Goal: Task Accomplishment & Management: Complete application form

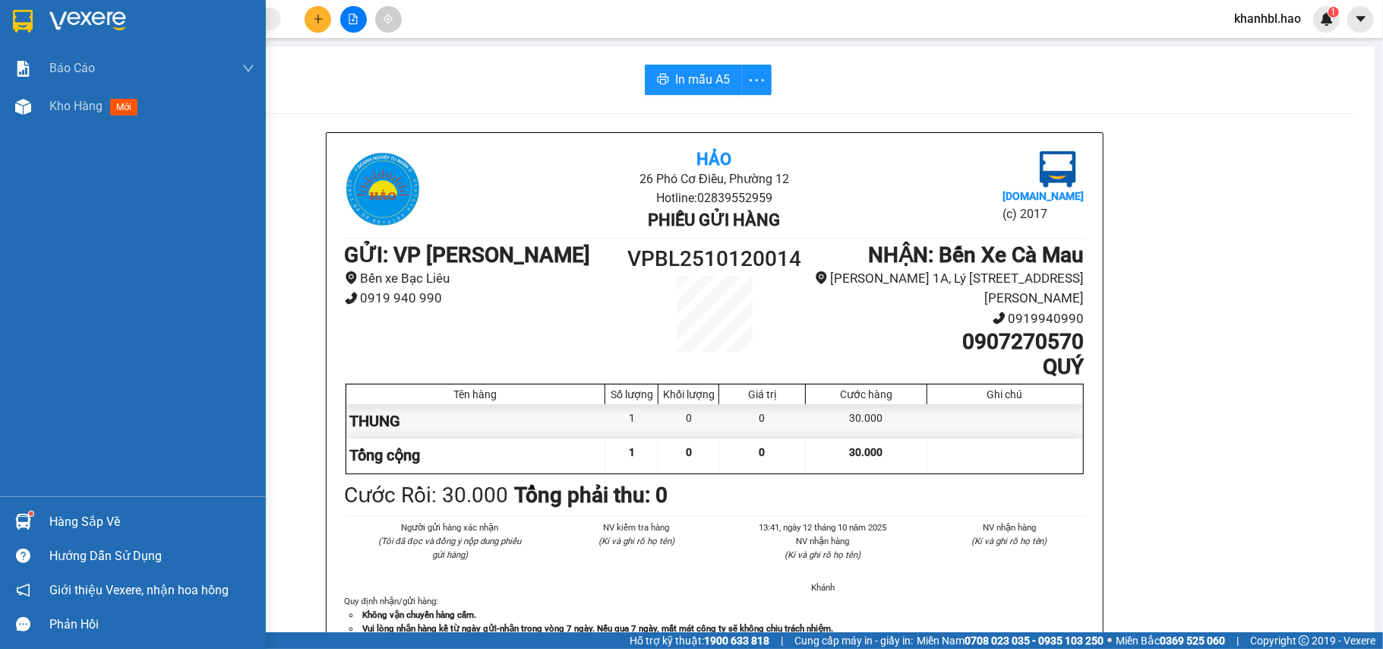
click at [10, 16] on div at bounding box center [23, 21] width 27 height 27
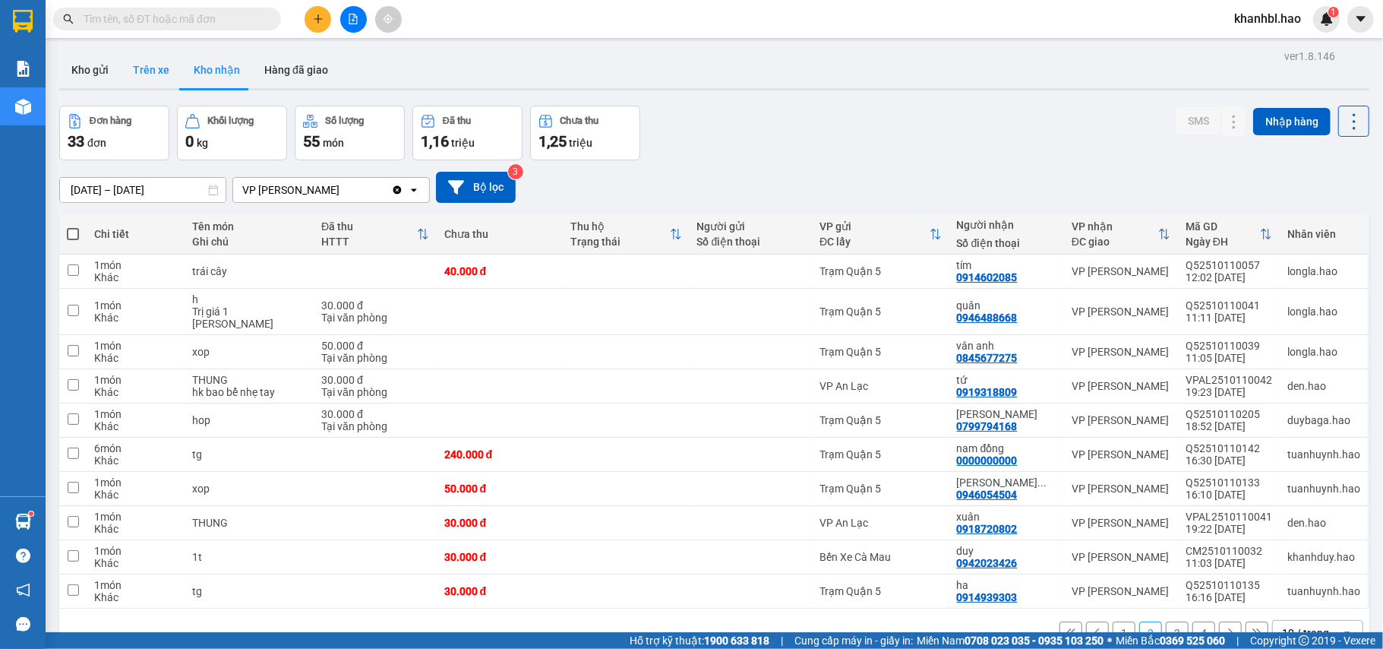
click at [159, 70] on button "Trên xe" at bounding box center [151, 70] width 61 height 36
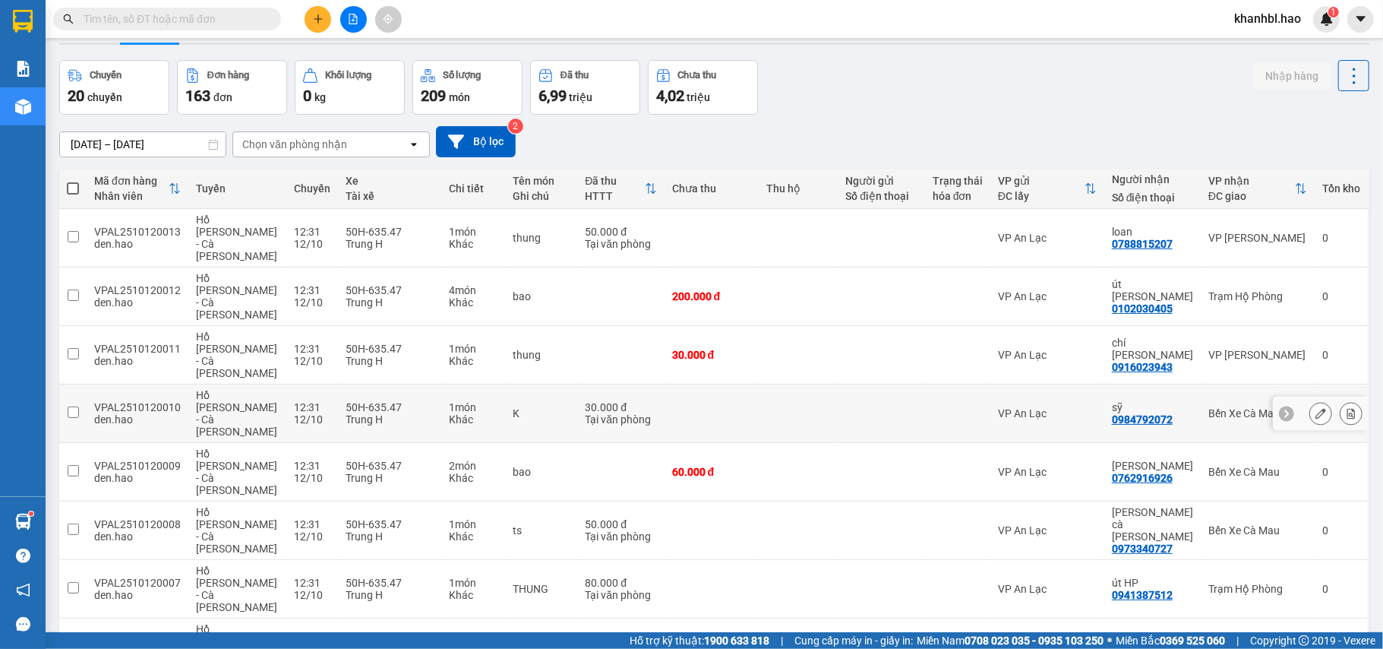
scroll to position [70, 0]
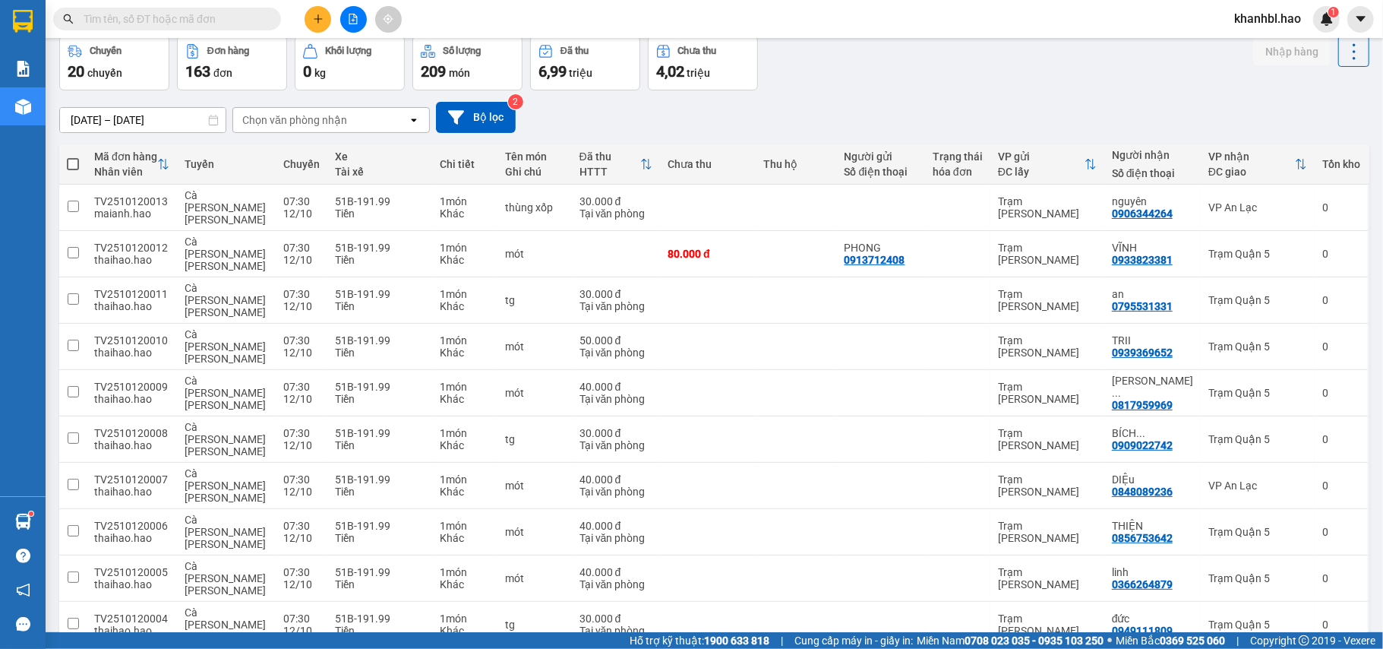
click at [346, 120] on div "Chọn văn phòng nhận" at bounding box center [320, 120] width 175 height 24
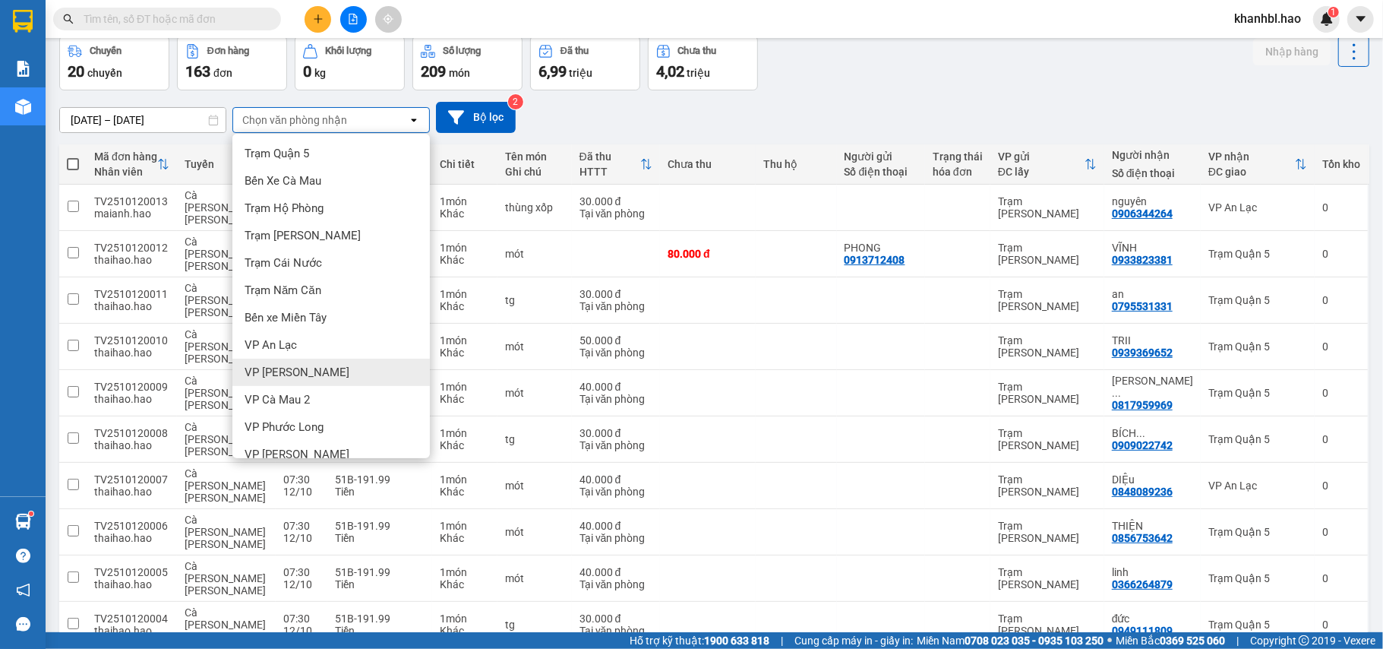
click at [293, 372] on span "VP [PERSON_NAME]" at bounding box center [297, 372] width 105 height 15
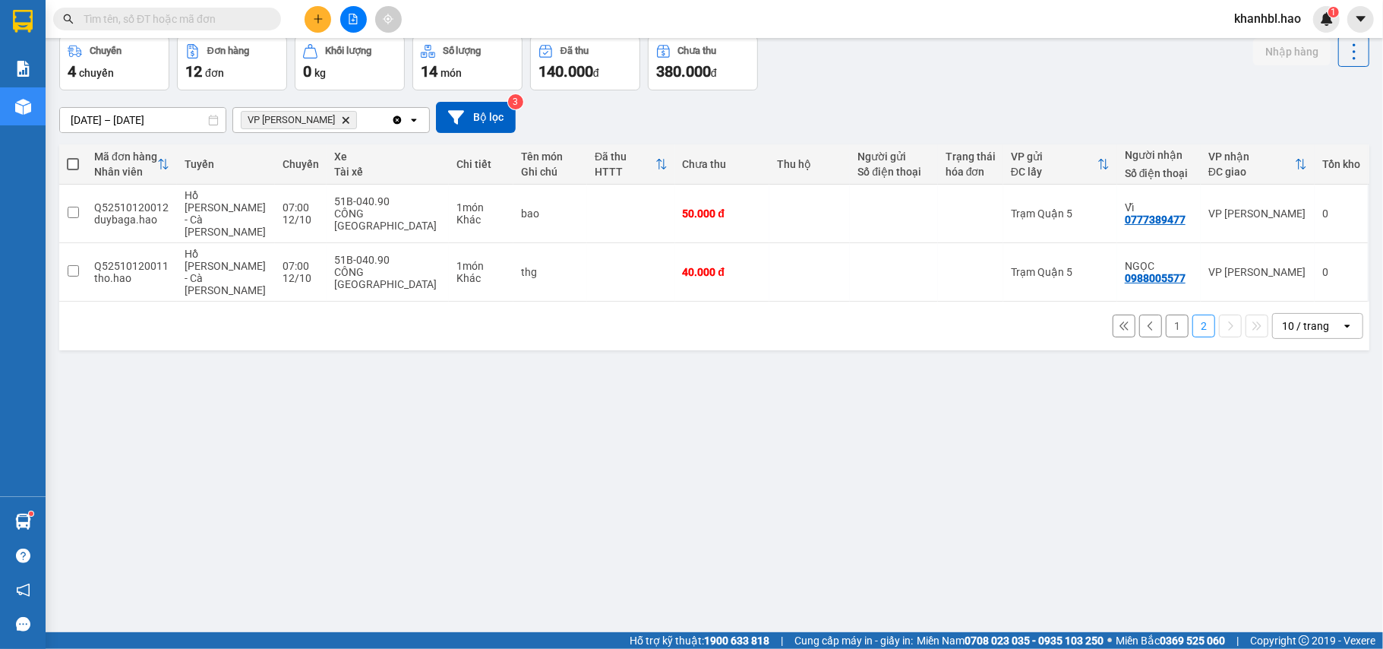
click at [1166, 314] on button "1" at bounding box center [1177, 325] width 23 height 23
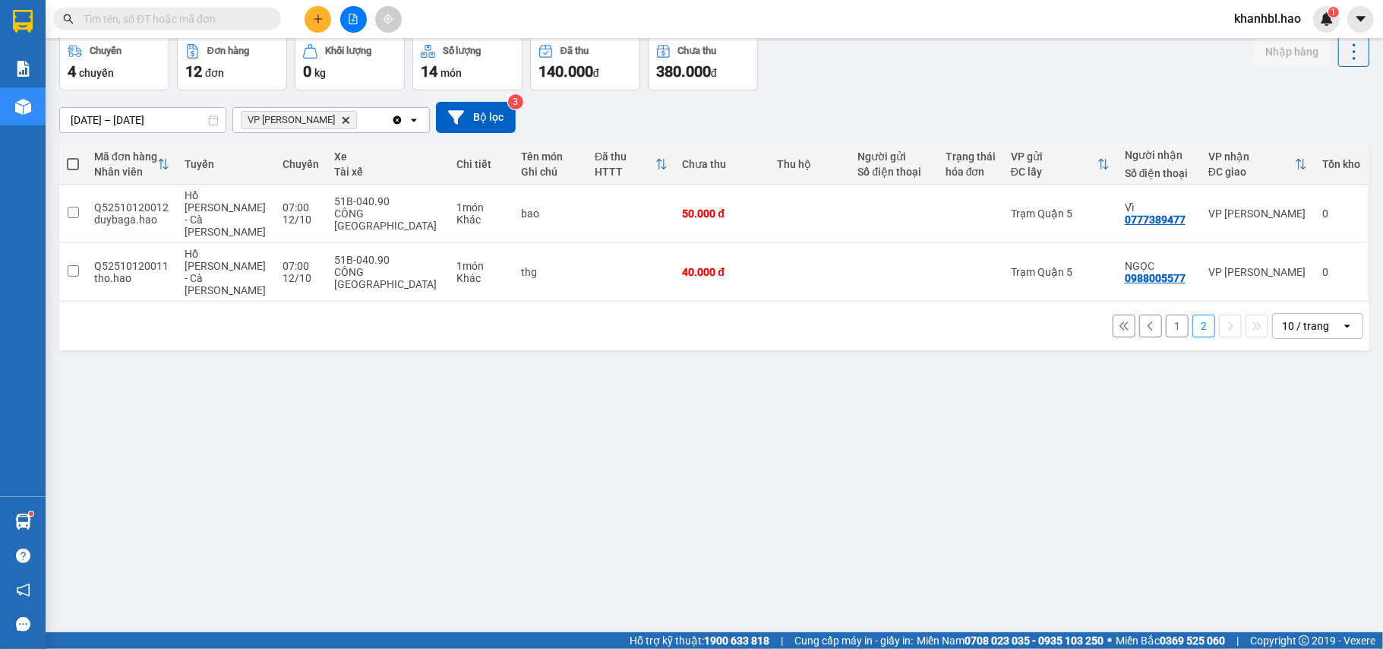
click at [1192, 314] on button "2" at bounding box center [1203, 325] width 23 height 23
click at [1167, 314] on button "1" at bounding box center [1177, 325] width 23 height 23
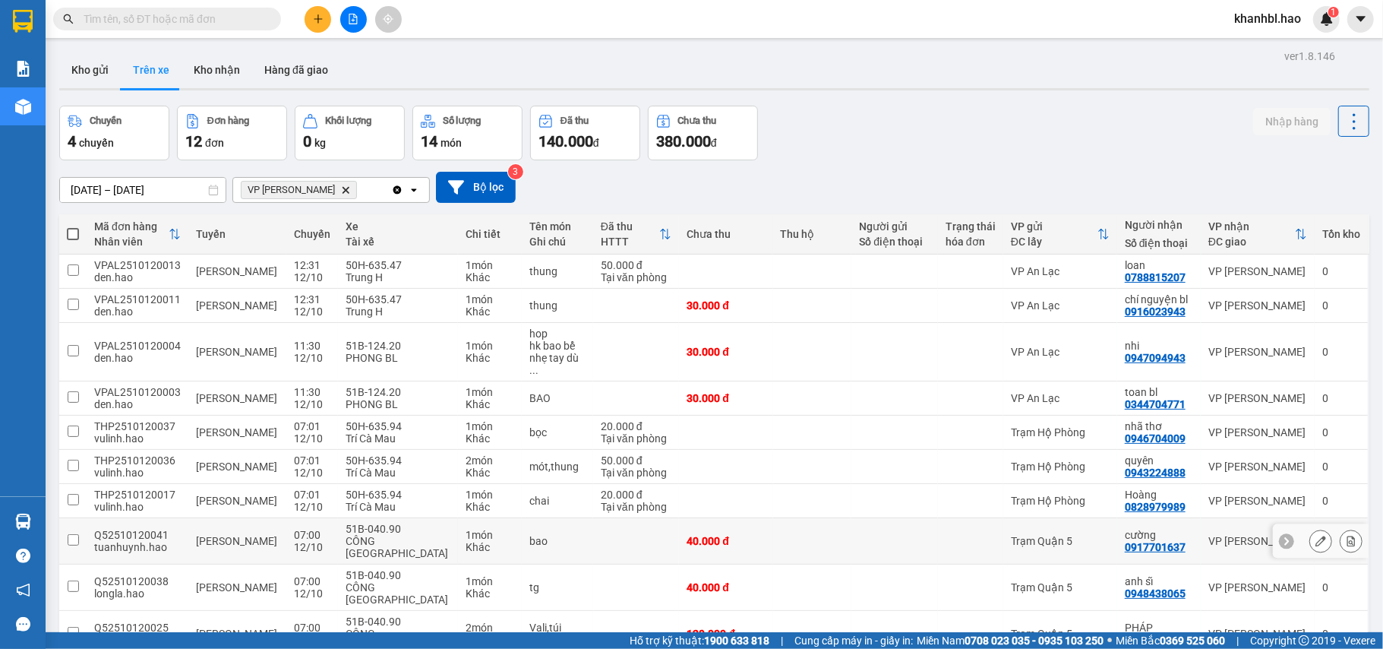
scroll to position [70, 0]
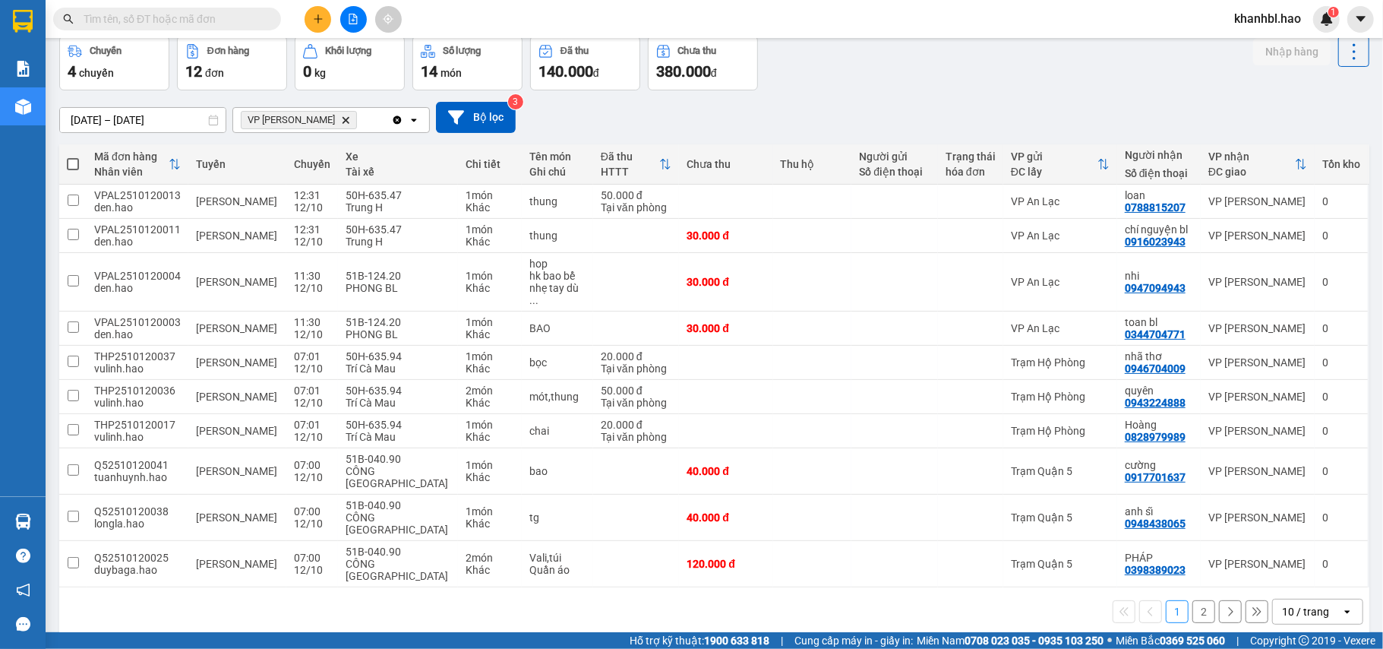
click at [1192, 600] on button "2" at bounding box center [1203, 611] width 23 height 23
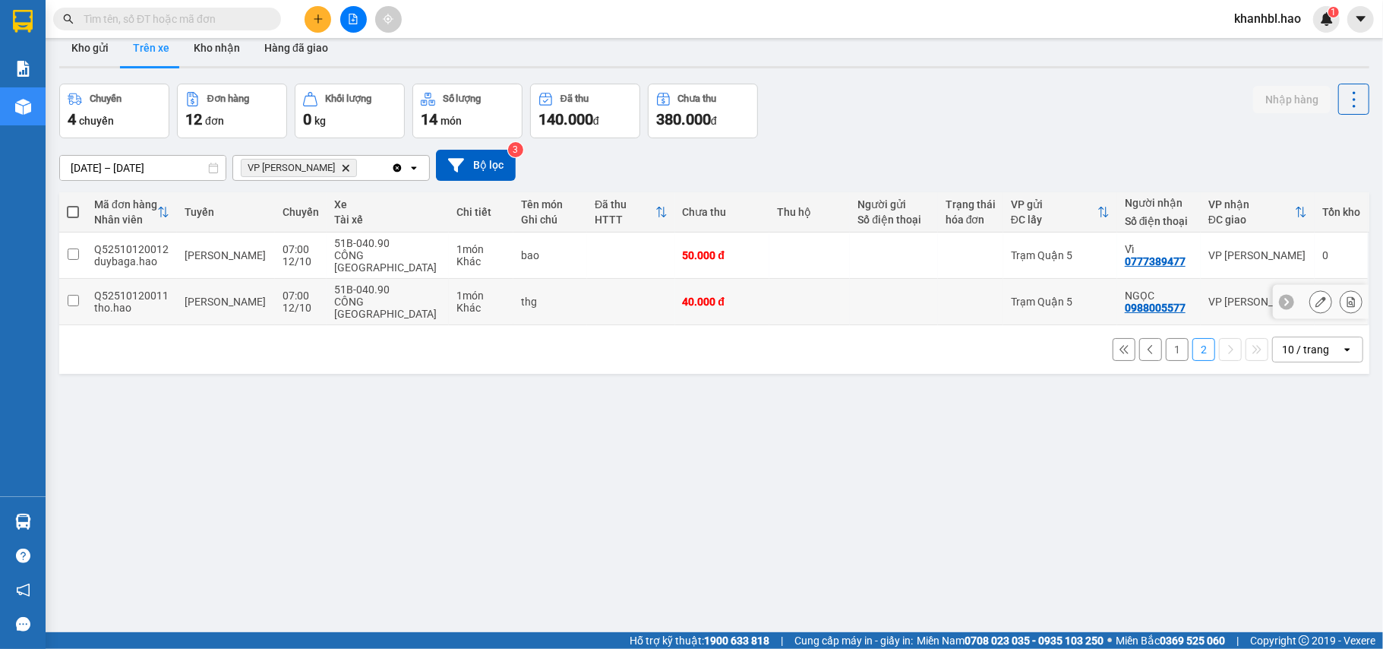
scroll to position [0, 0]
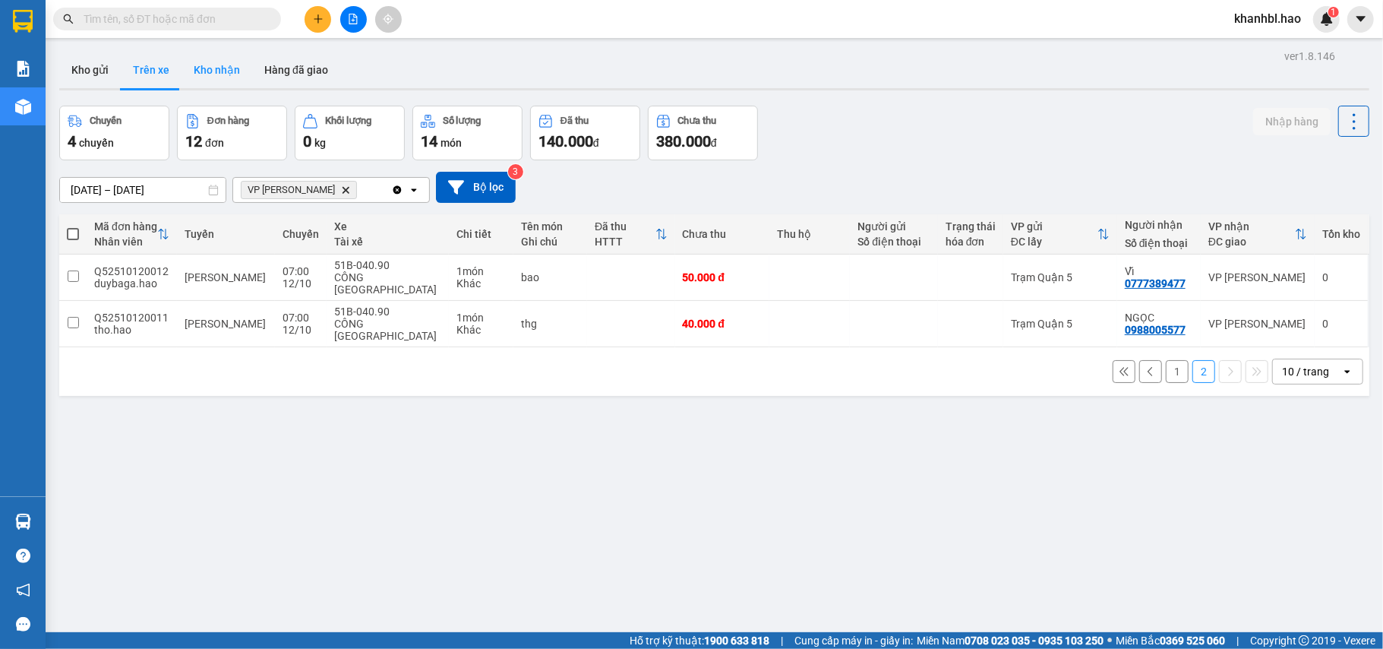
click at [195, 74] on button "Kho nhận" at bounding box center [217, 70] width 71 height 36
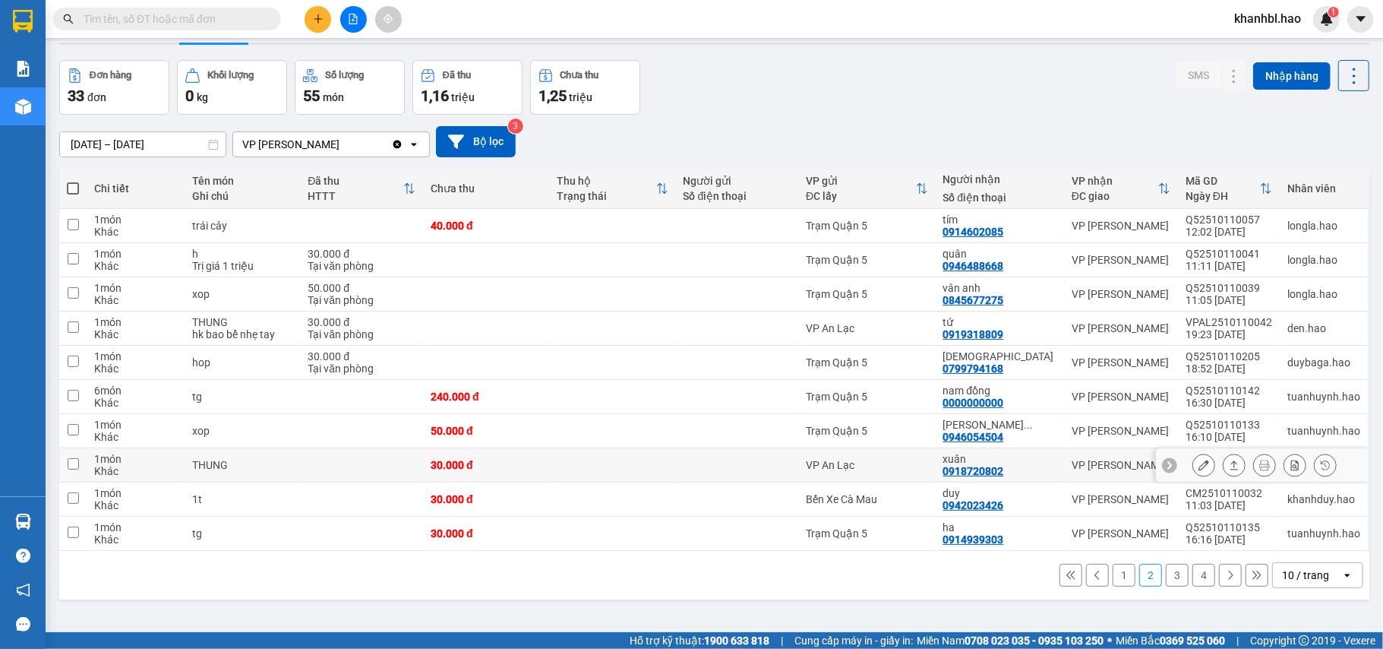
scroll to position [70, 0]
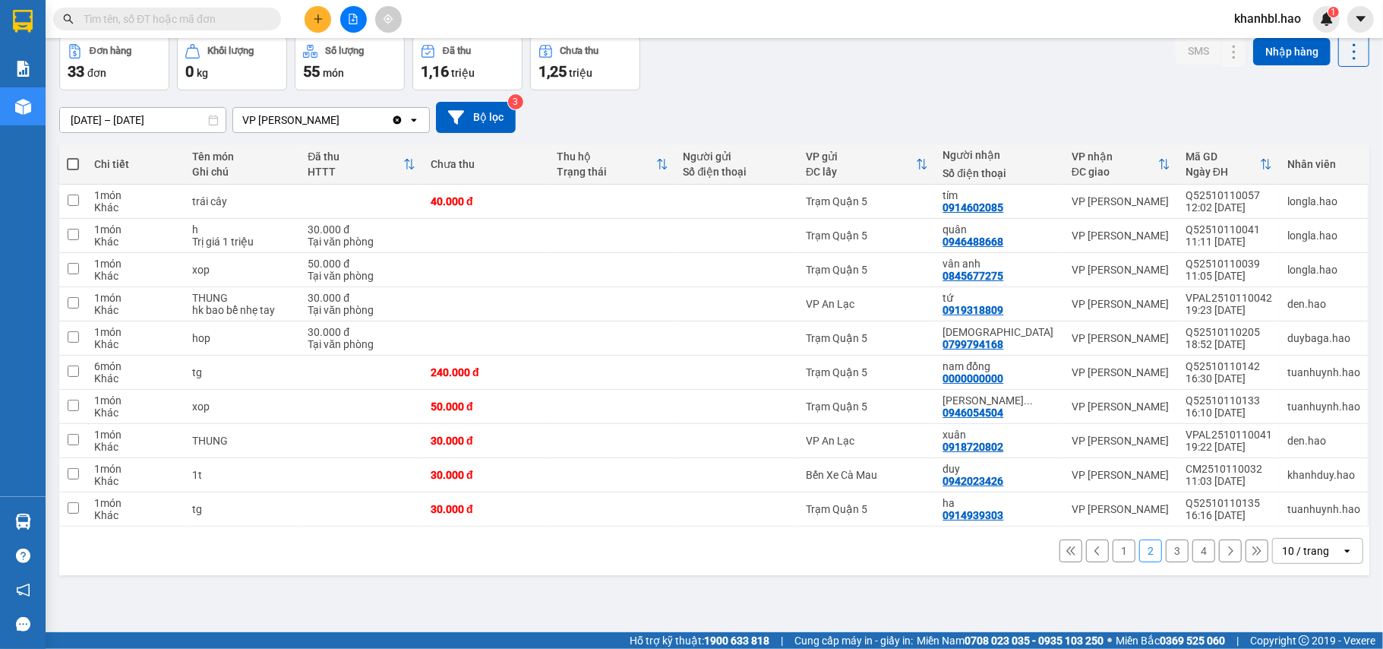
click at [1113, 554] on button "1" at bounding box center [1124, 550] width 23 height 23
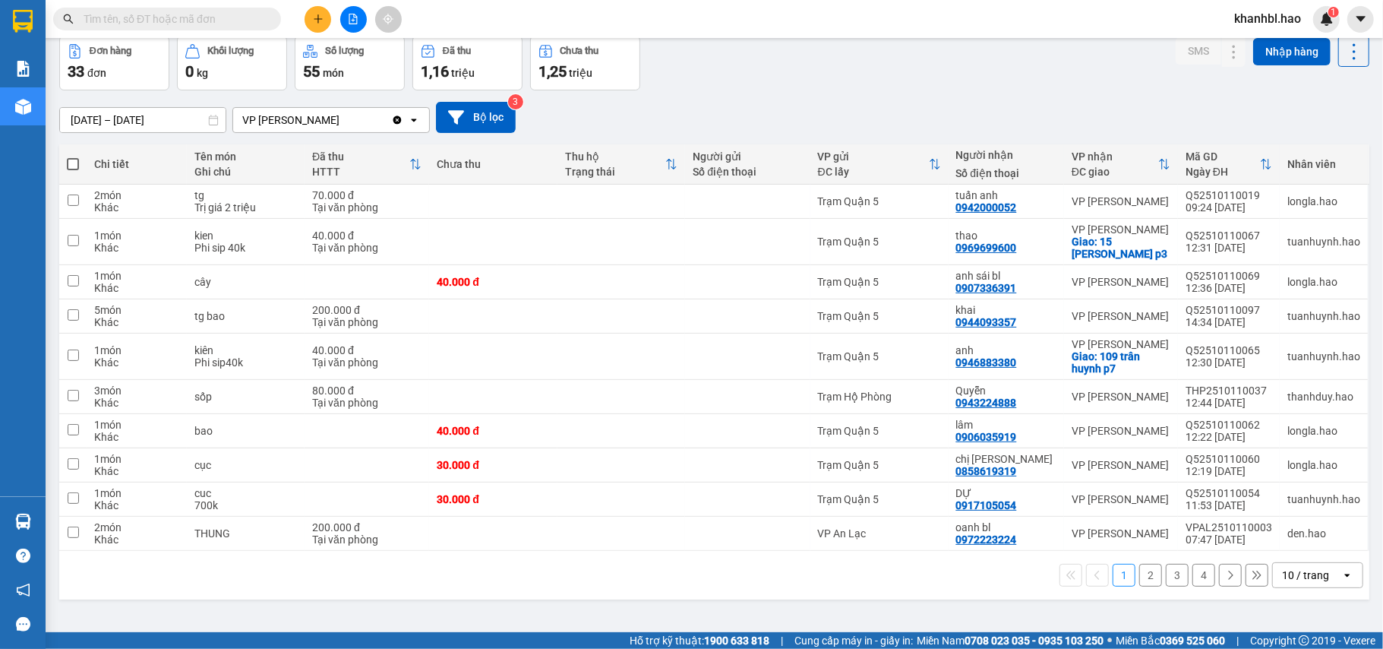
click at [1166, 582] on button "3" at bounding box center [1177, 575] width 23 height 23
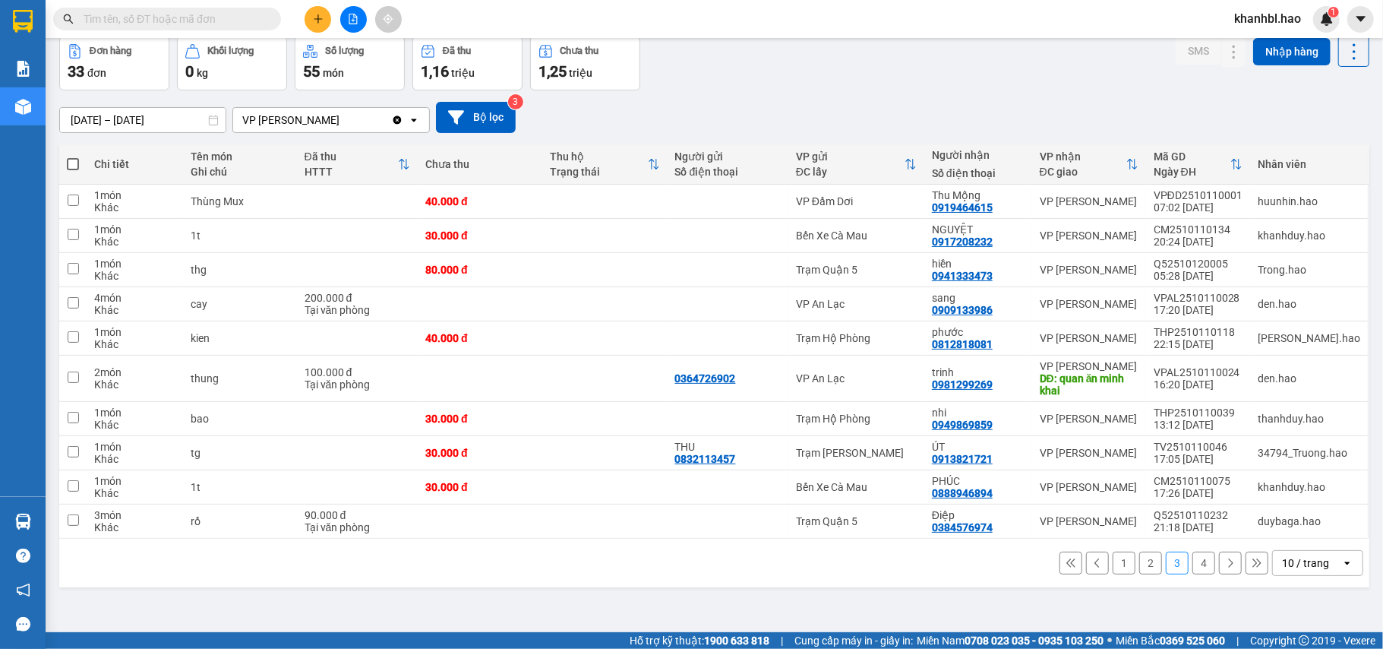
click at [1194, 565] on button "4" at bounding box center [1203, 562] width 23 height 23
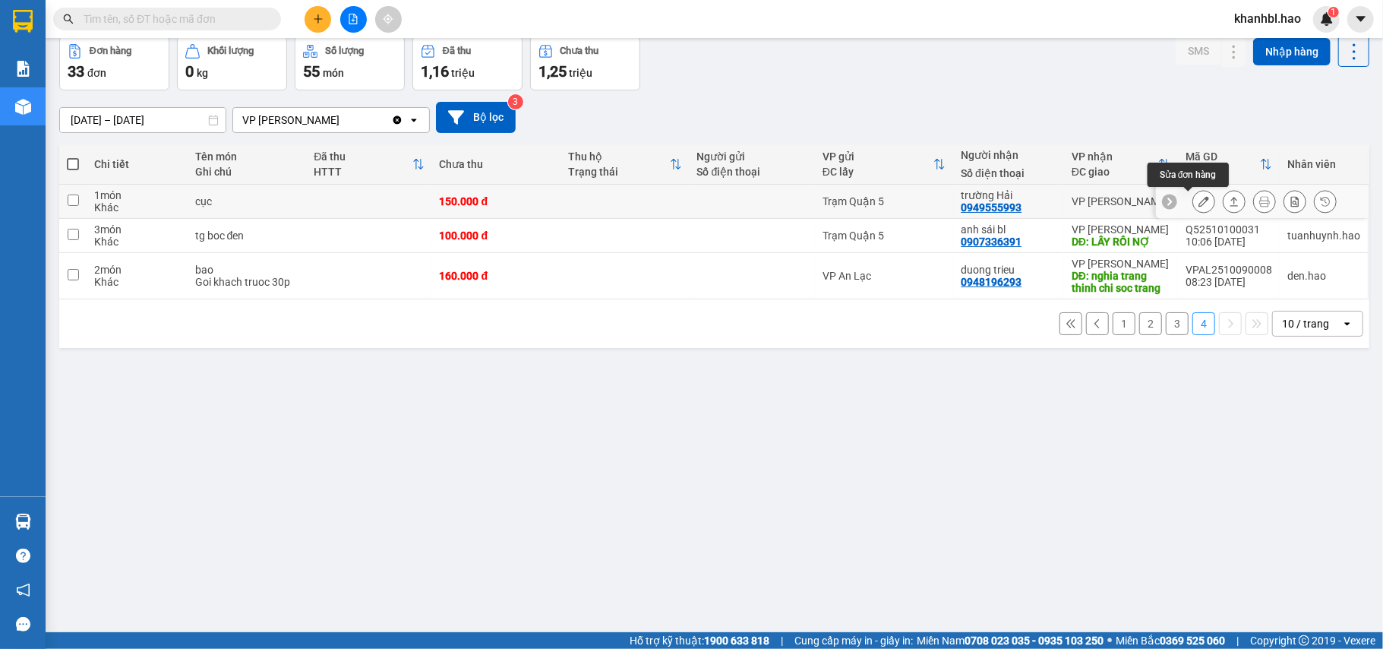
click at [1198, 207] on icon at bounding box center [1203, 201] width 11 height 11
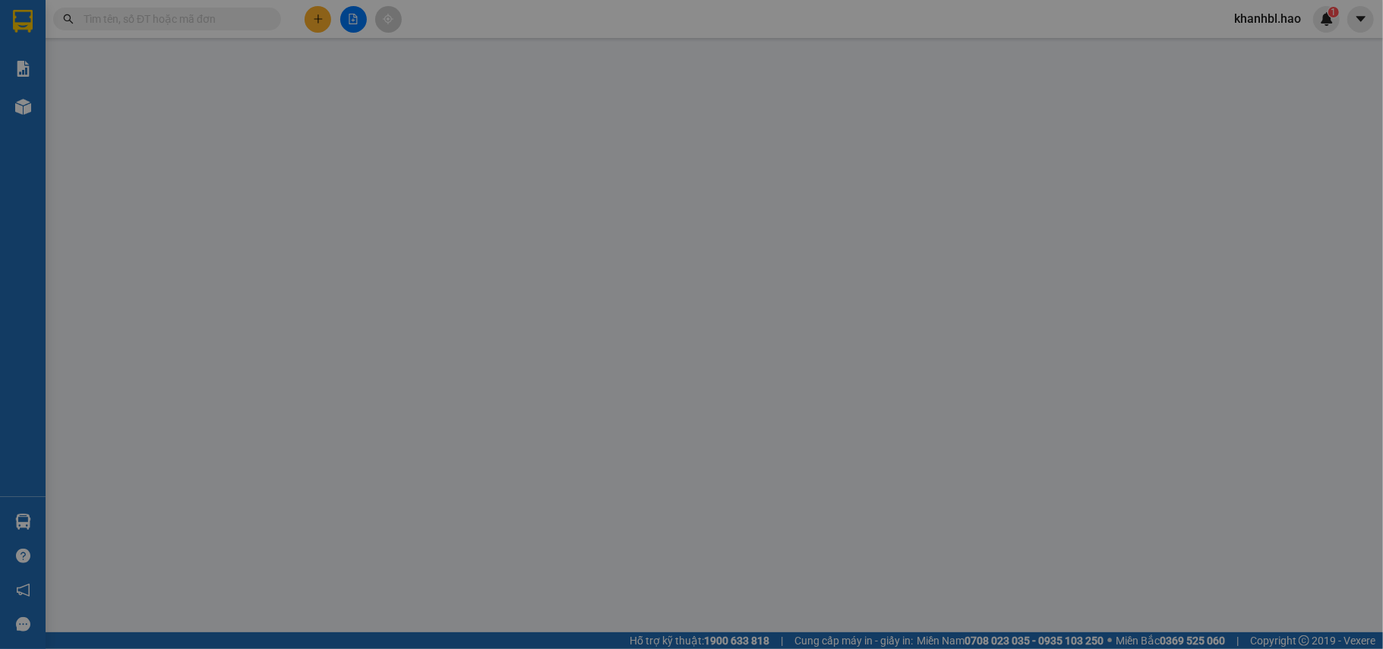
type input "0949555993"
type input "trường Hải"
type input "150.000"
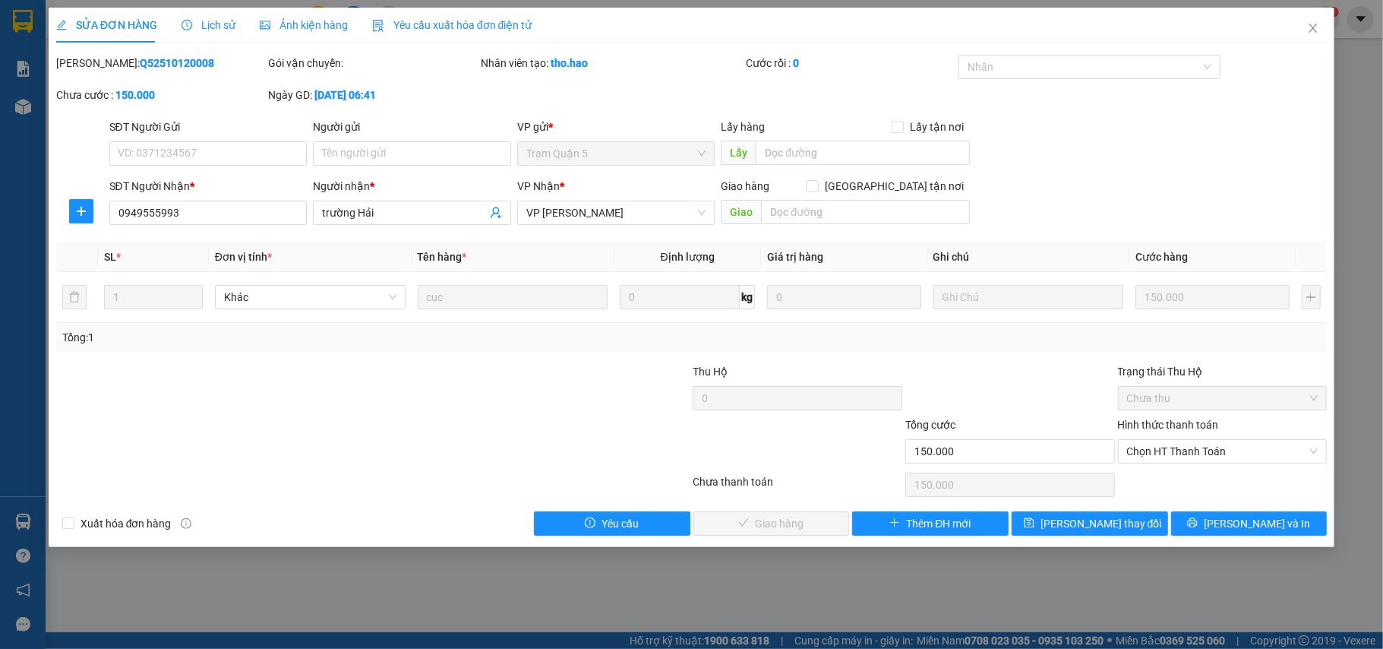
click at [319, 31] on span "Ảnh kiện hàng" at bounding box center [304, 25] width 88 height 12
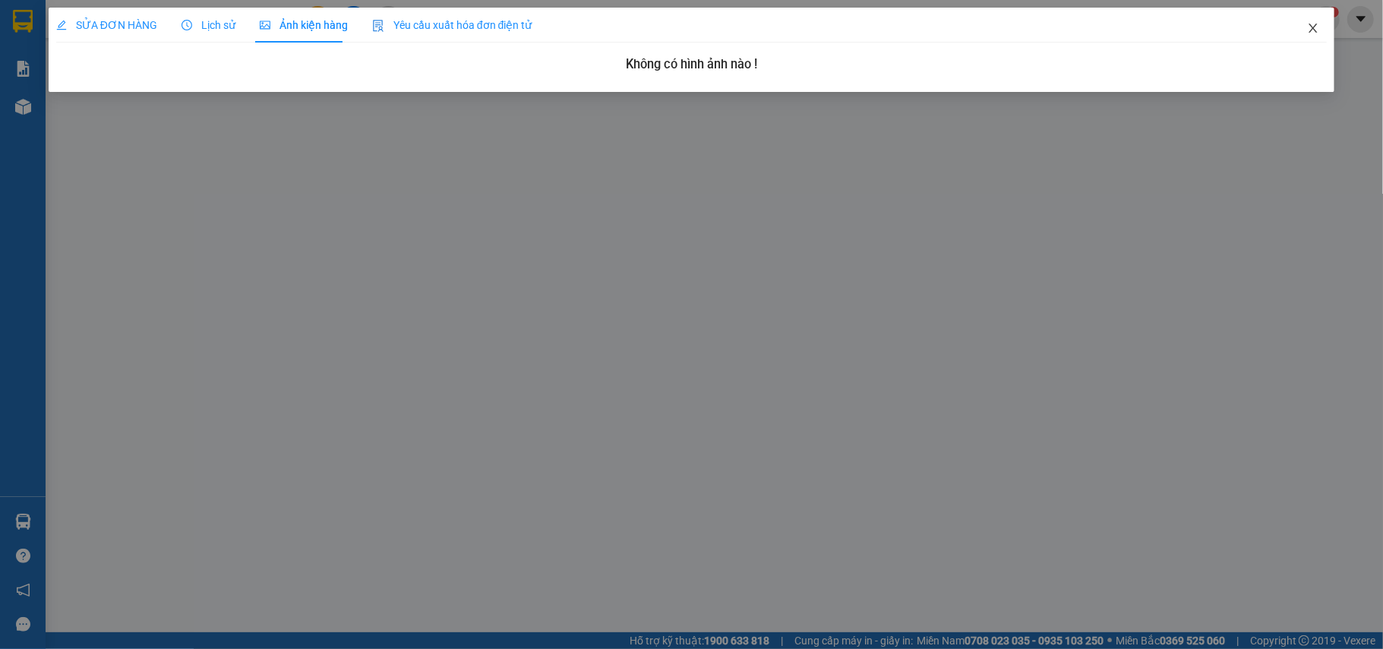
click at [1312, 25] on icon "close" at bounding box center [1313, 28] width 12 height 12
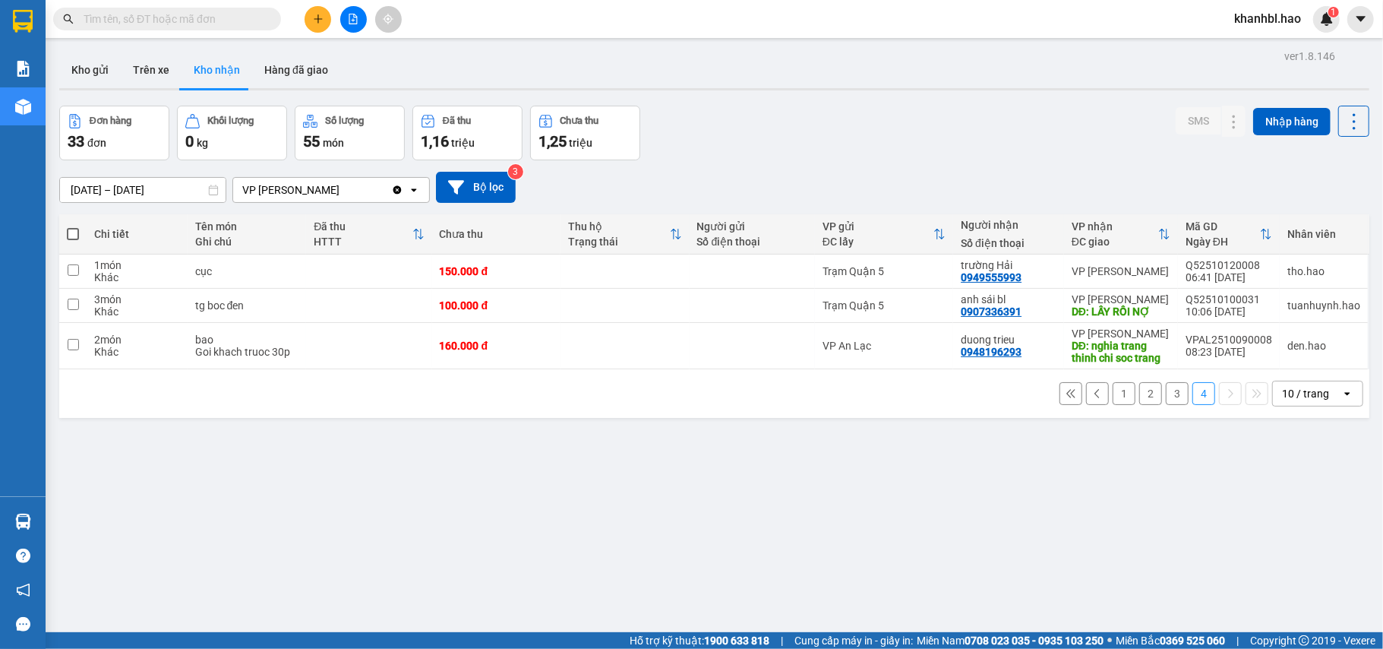
click at [1167, 399] on button "3" at bounding box center [1177, 393] width 23 height 23
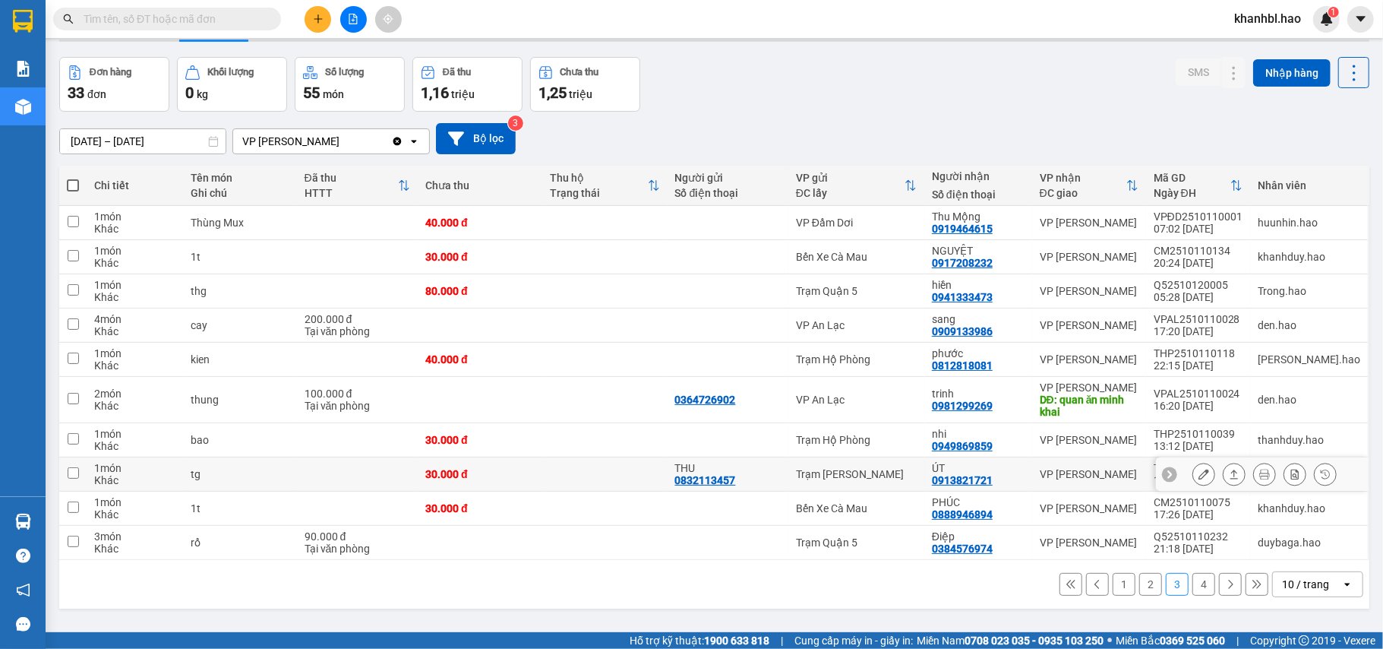
scroll to position [70, 0]
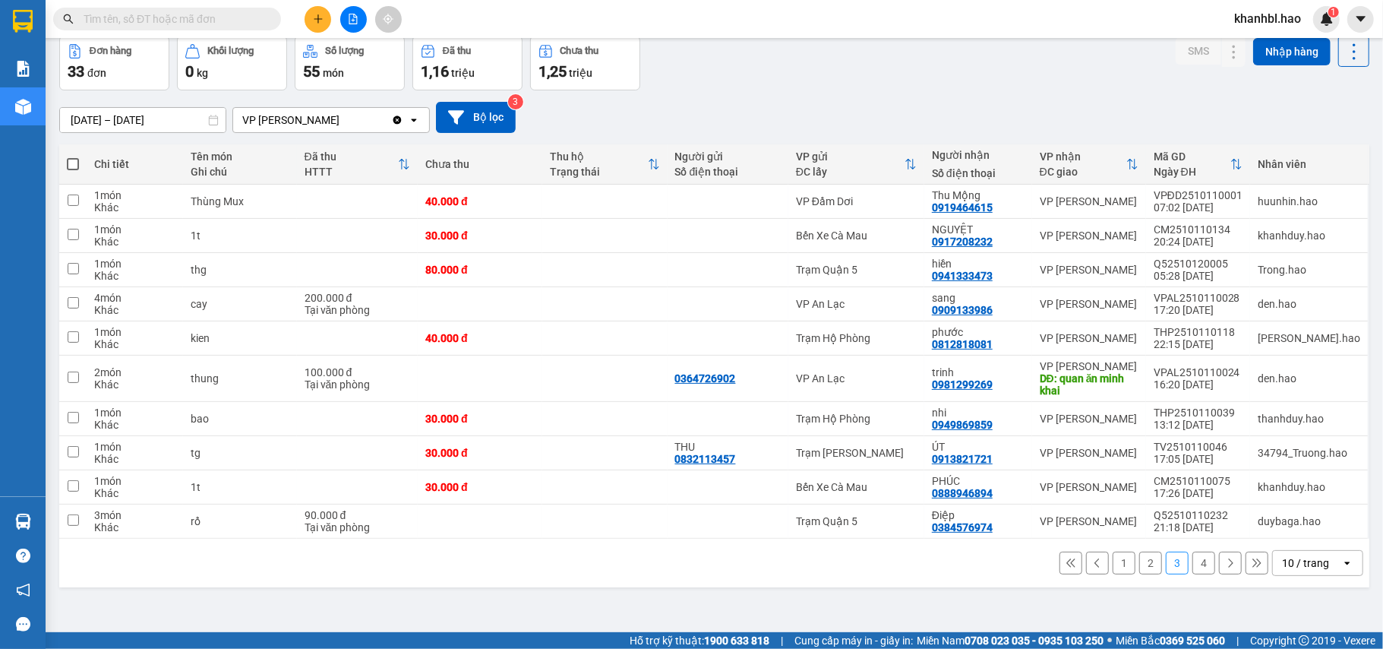
click at [1113, 570] on button "1" at bounding box center [1124, 562] width 23 height 23
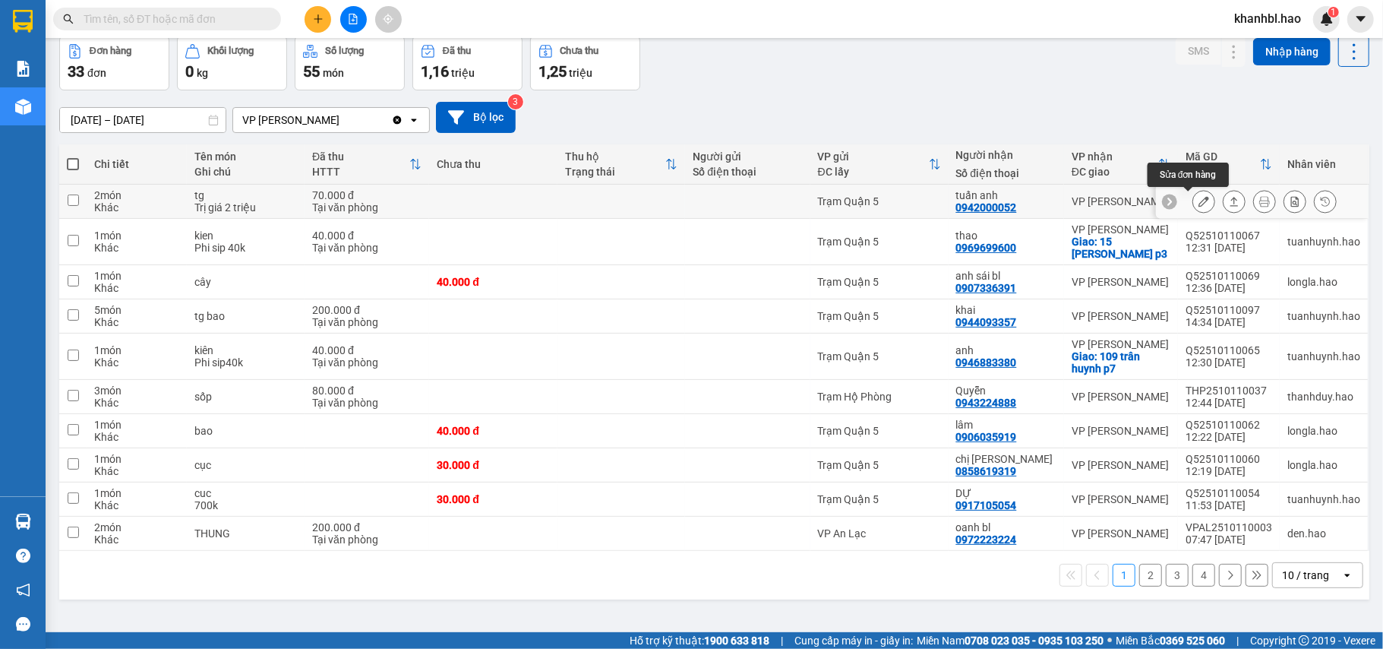
click at [1198, 204] on icon at bounding box center [1203, 201] width 11 height 11
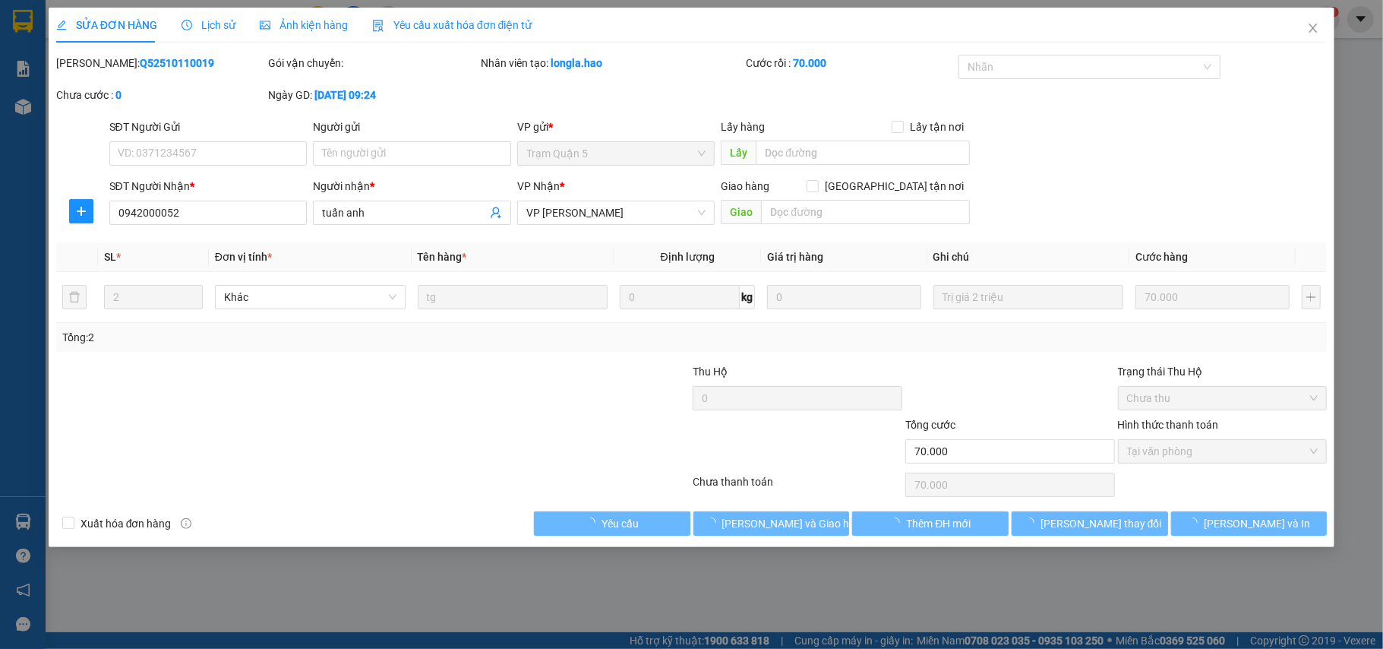
type input "0942000052"
type input "tuấn anh"
type input "70.000"
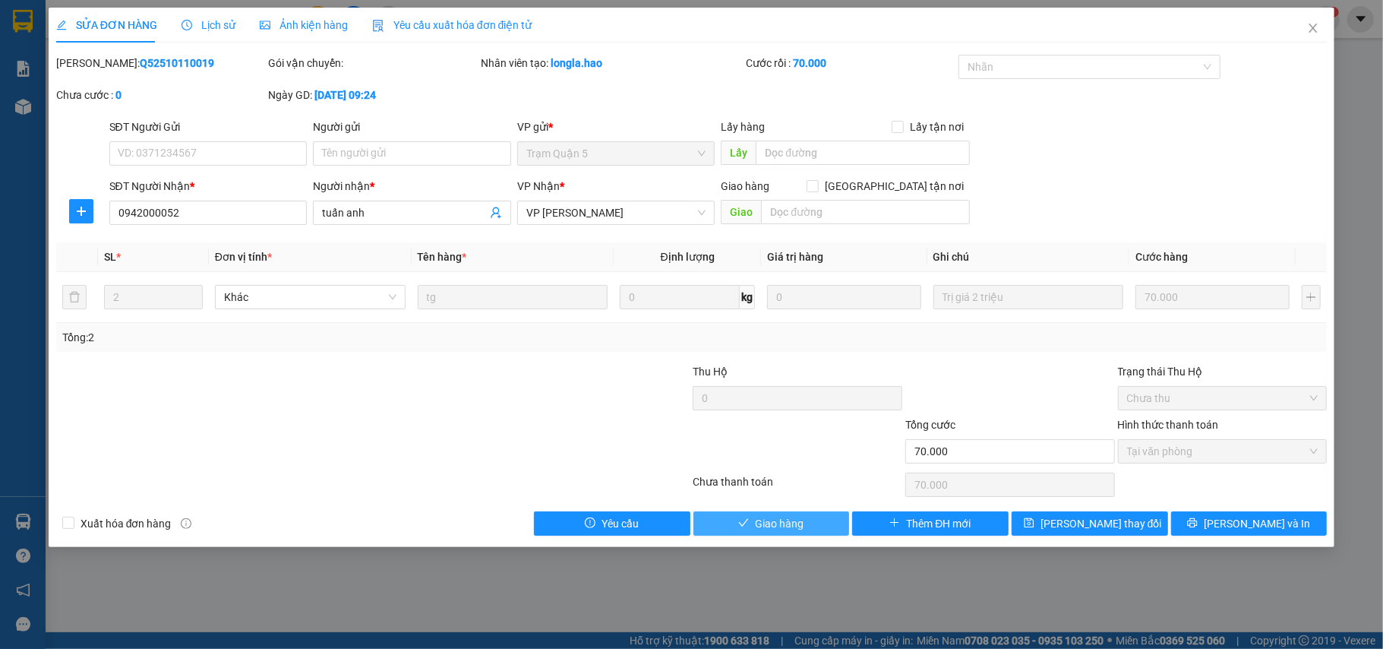
click at [788, 532] on span "Giao hàng" at bounding box center [779, 523] width 49 height 17
type input "0"
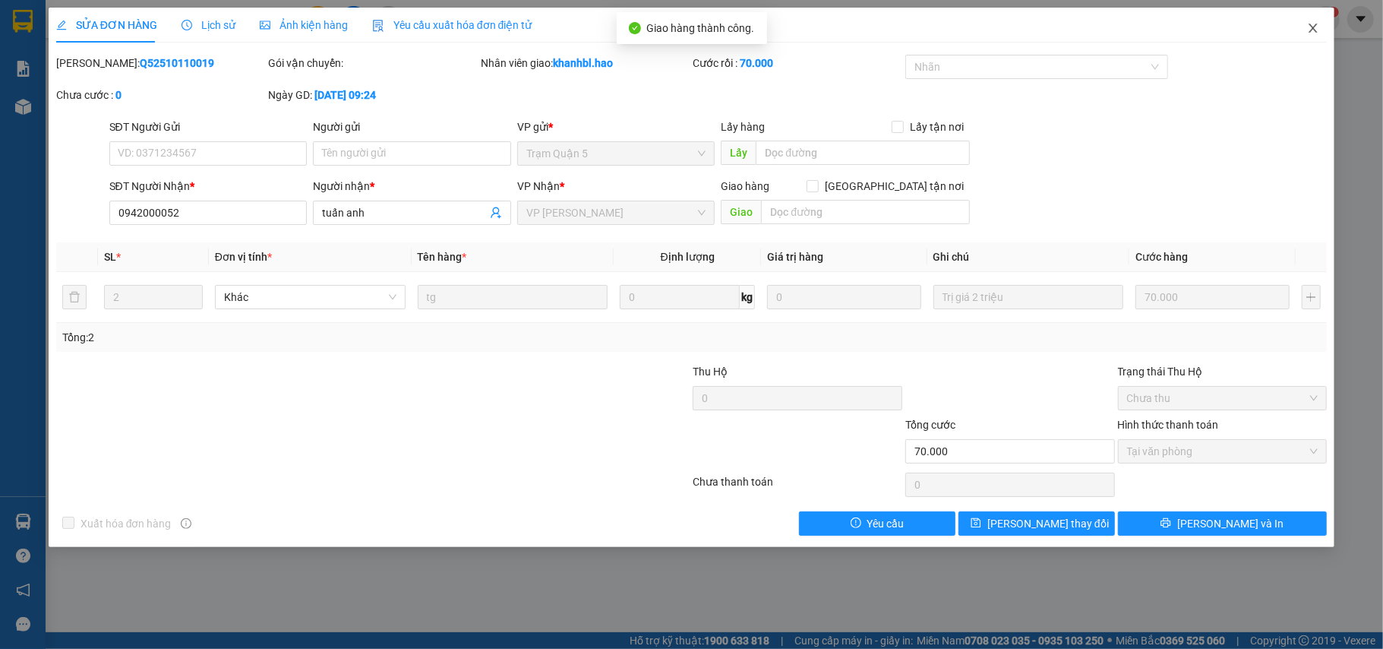
click at [1316, 25] on icon "close" at bounding box center [1313, 28] width 8 height 9
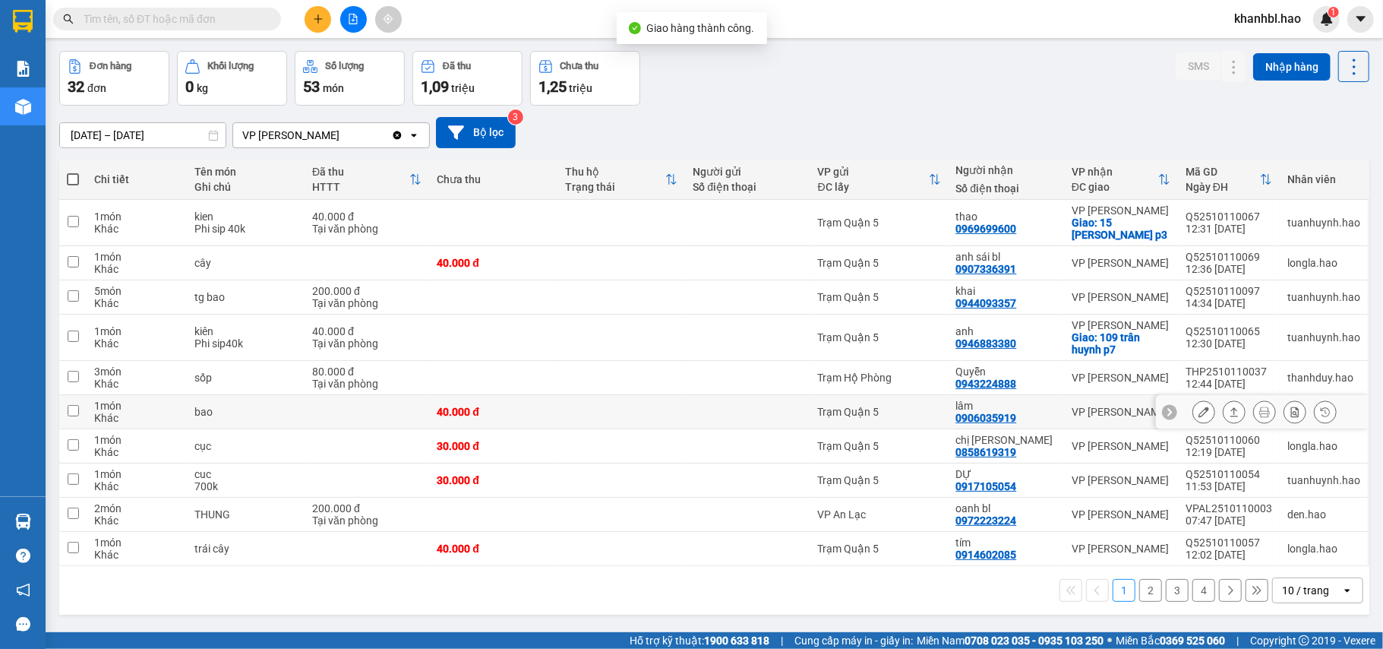
scroll to position [70, 0]
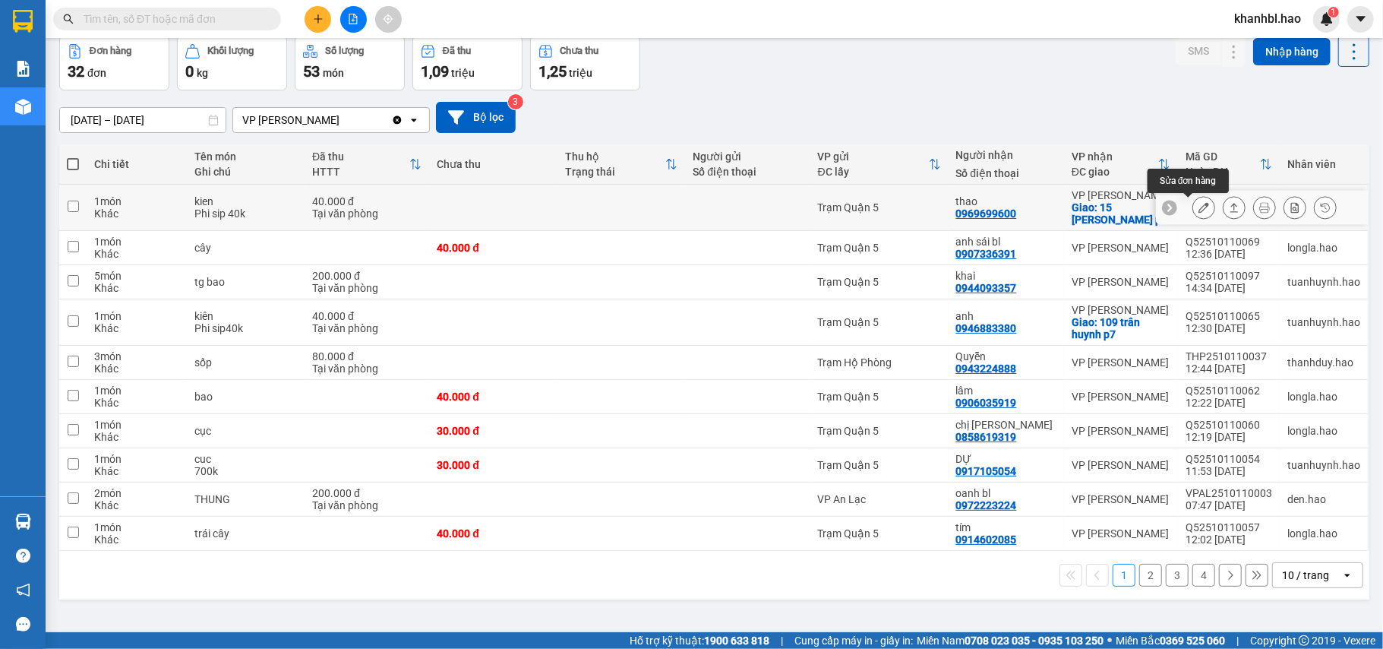
click at [1198, 205] on icon at bounding box center [1203, 207] width 11 height 11
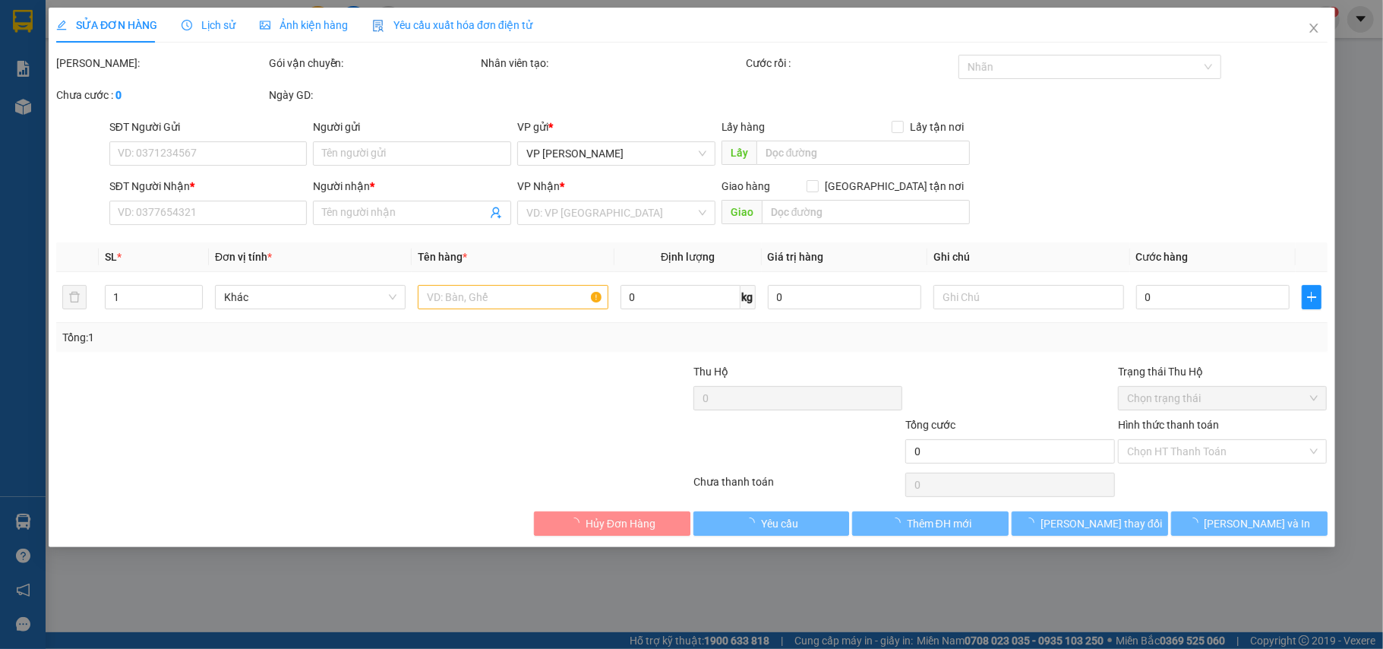
type input "0969699600"
type input "thao"
checkbox input "true"
type input "15 [PERSON_NAME] p3"
type input "40.000"
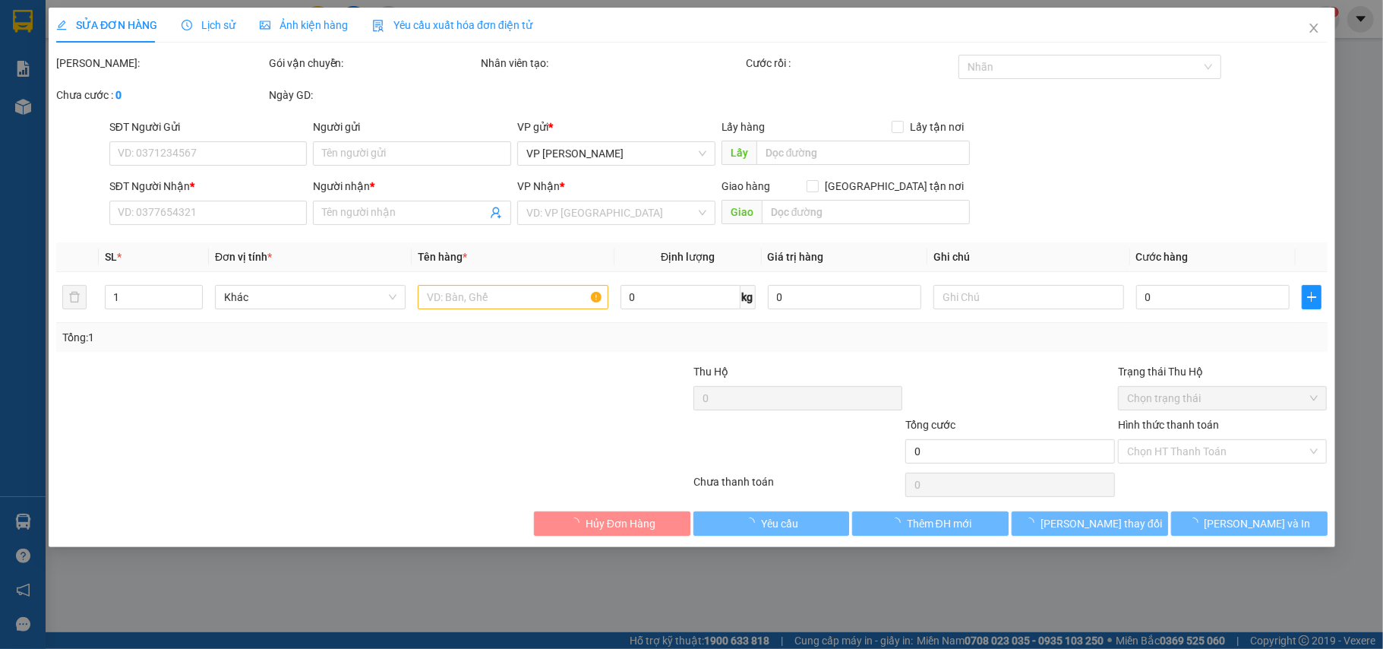
type input "0"
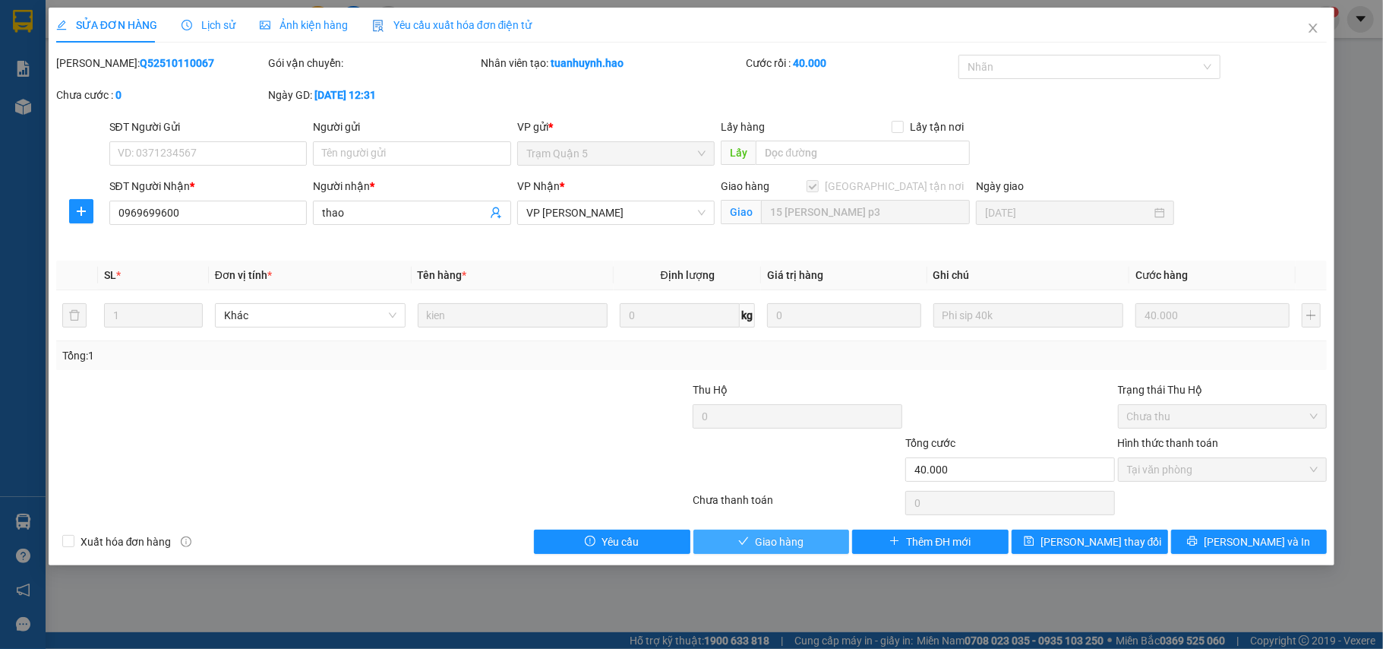
drag, startPoint x: 784, startPoint y: 547, endPoint x: 839, endPoint y: 521, distance: 61.2
click at [787, 547] on span "Giao hàng" at bounding box center [779, 541] width 49 height 17
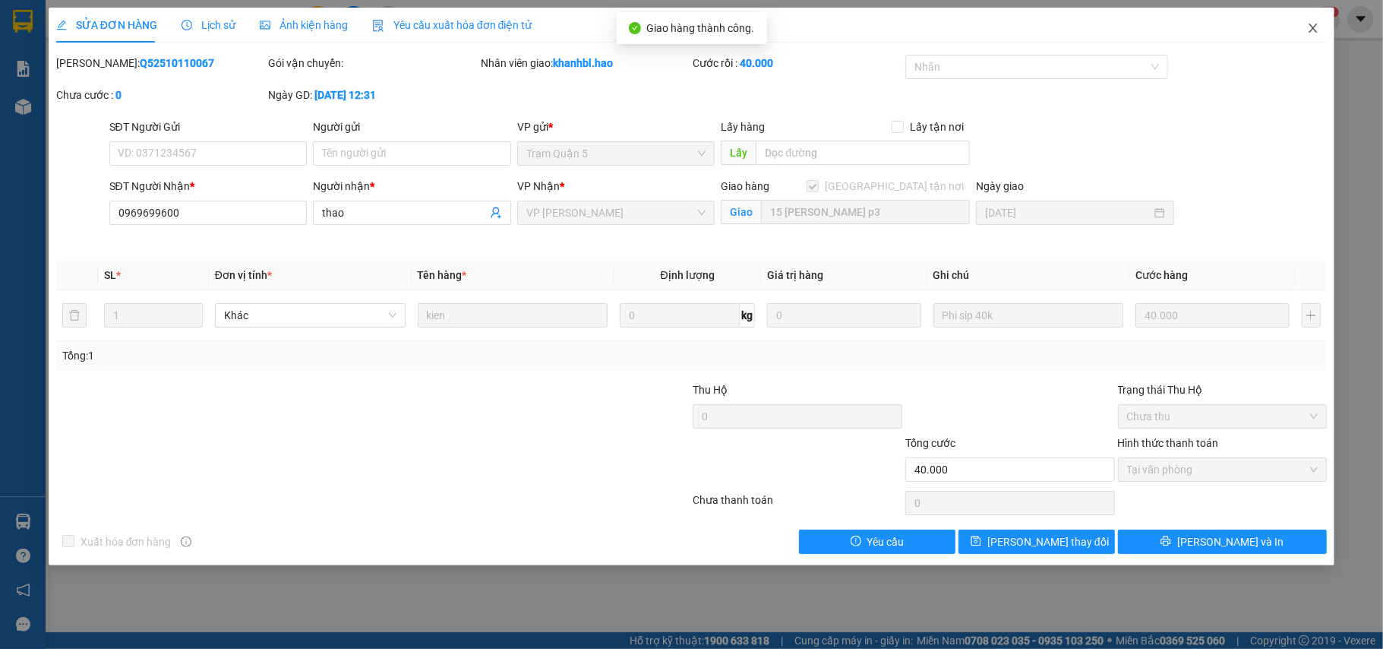
click at [1309, 32] on icon "close" at bounding box center [1313, 28] width 12 height 12
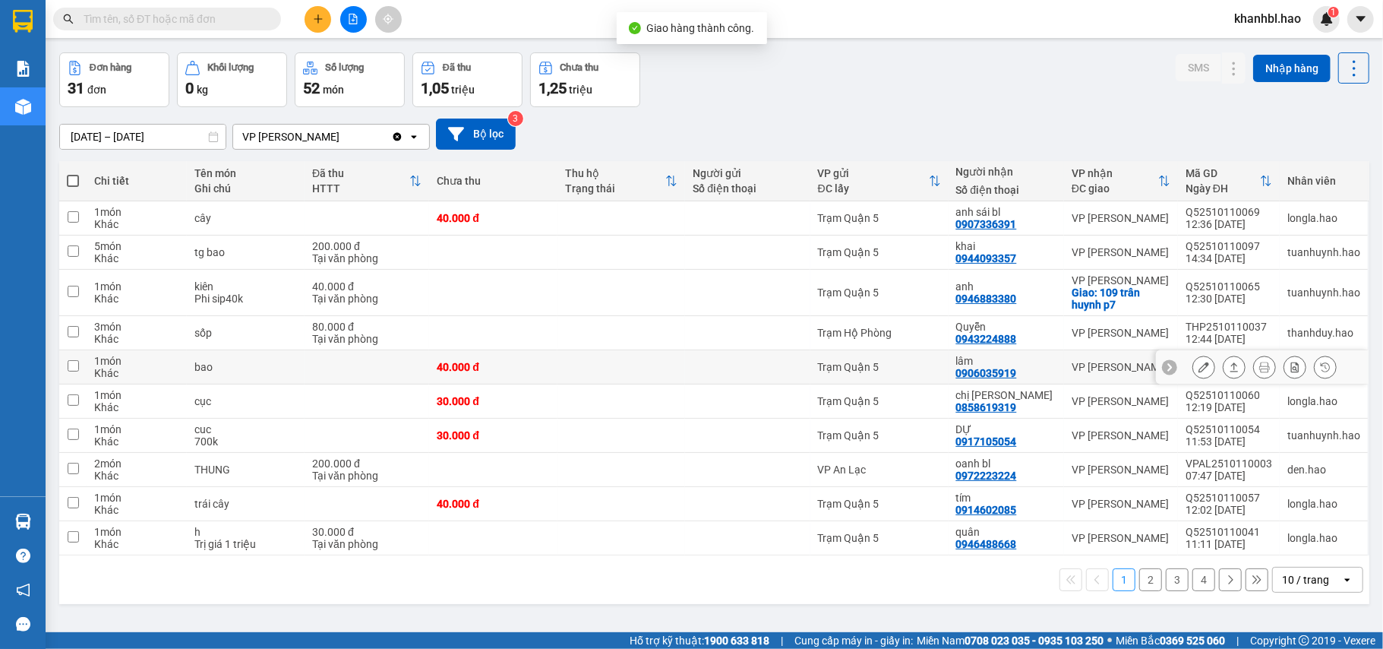
scroll to position [70, 0]
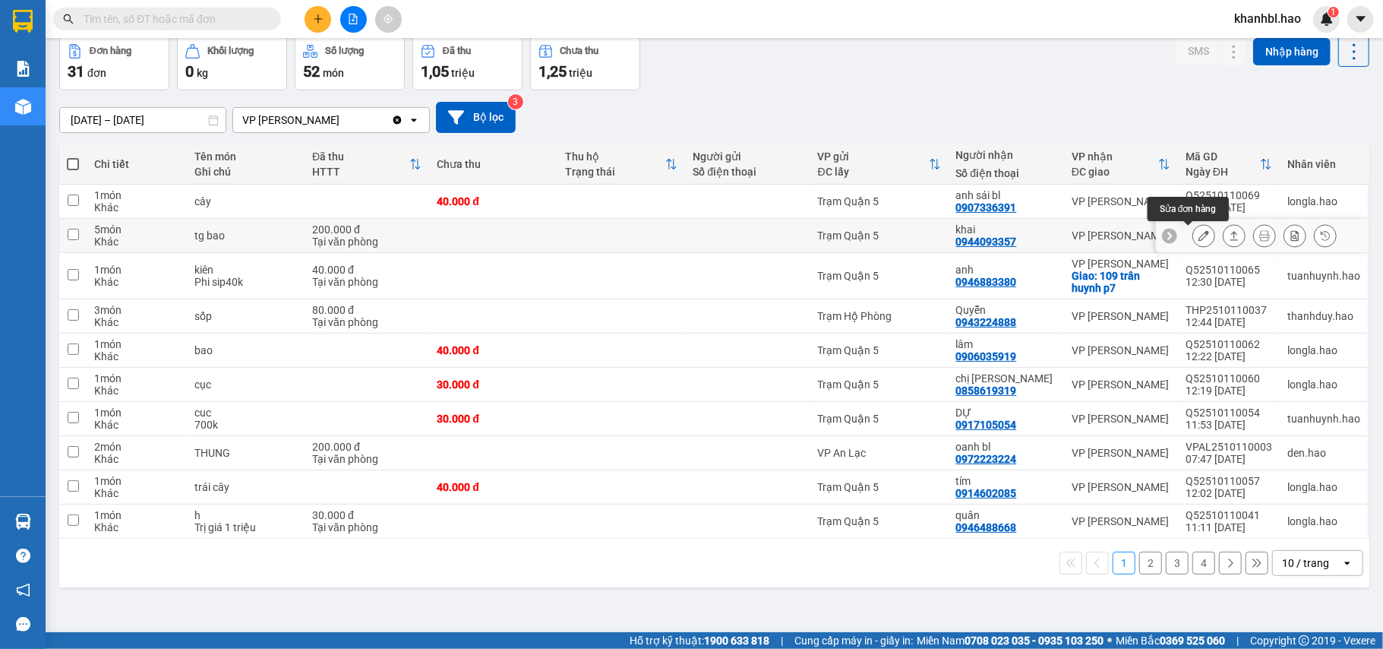
click at [1198, 235] on icon at bounding box center [1203, 235] width 11 height 11
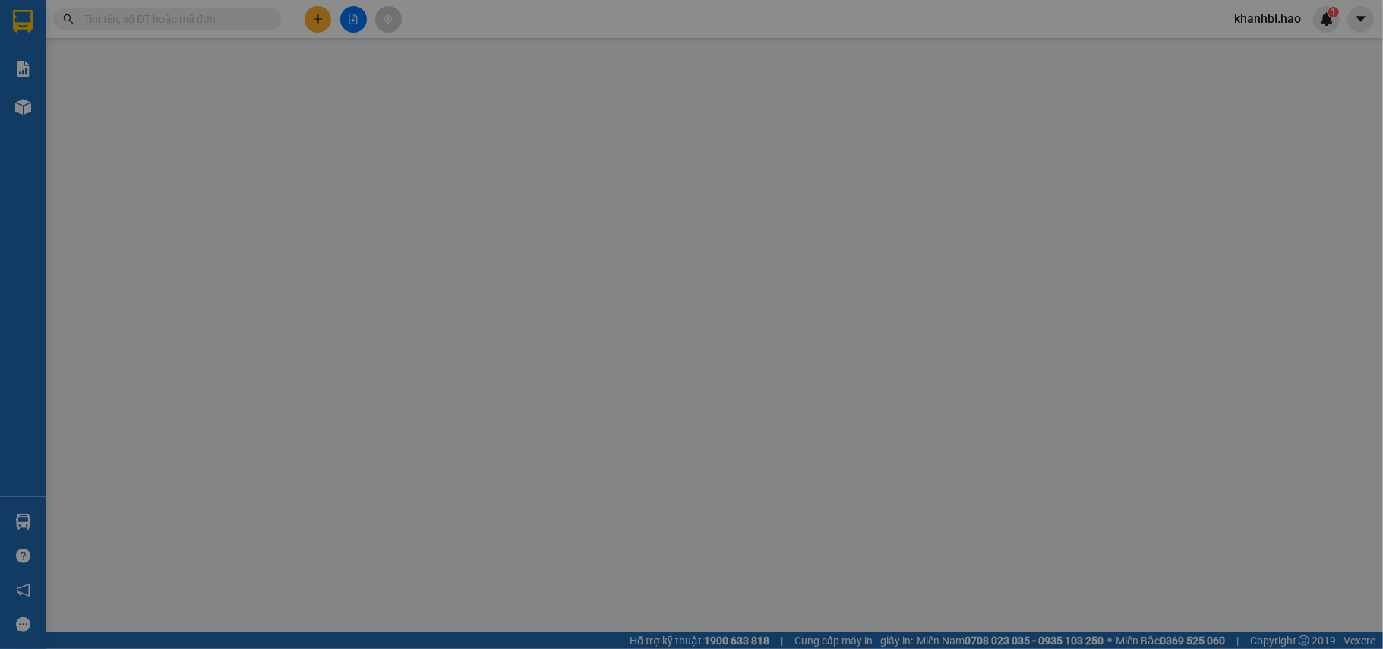
type input "0944093357"
type input "khai"
type input "200.000"
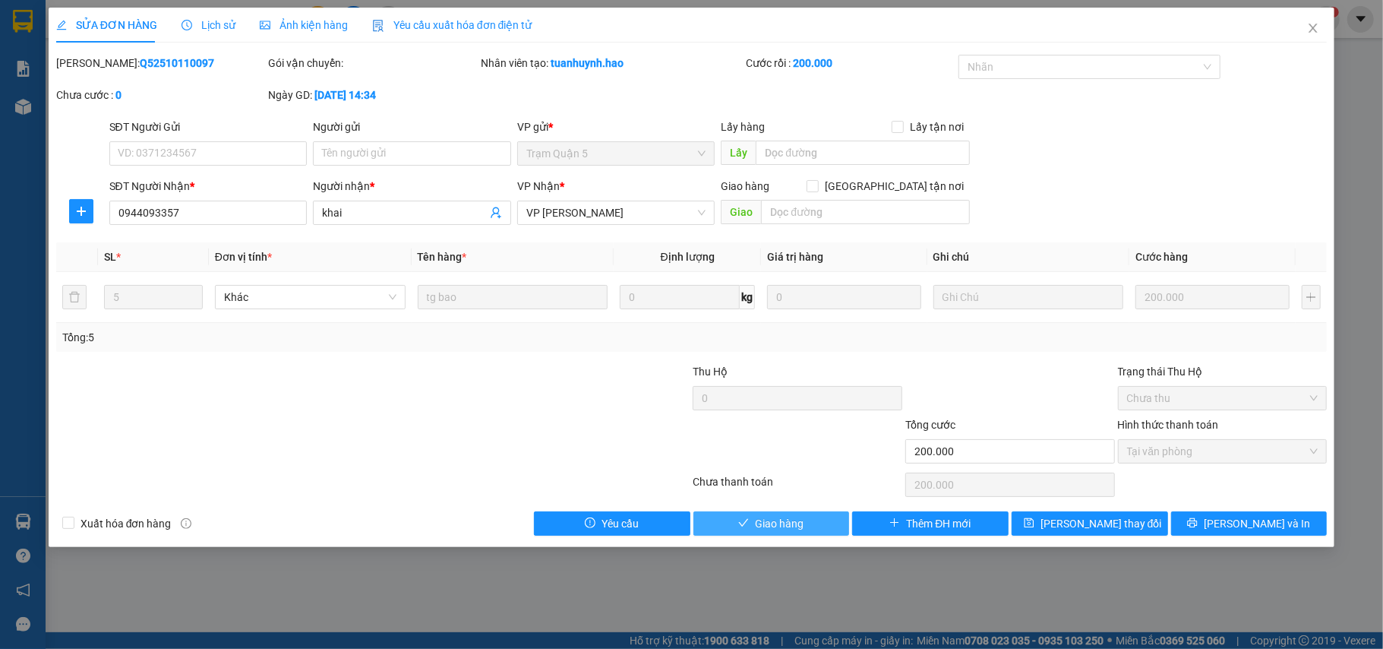
click at [788, 523] on span "Giao hàng" at bounding box center [779, 523] width 49 height 17
type input "0"
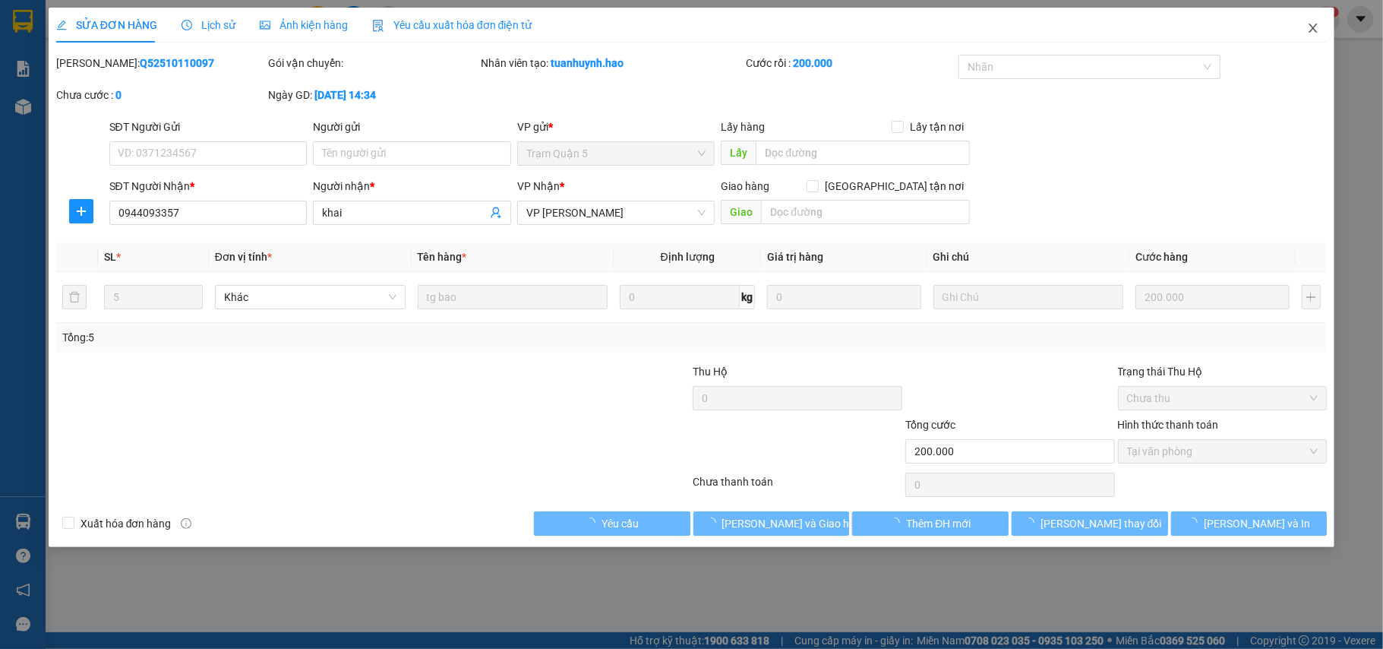
click at [1312, 27] on icon "close" at bounding box center [1313, 28] width 8 height 9
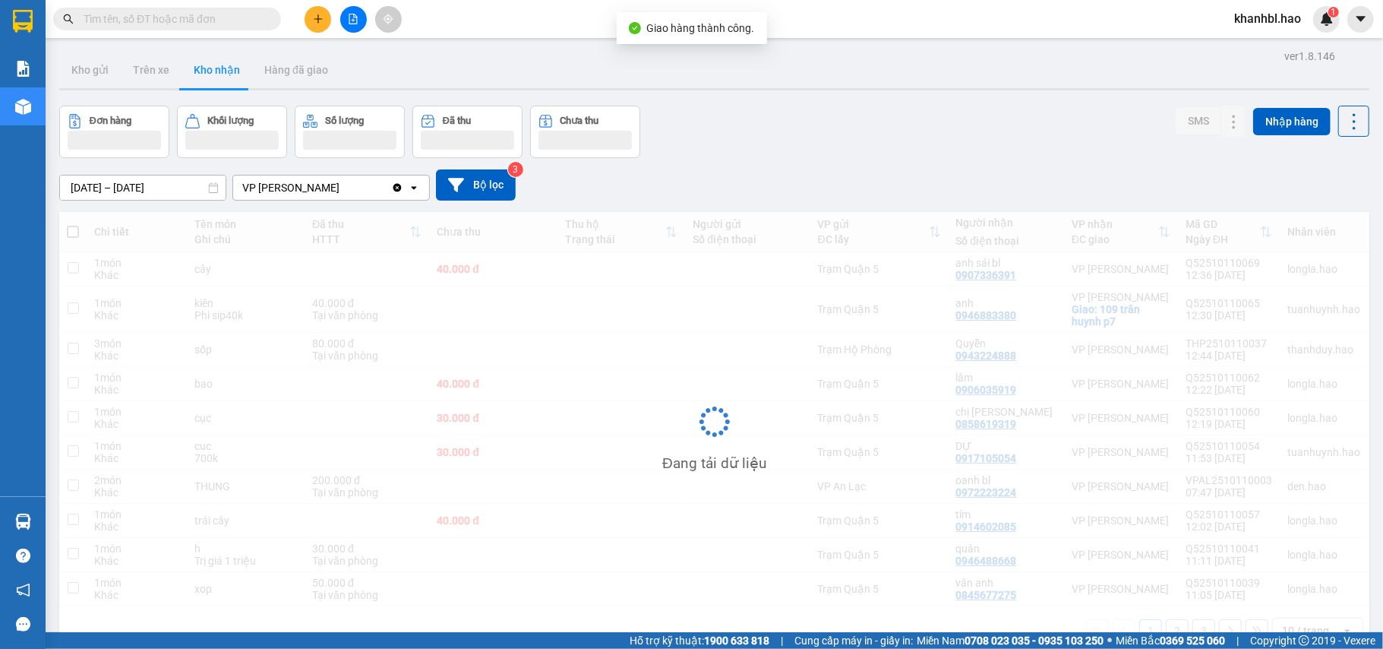
scroll to position [70, 0]
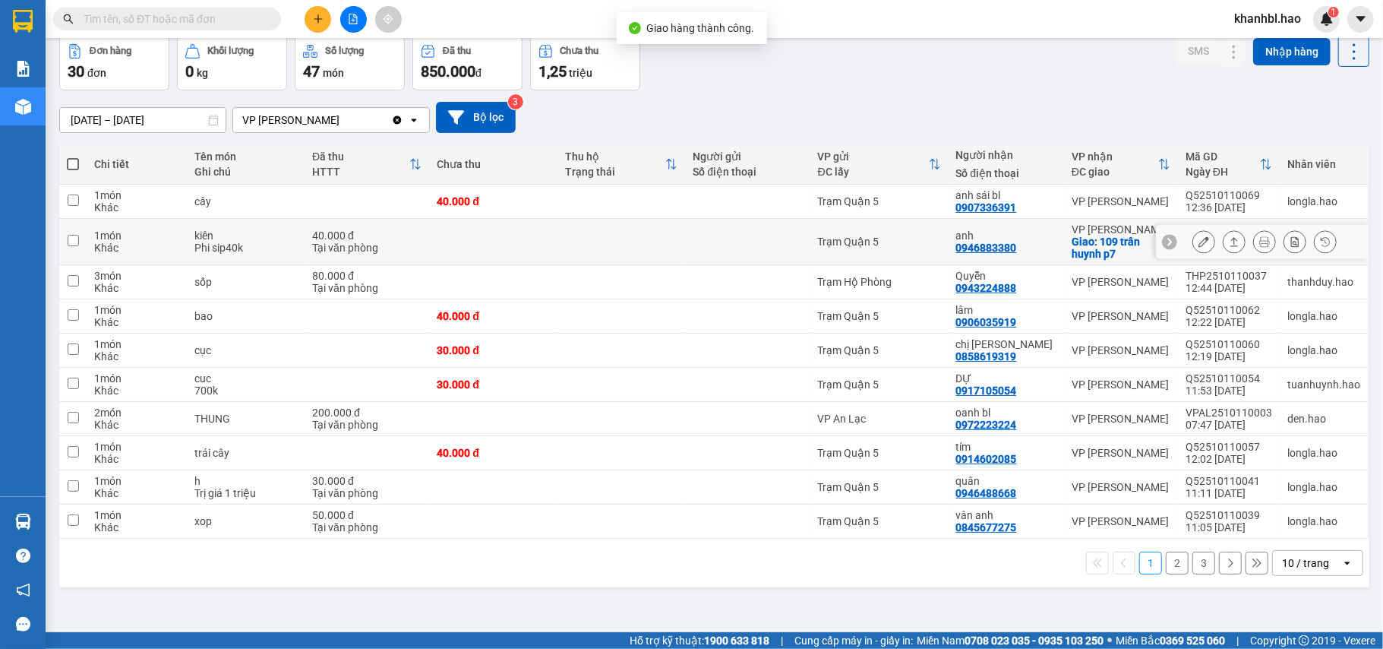
click at [1198, 241] on icon at bounding box center [1203, 241] width 11 height 11
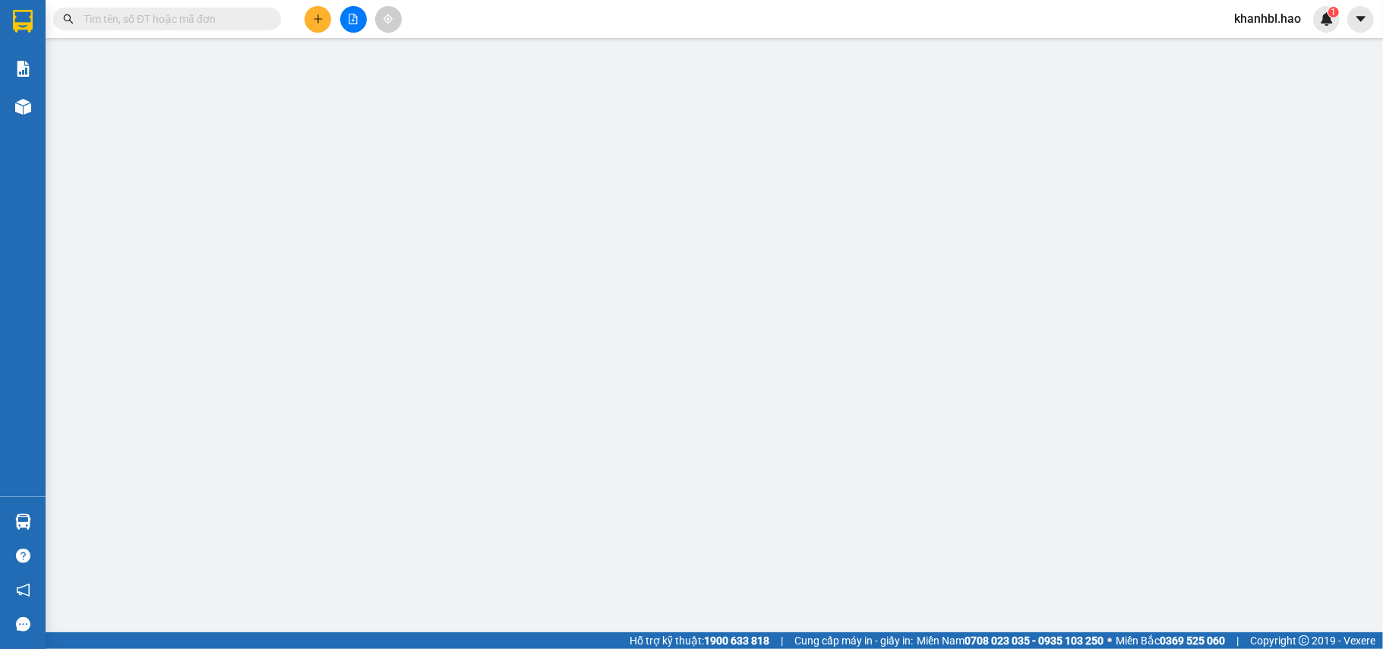
type input "0946883380"
type input "anh"
checkbox input "true"
type input "109 trân huynh p7"
type input "40.000"
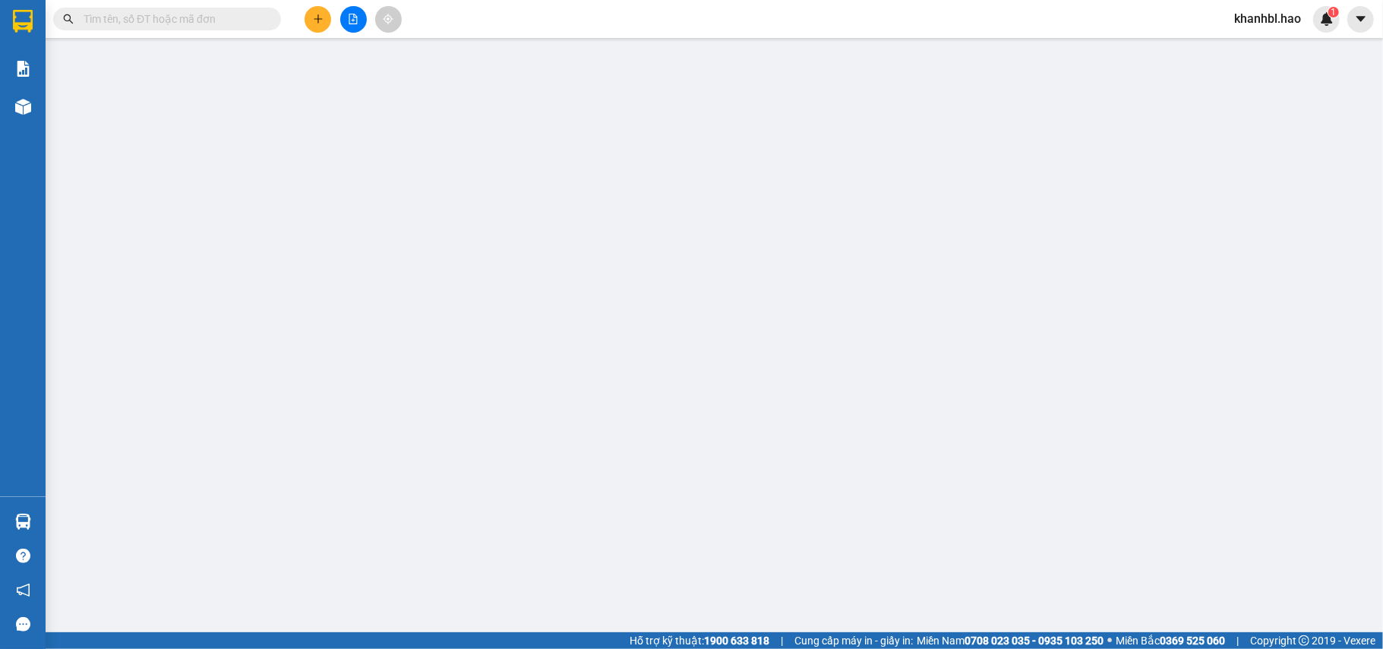
type input "0"
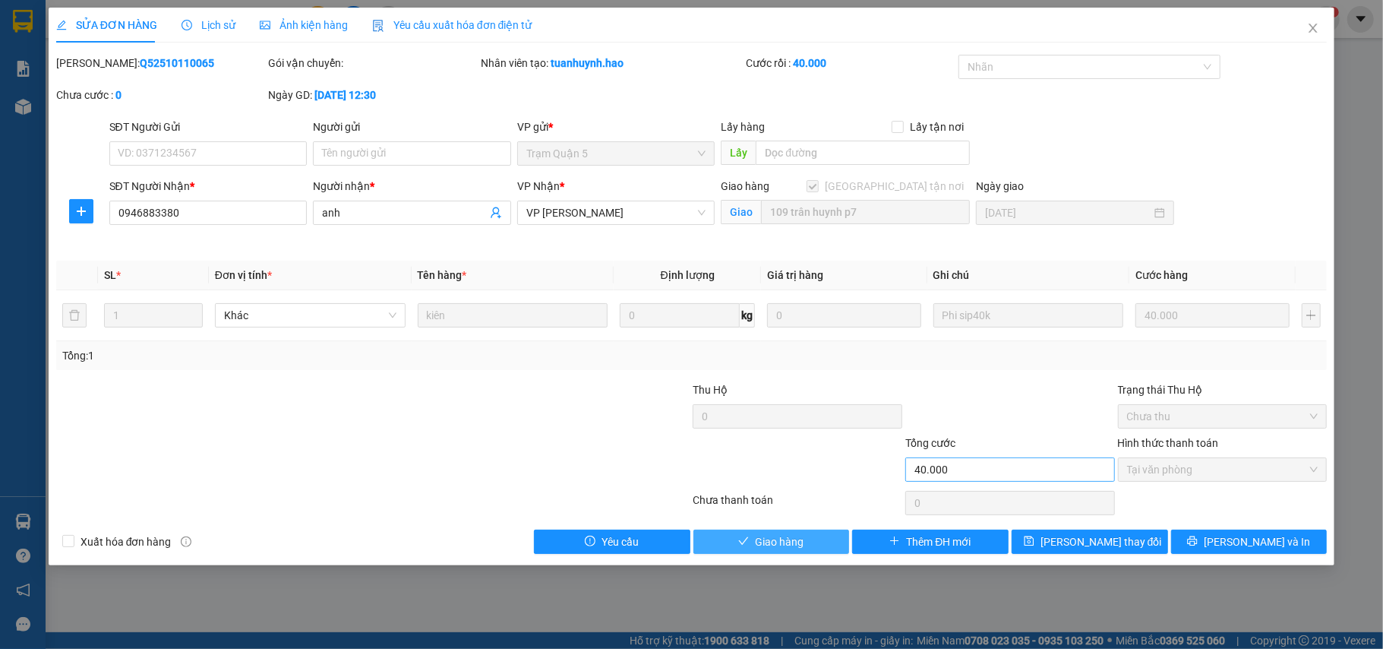
drag, startPoint x: 785, startPoint y: 545, endPoint x: 914, endPoint y: 463, distance: 153.0
click at [790, 542] on span "Giao hàng" at bounding box center [779, 541] width 49 height 17
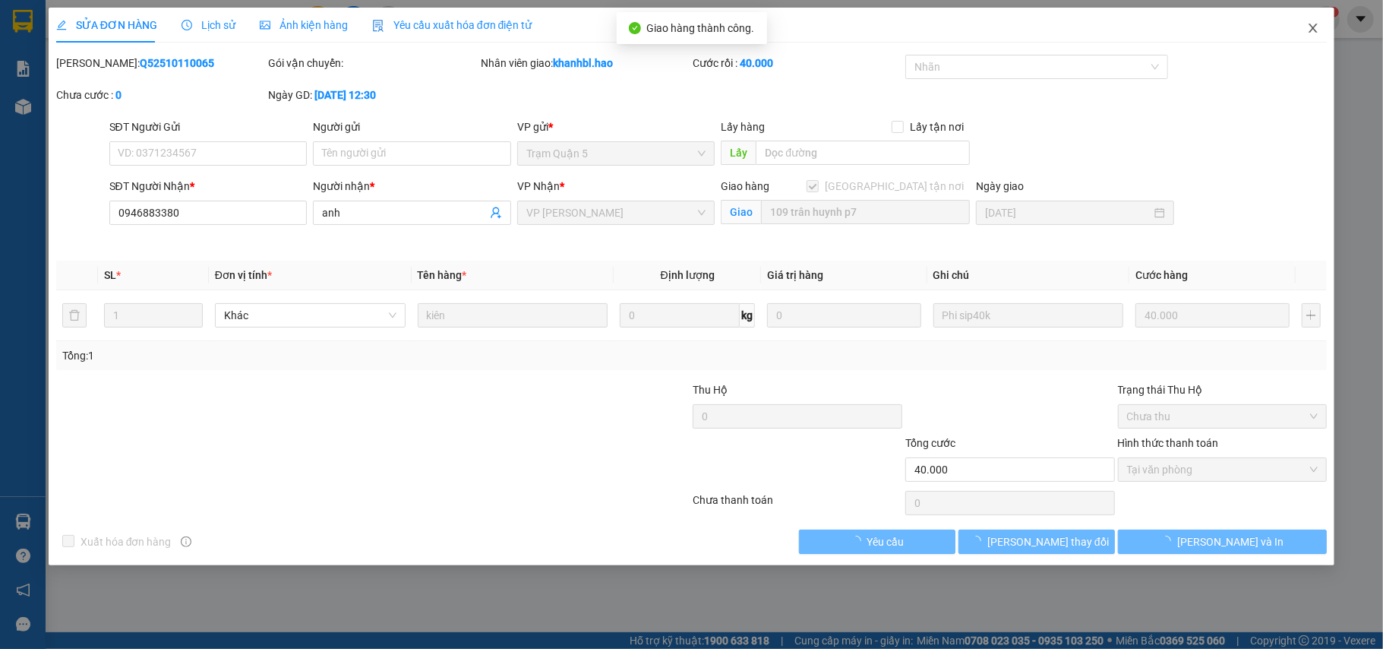
click at [1315, 22] on span "Close" at bounding box center [1313, 29] width 43 height 43
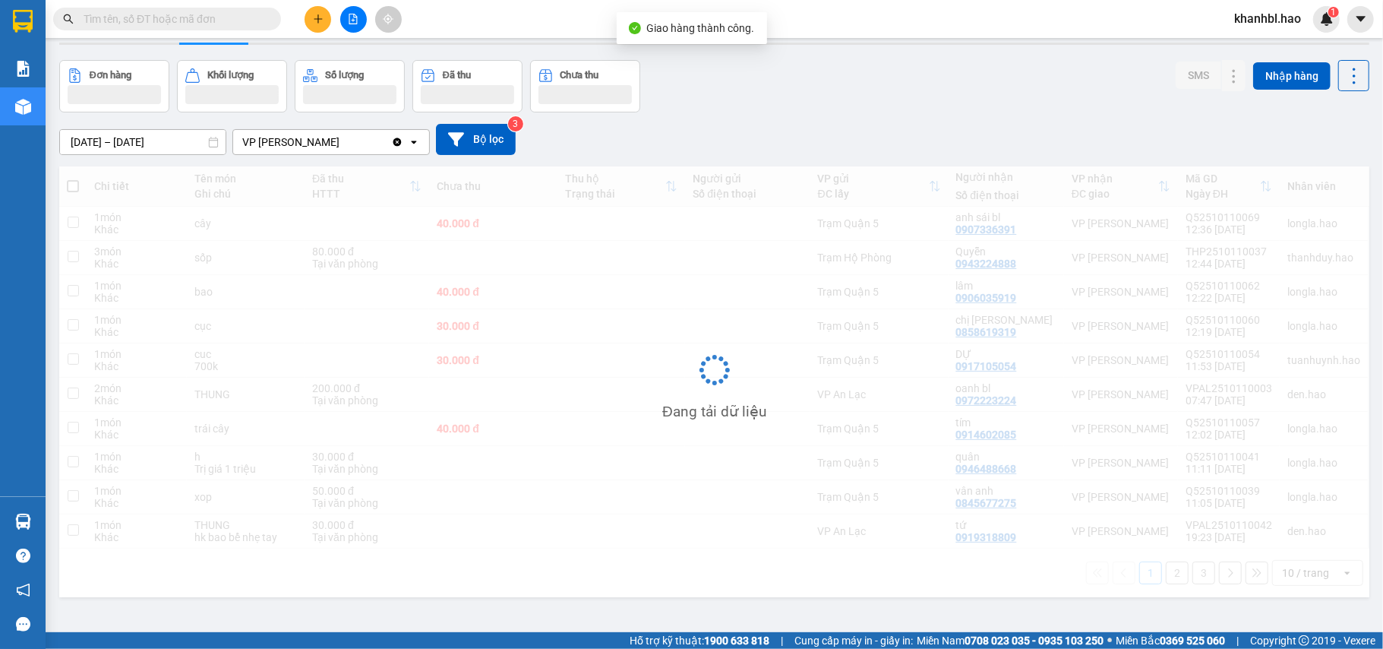
scroll to position [70, 0]
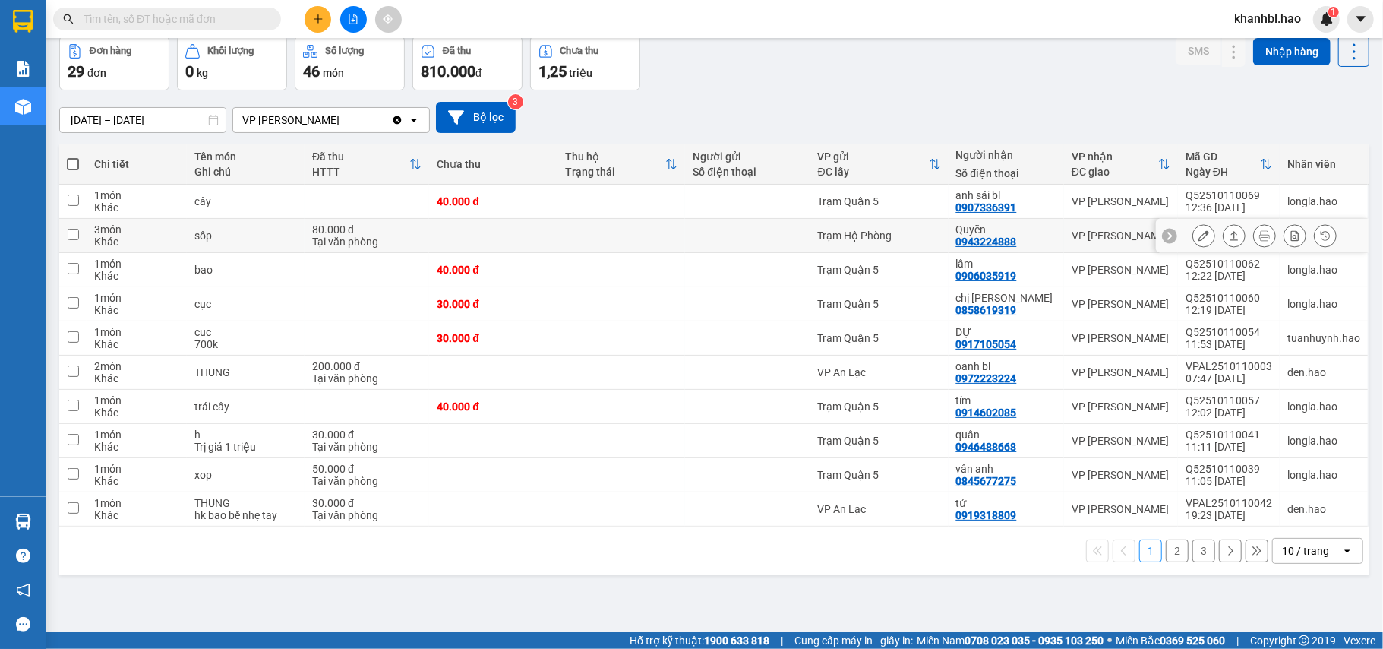
click at [1193, 235] on button at bounding box center [1203, 236] width 21 height 27
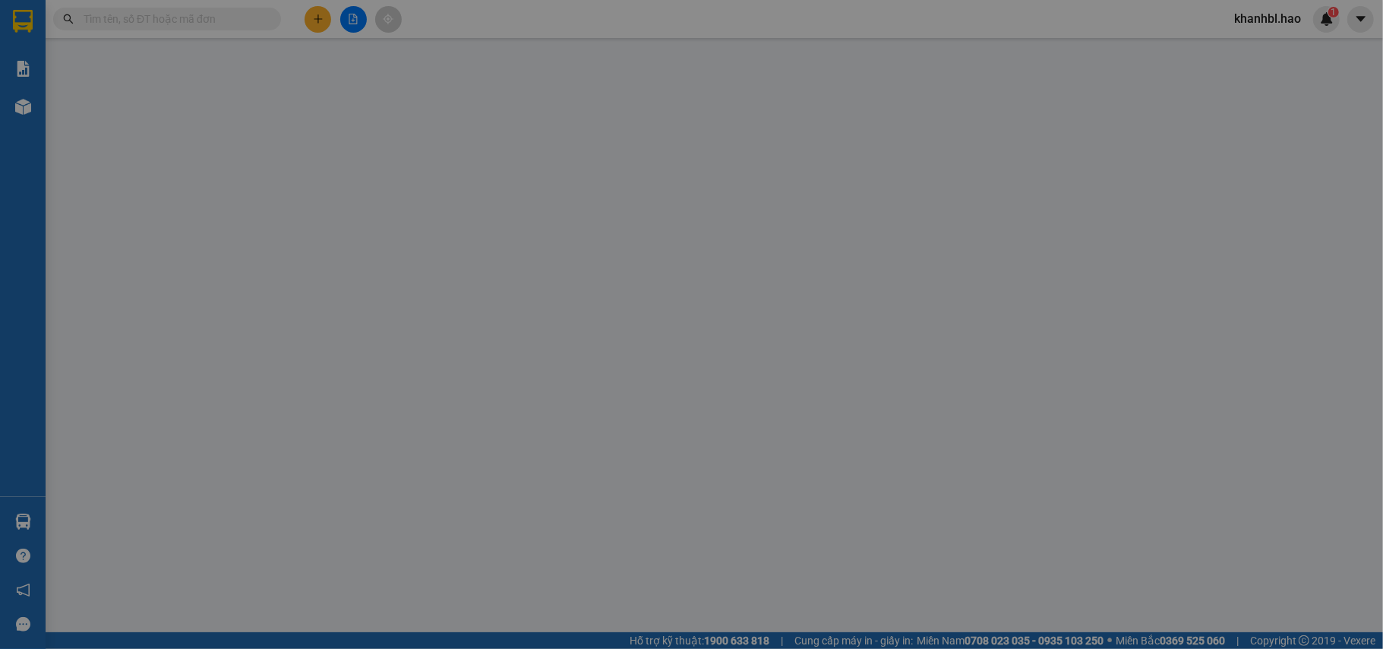
type input "0943224888"
type input "Quyễn"
type input "80.000"
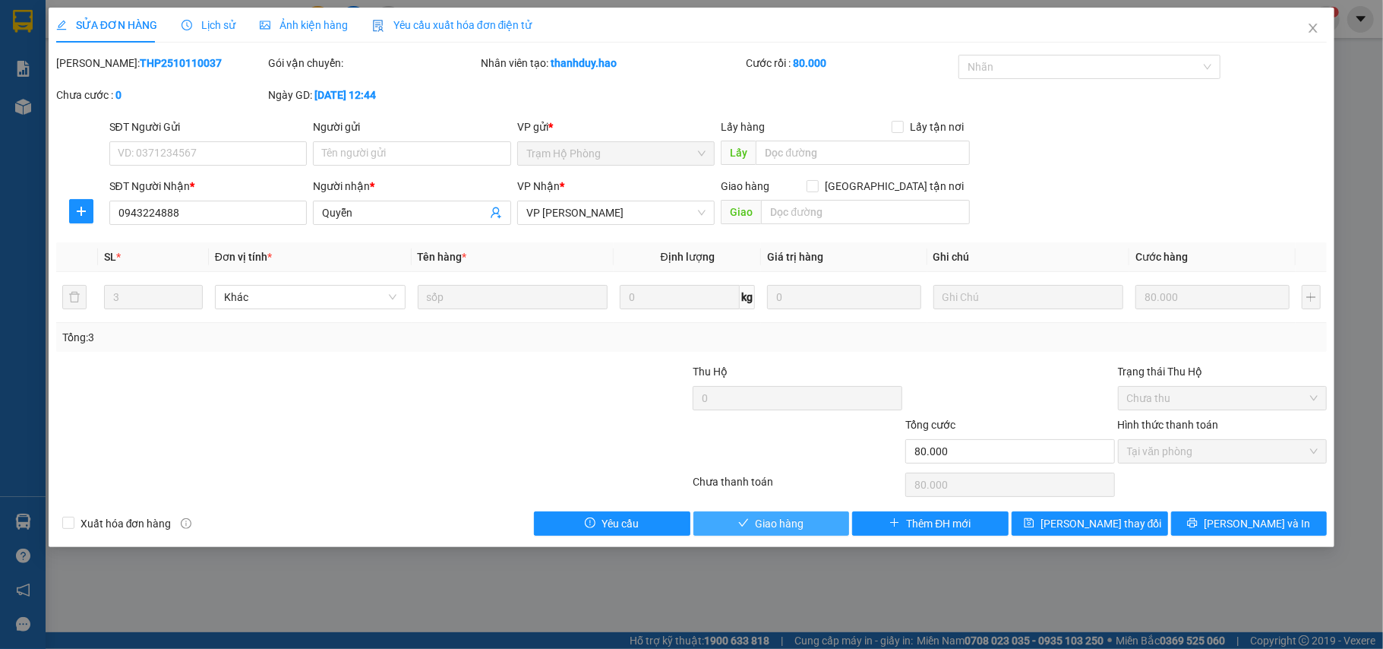
drag, startPoint x: 784, startPoint y: 529, endPoint x: 864, endPoint y: 507, distance: 83.5
click at [785, 529] on span "Giao hàng" at bounding box center [779, 523] width 49 height 17
type input "0"
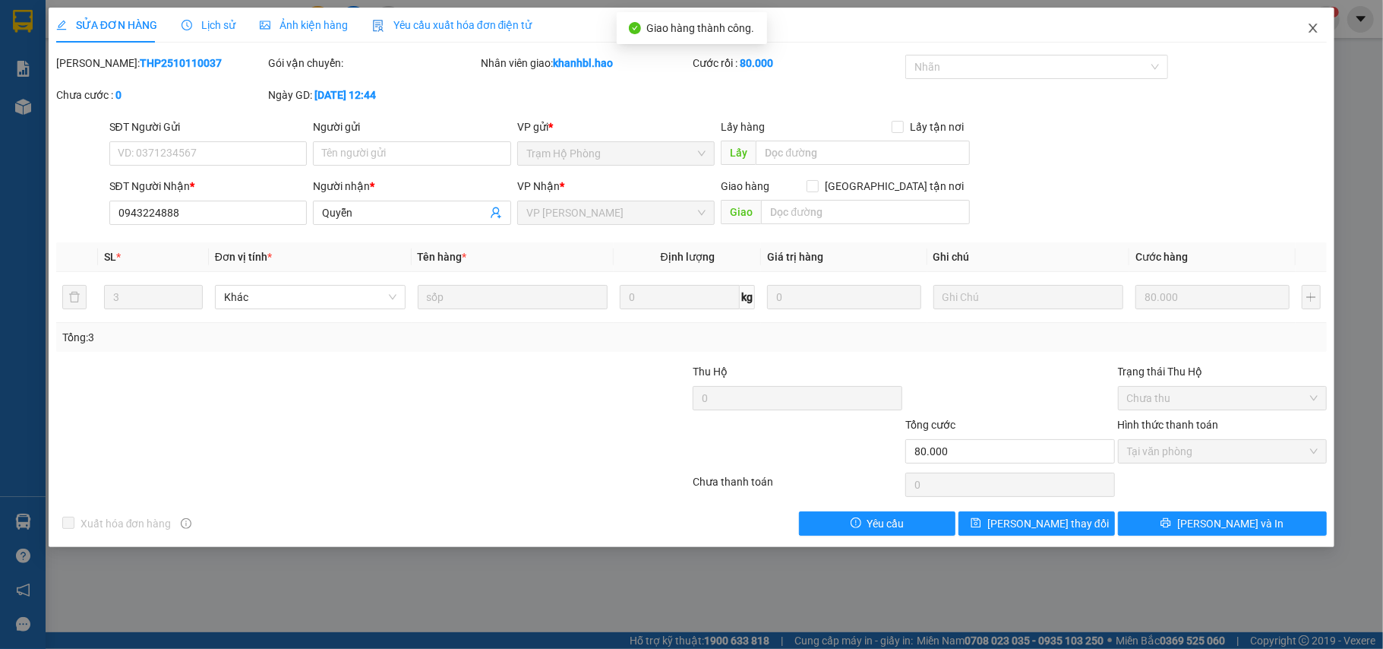
click at [1313, 29] on icon "close" at bounding box center [1313, 28] width 8 height 9
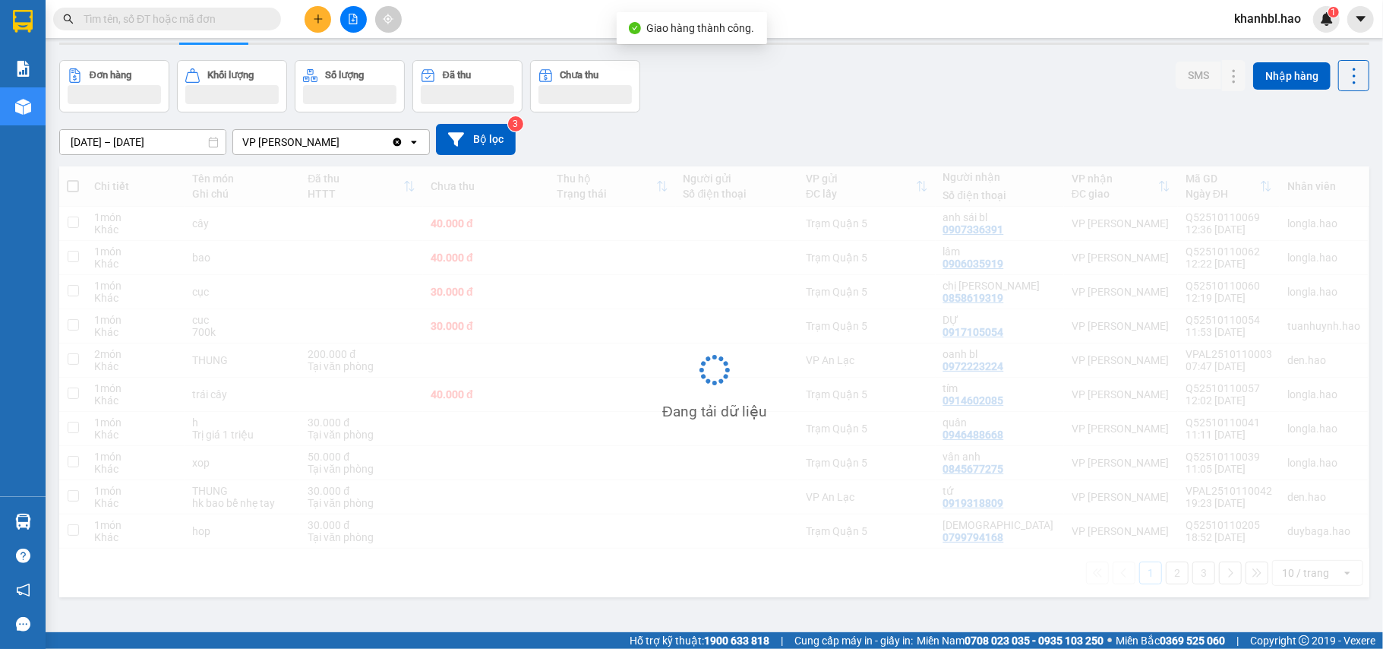
scroll to position [70, 0]
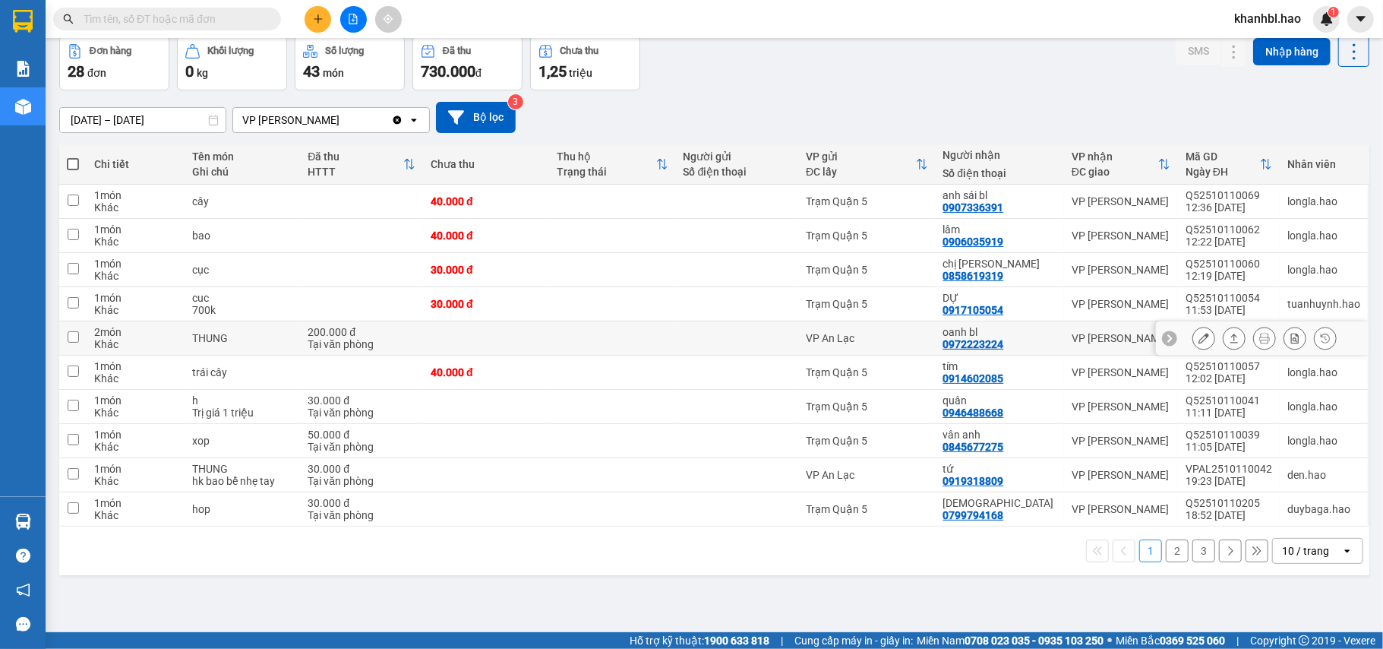
click at [1198, 339] on icon at bounding box center [1203, 338] width 11 height 11
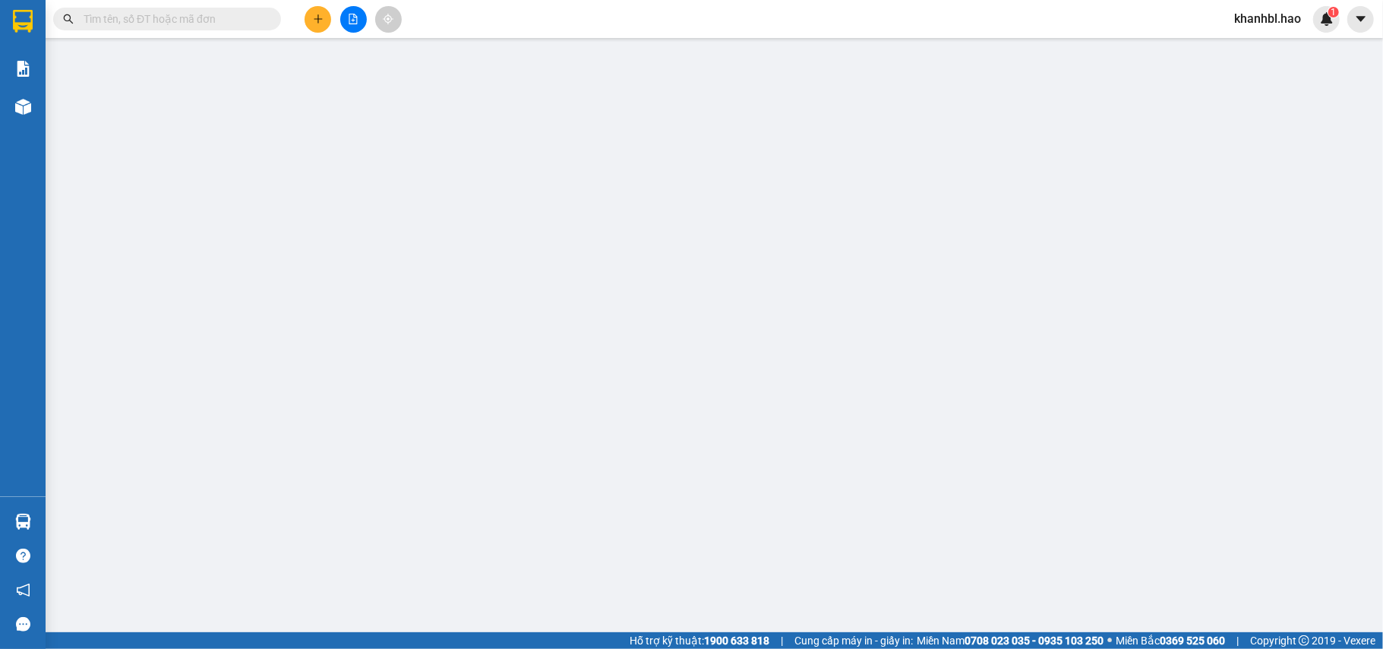
type input "0972223224"
type input "oanh bl"
type input "200.000"
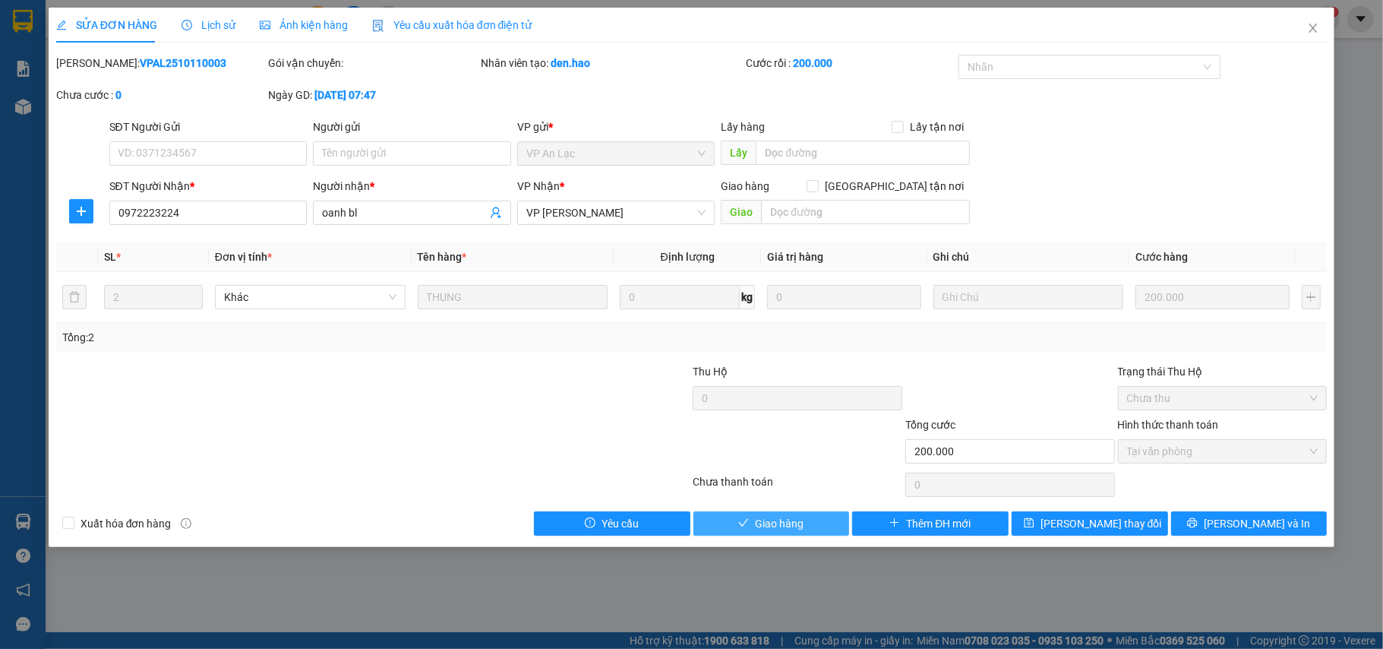
click at [809, 530] on button "Giao hàng" at bounding box center [771, 523] width 156 height 24
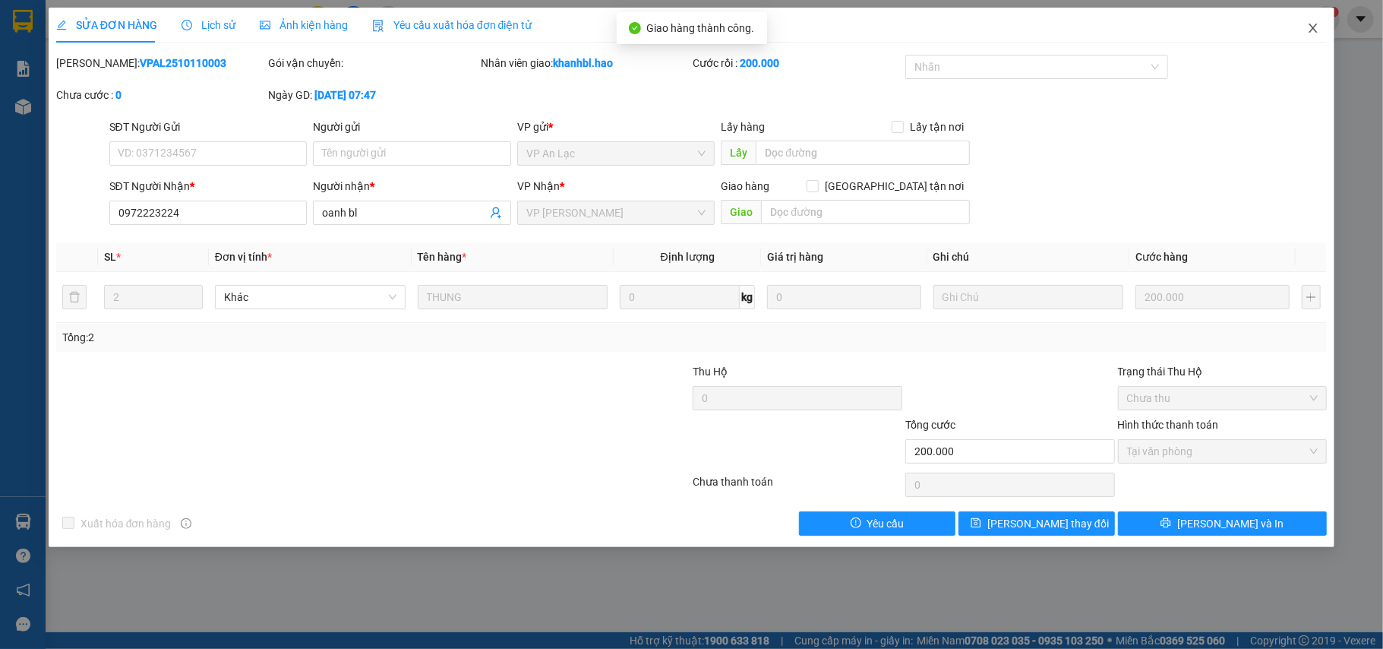
click at [1308, 27] on icon "close" at bounding box center [1313, 28] width 12 height 12
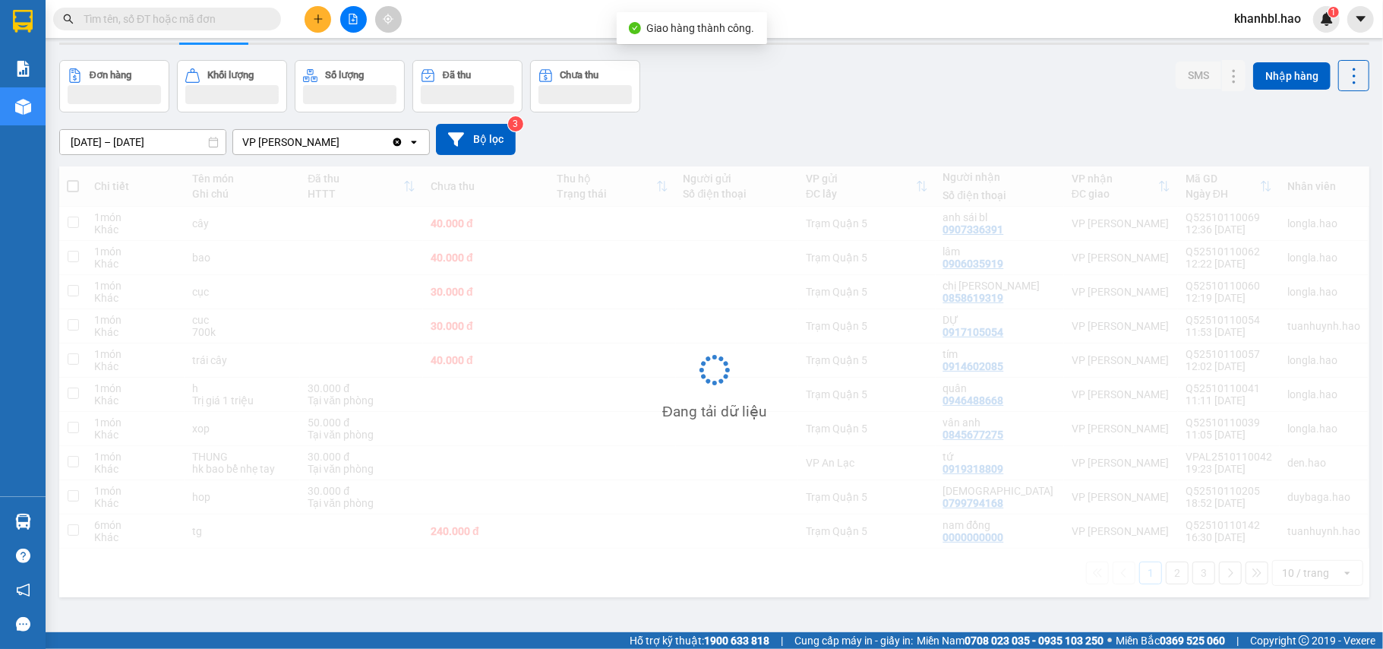
scroll to position [70, 0]
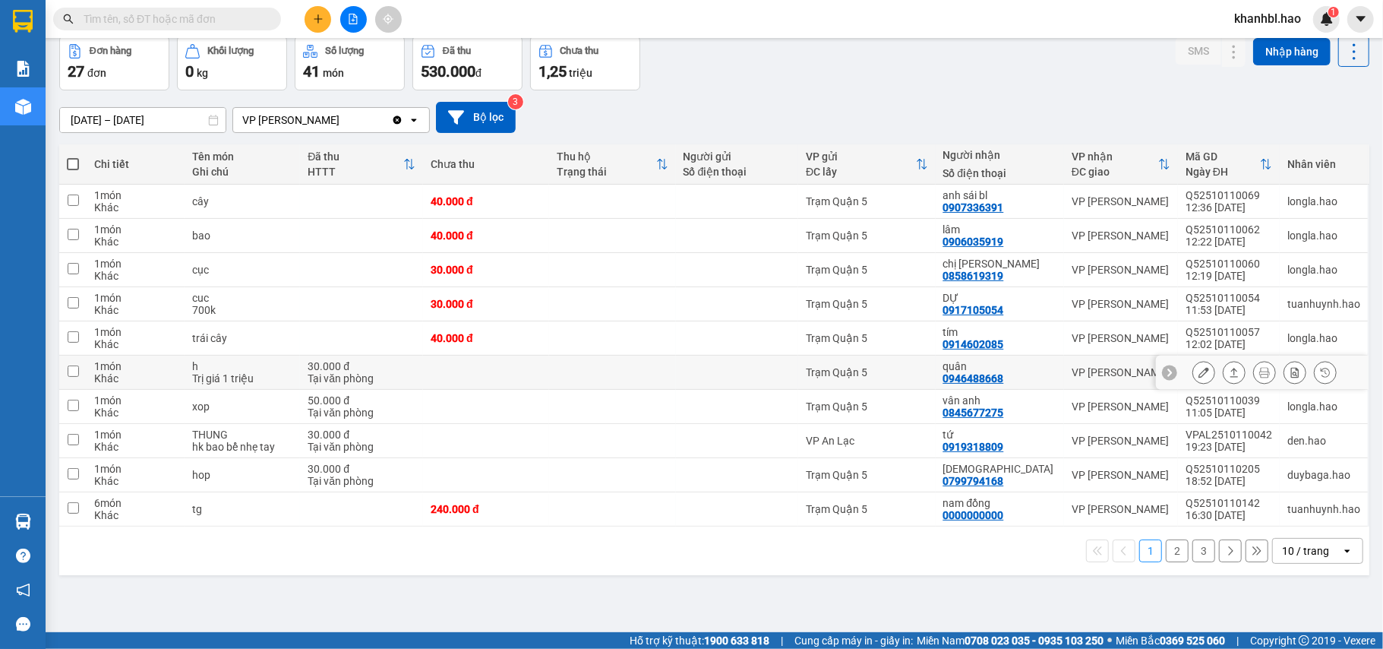
click at [1195, 375] on button at bounding box center [1203, 372] width 21 height 27
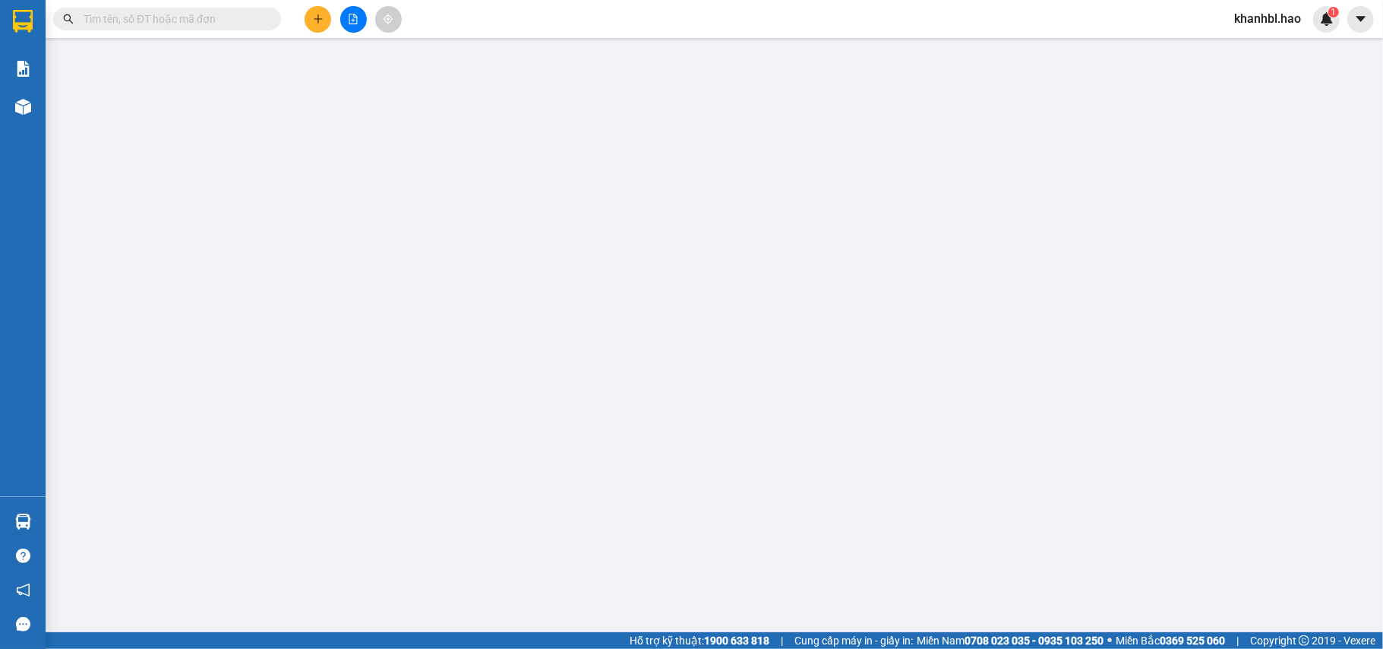
type input "0946488668"
type input "quân"
type input "30.000"
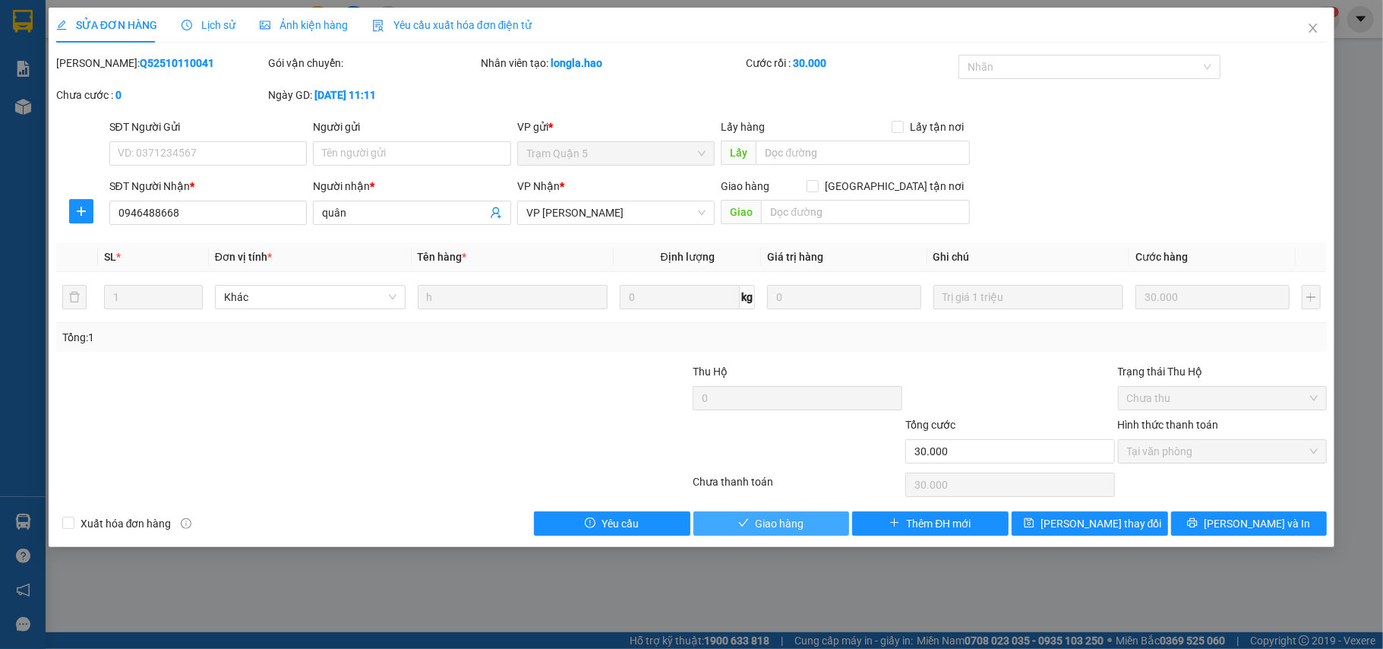
click at [793, 532] on span "Giao hàng" at bounding box center [779, 523] width 49 height 17
type input "0"
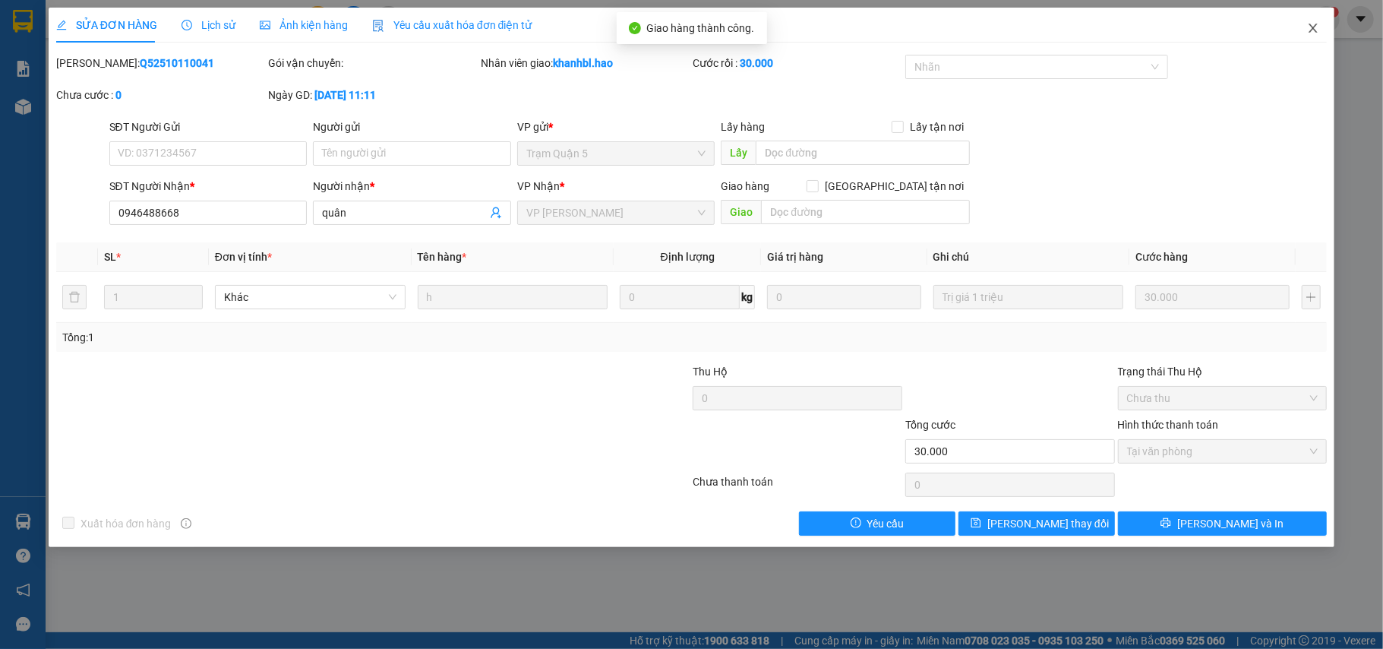
click at [1307, 33] on icon "close" at bounding box center [1313, 28] width 12 height 12
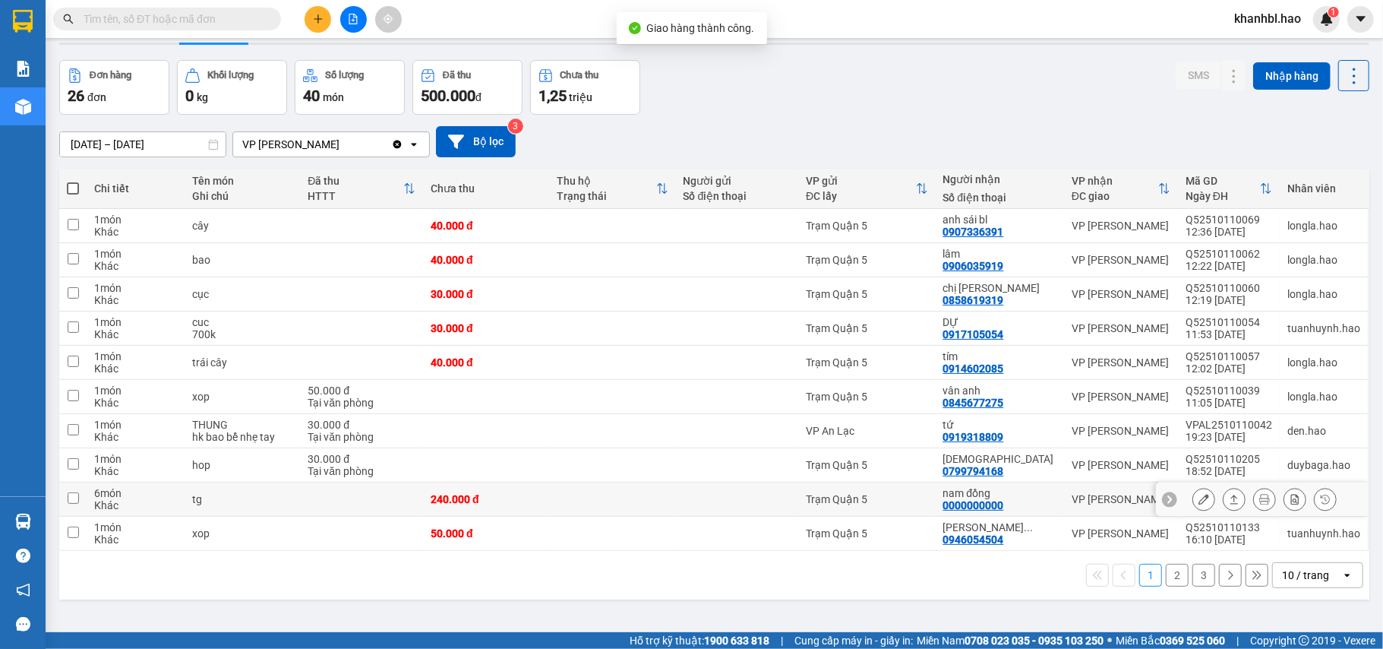
scroll to position [70, 0]
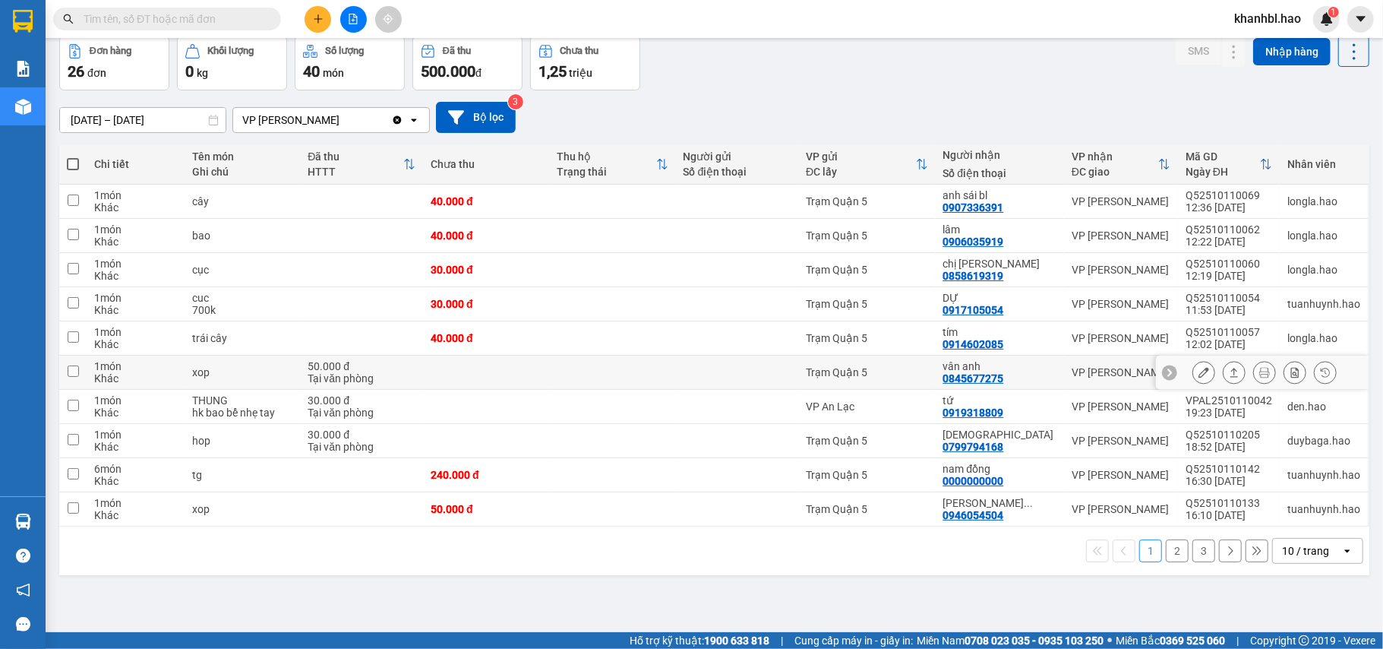
click at [1198, 371] on icon at bounding box center [1203, 372] width 11 height 11
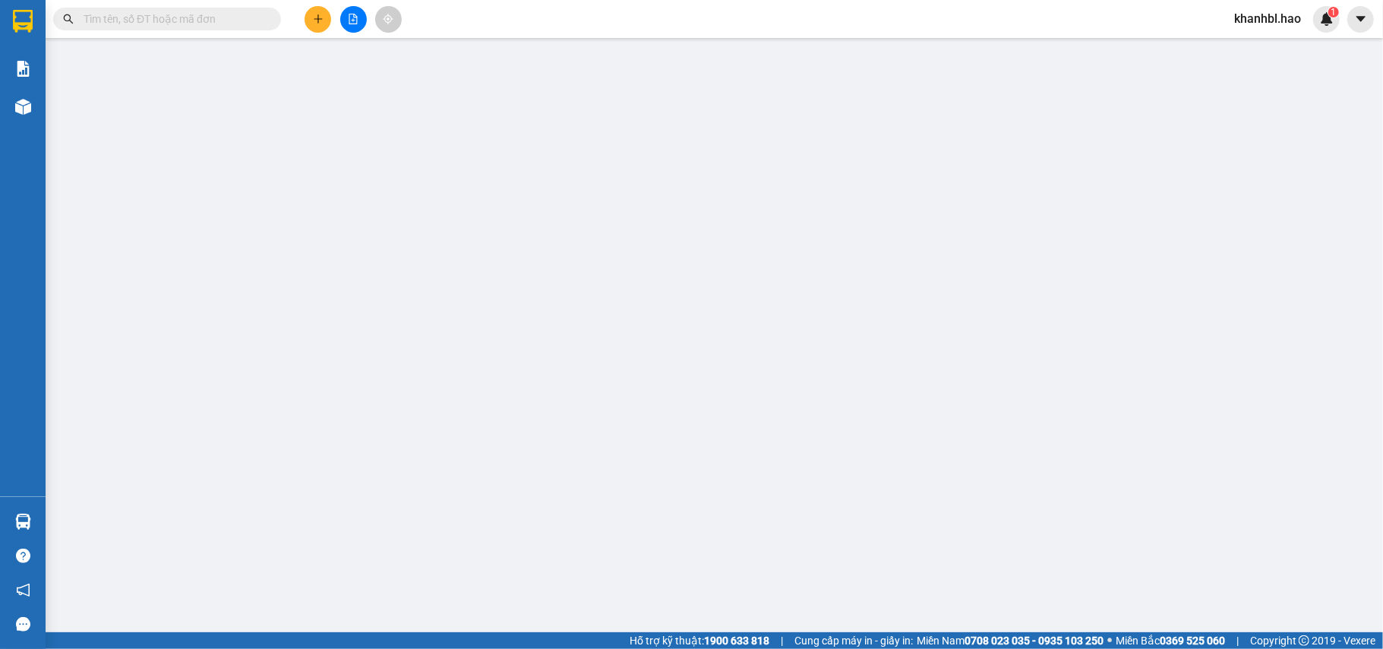
type input "0845677275"
type input "vân anh"
type input "50.000"
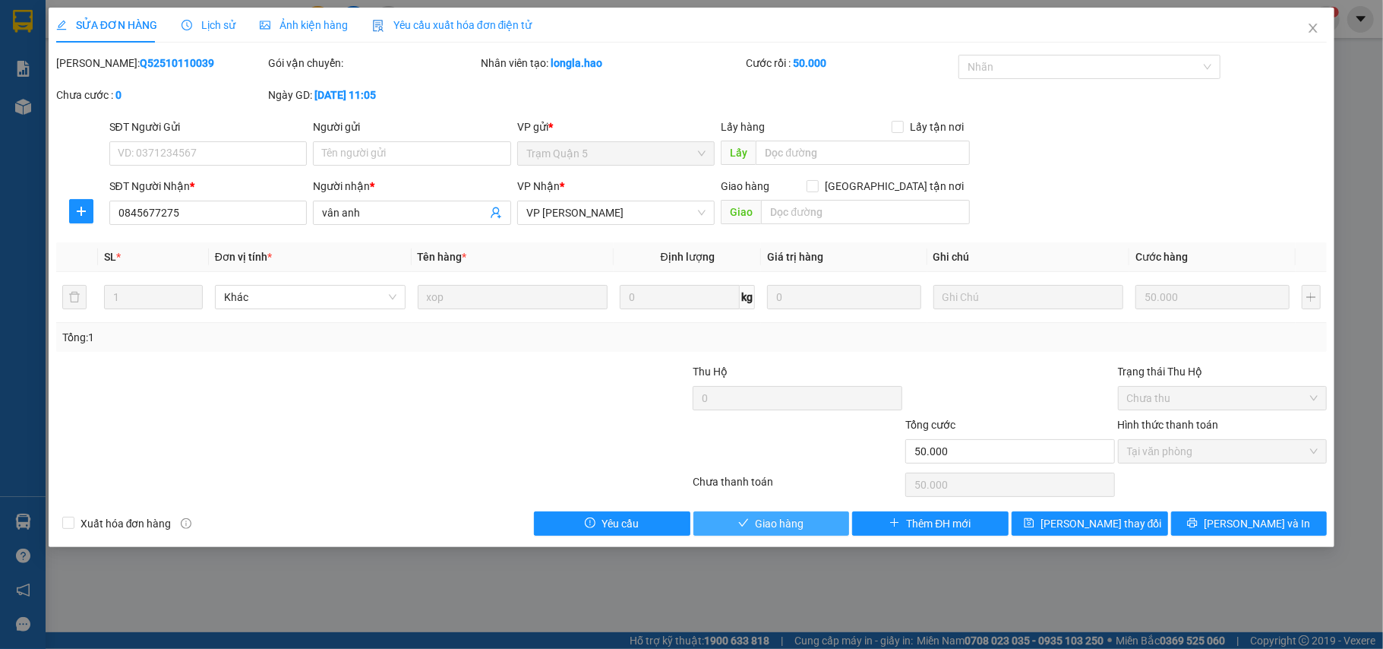
drag, startPoint x: 790, startPoint y: 523, endPoint x: 860, endPoint y: 520, distance: 70.7
click at [791, 523] on span "Giao hàng" at bounding box center [779, 523] width 49 height 17
type input "0"
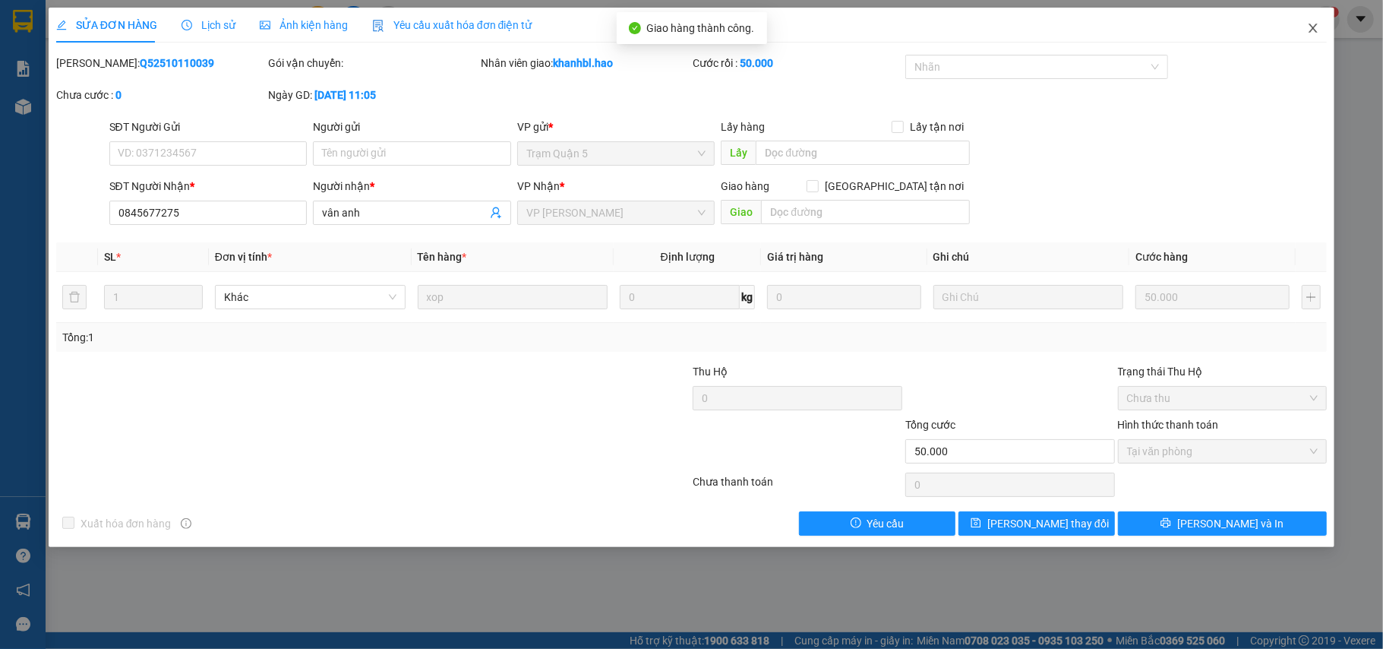
click at [1308, 34] on icon "close" at bounding box center [1313, 28] width 12 height 12
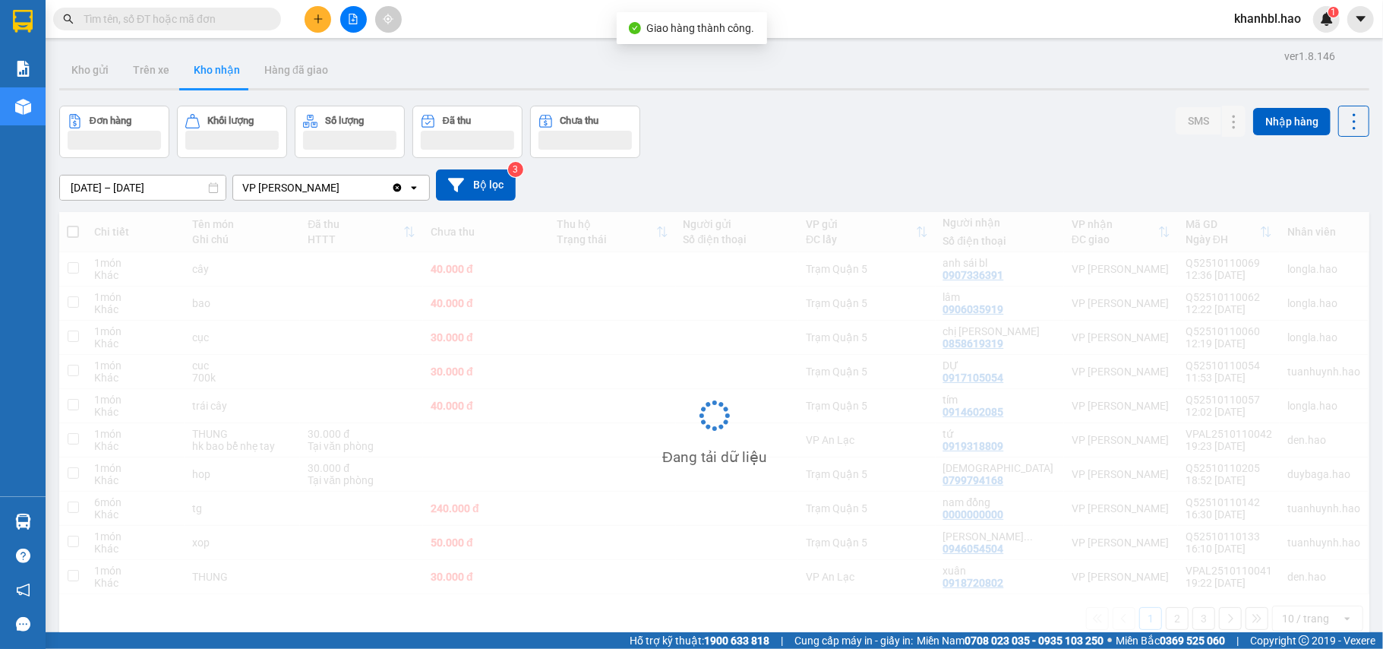
scroll to position [70, 0]
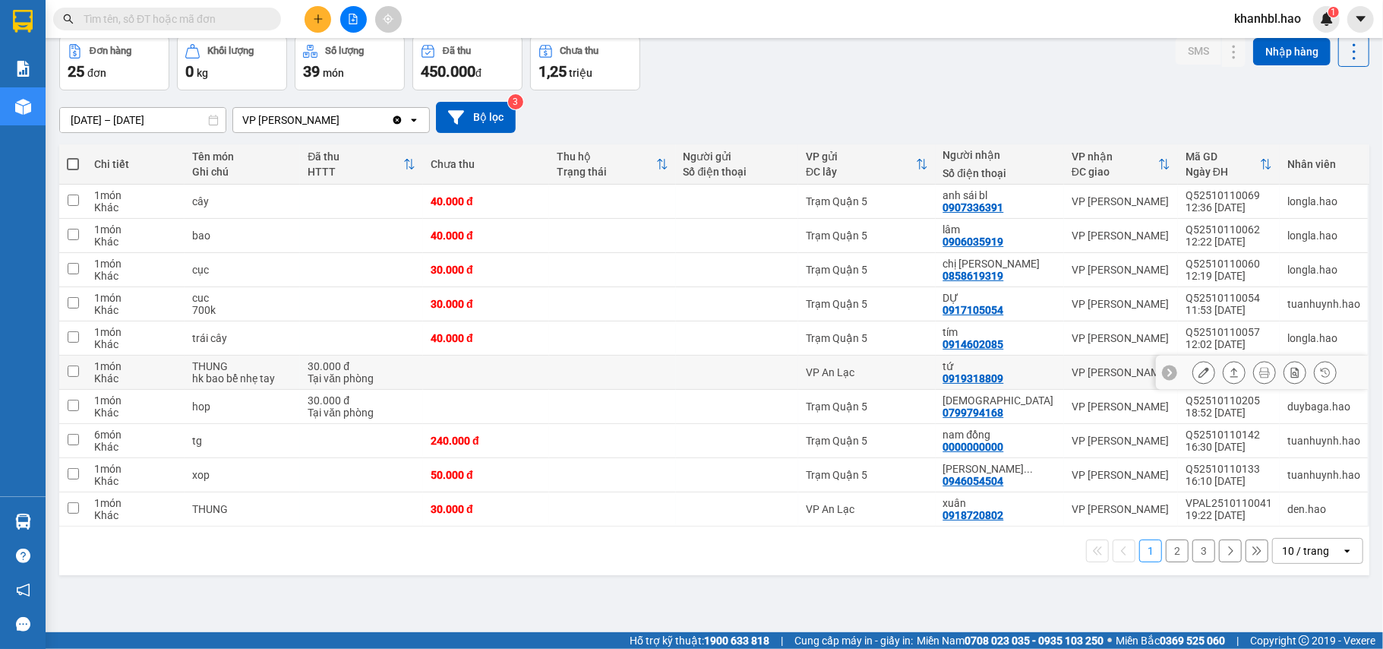
click at [1198, 374] on icon at bounding box center [1203, 372] width 11 height 11
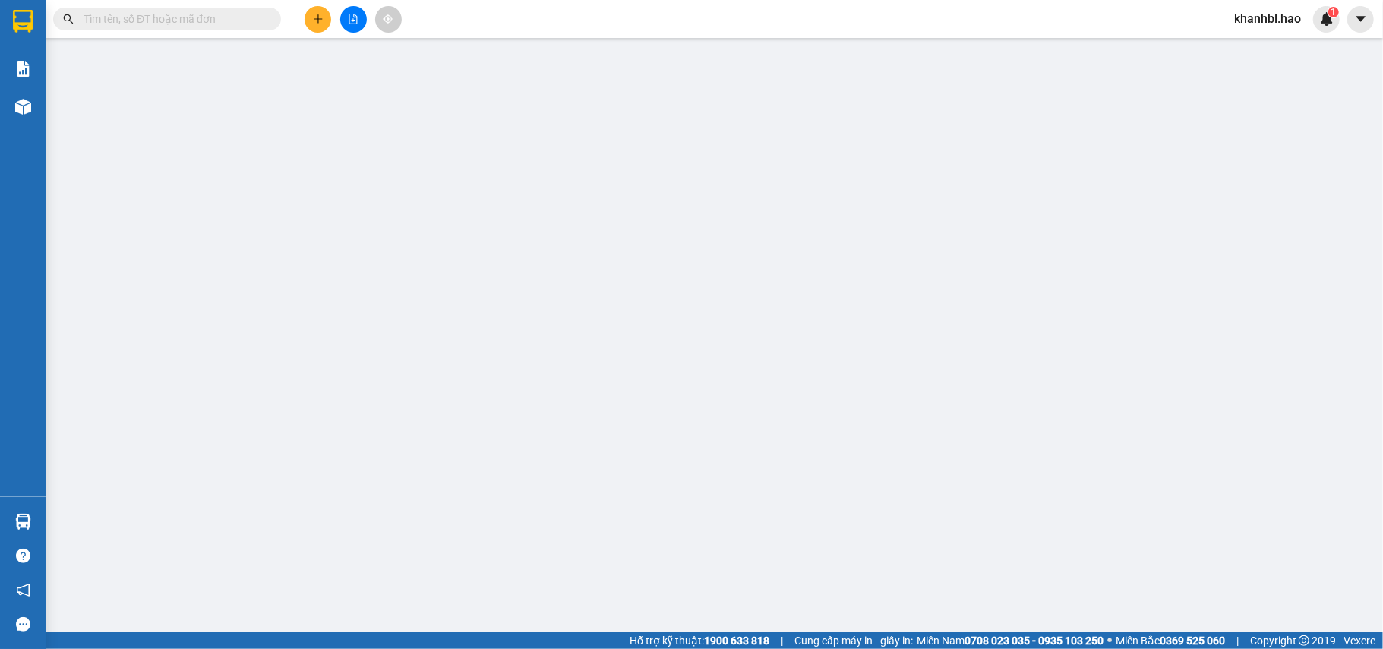
type input "0919318809"
type input "tứ"
type input "30.000"
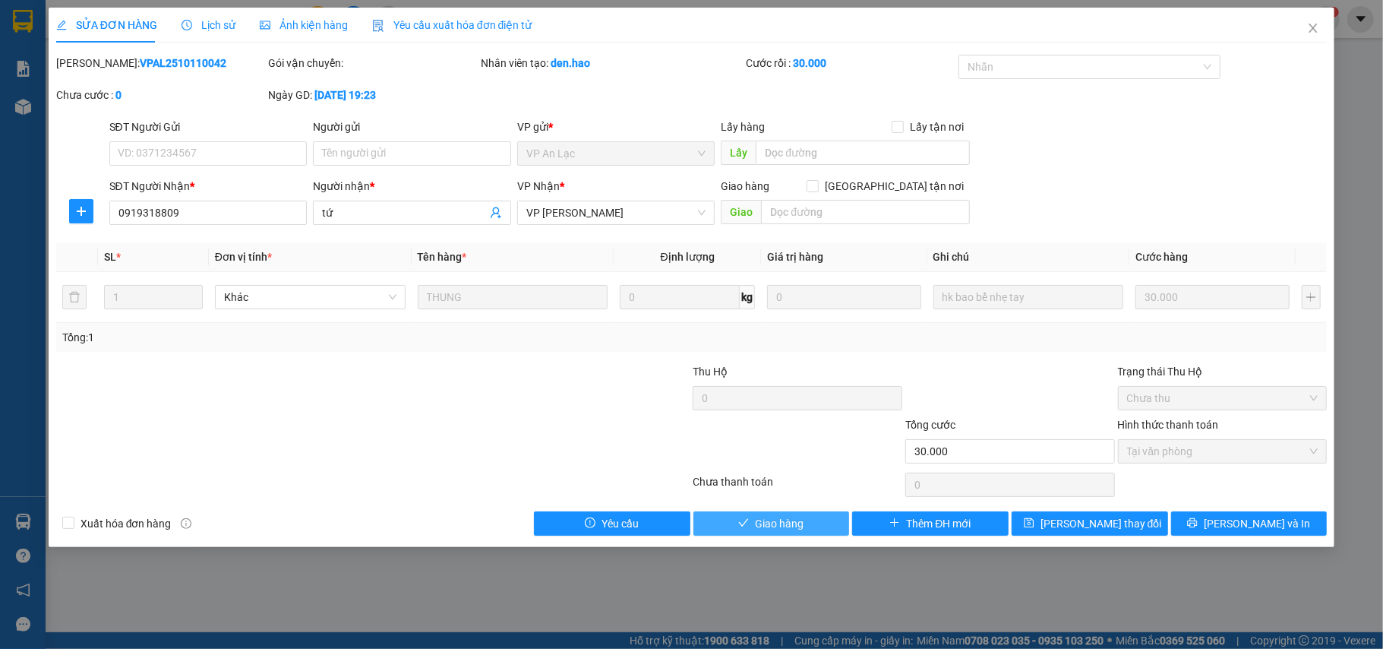
drag, startPoint x: 770, startPoint y: 523, endPoint x: 778, endPoint y: 518, distance: 9.5
click at [772, 523] on span "Giao hàng" at bounding box center [779, 523] width 49 height 17
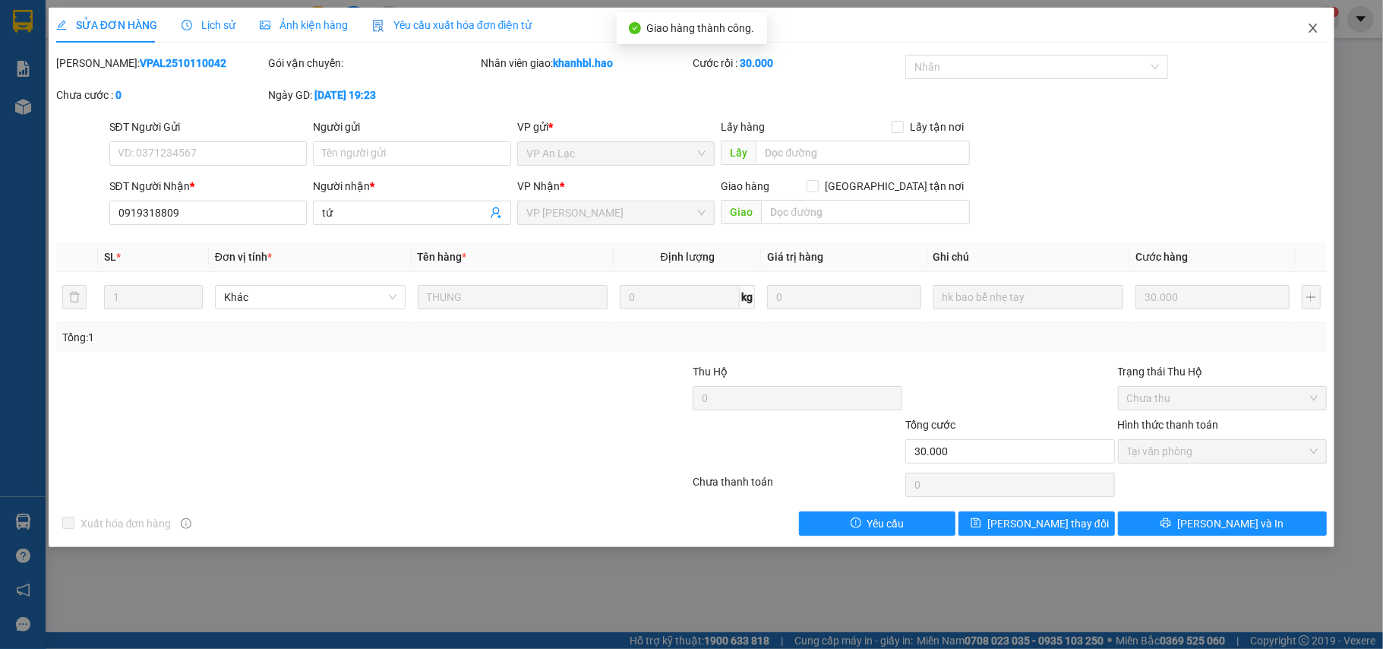
click at [1309, 31] on icon "close" at bounding box center [1313, 28] width 12 height 12
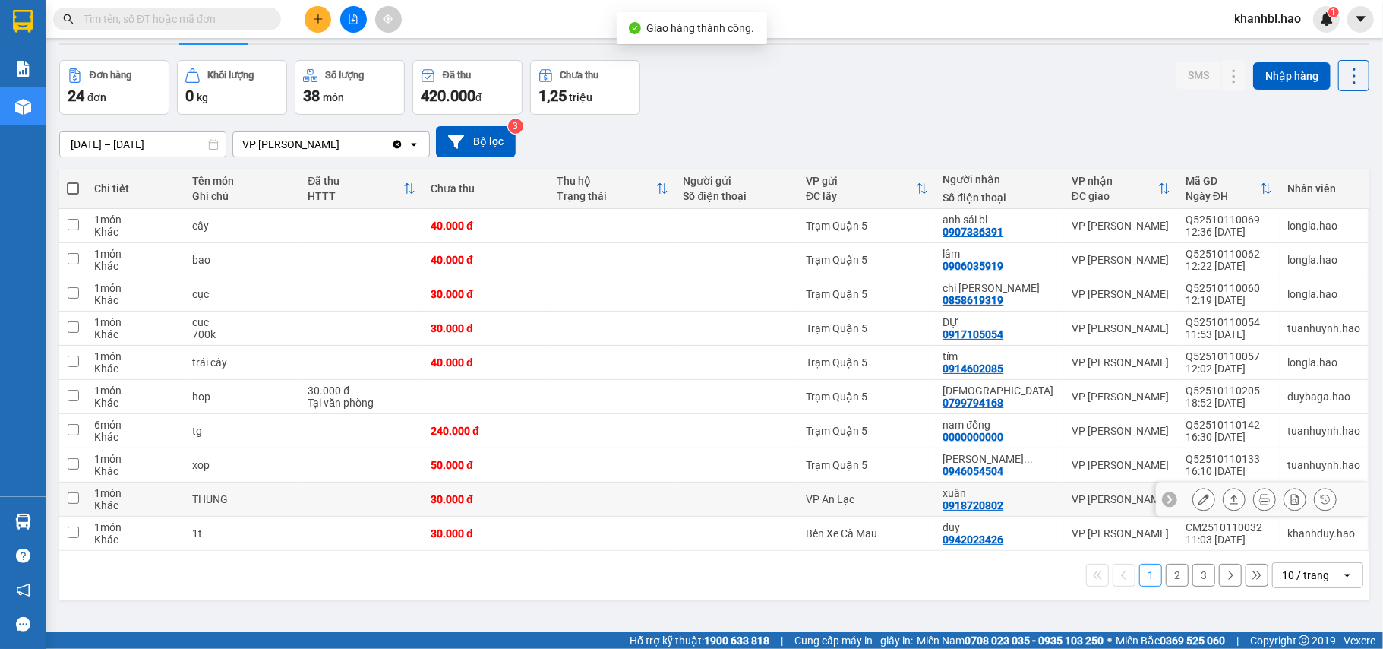
scroll to position [70, 0]
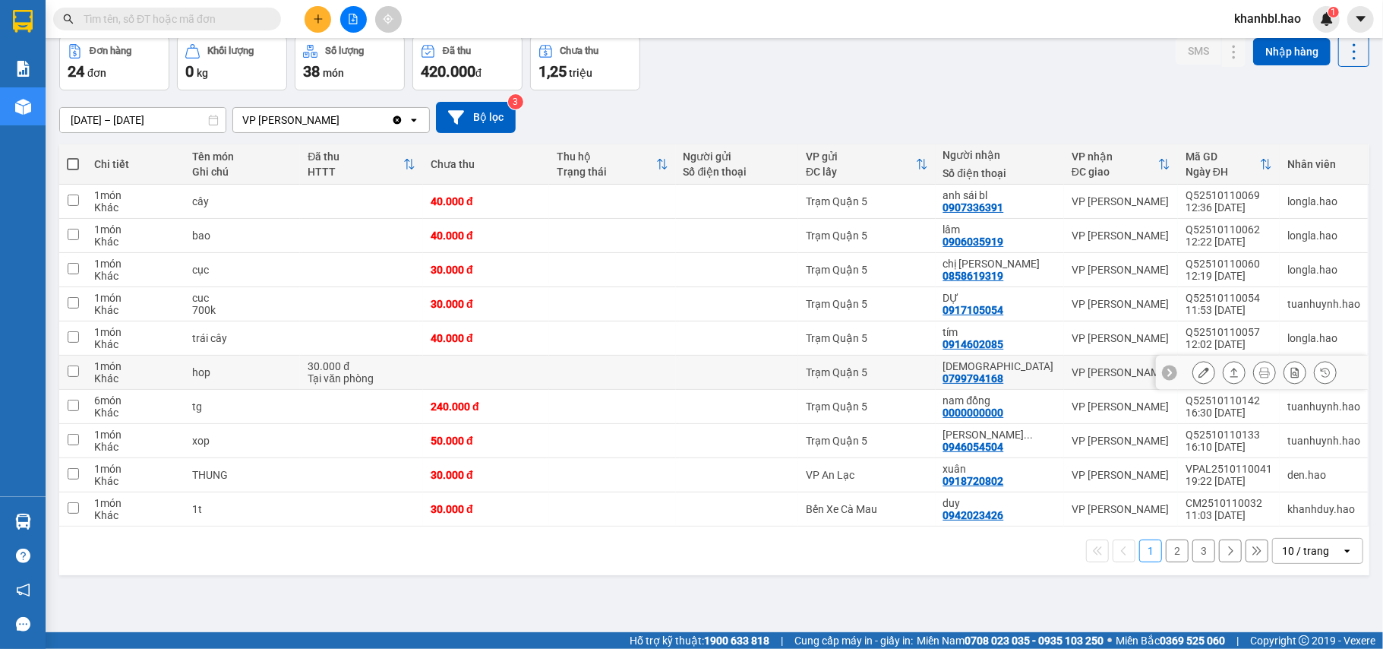
click at [1198, 374] on icon at bounding box center [1203, 372] width 11 height 11
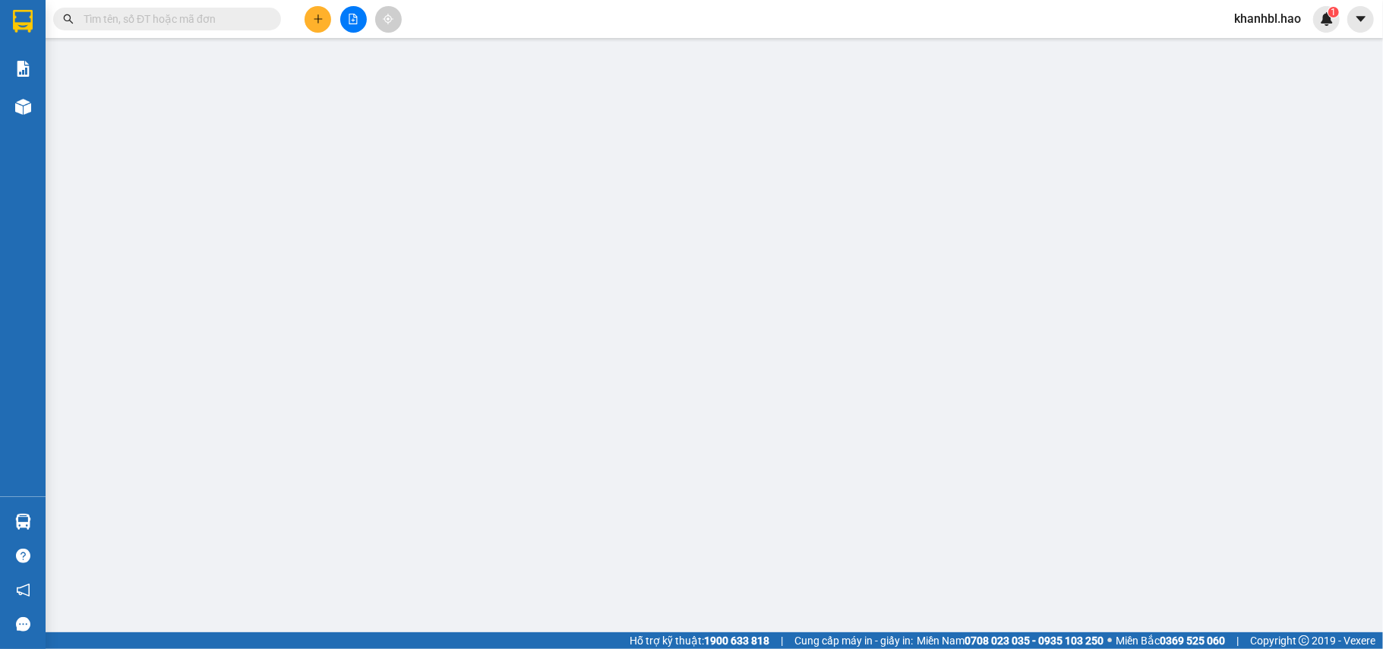
type input "0799794168"
type input "[DEMOGRAPHIC_DATA]"
type input "30.000"
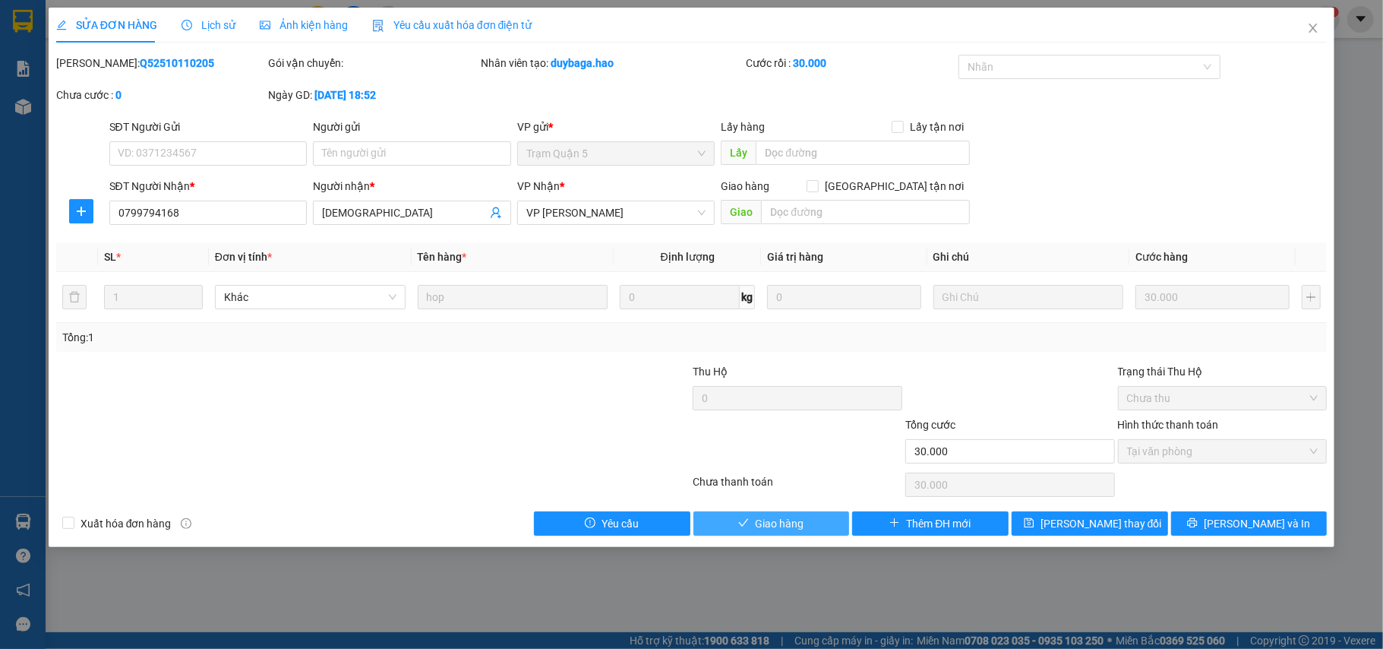
click at [790, 521] on span "Giao hàng" at bounding box center [779, 523] width 49 height 17
type input "0"
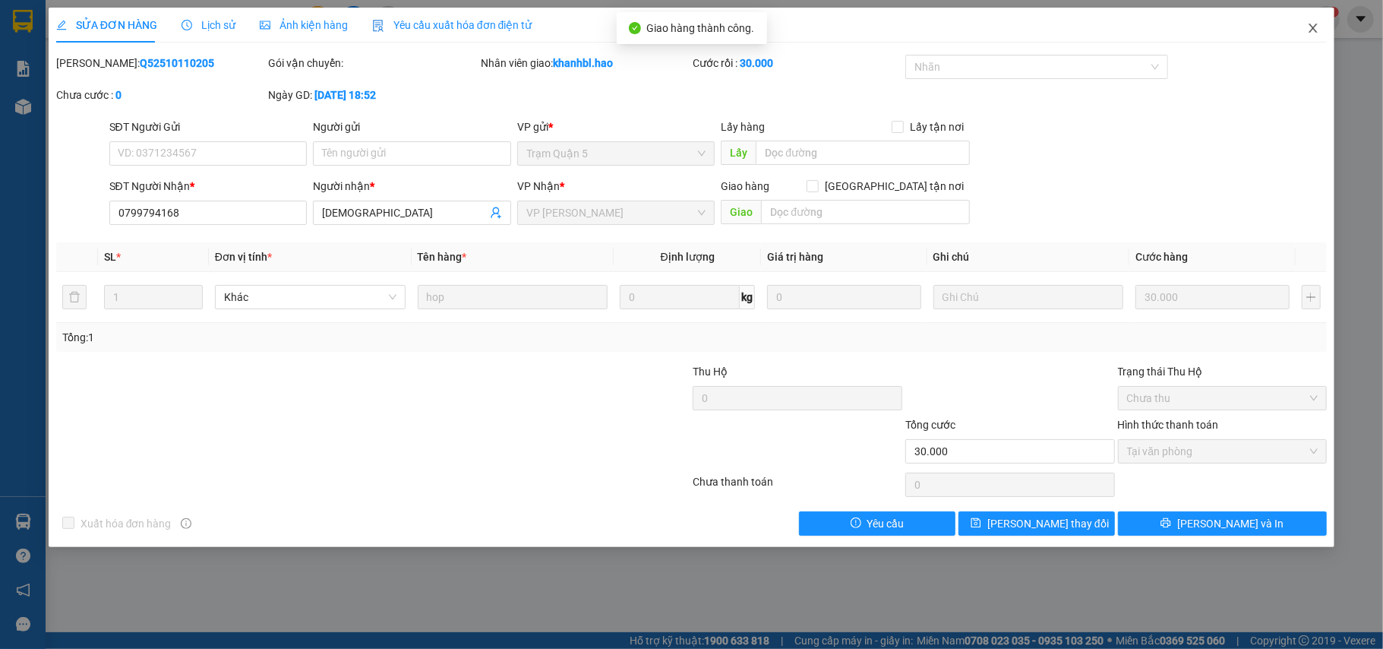
click at [1317, 26] on icon "close" at bounding box center [1313, 28] width 12 height 12
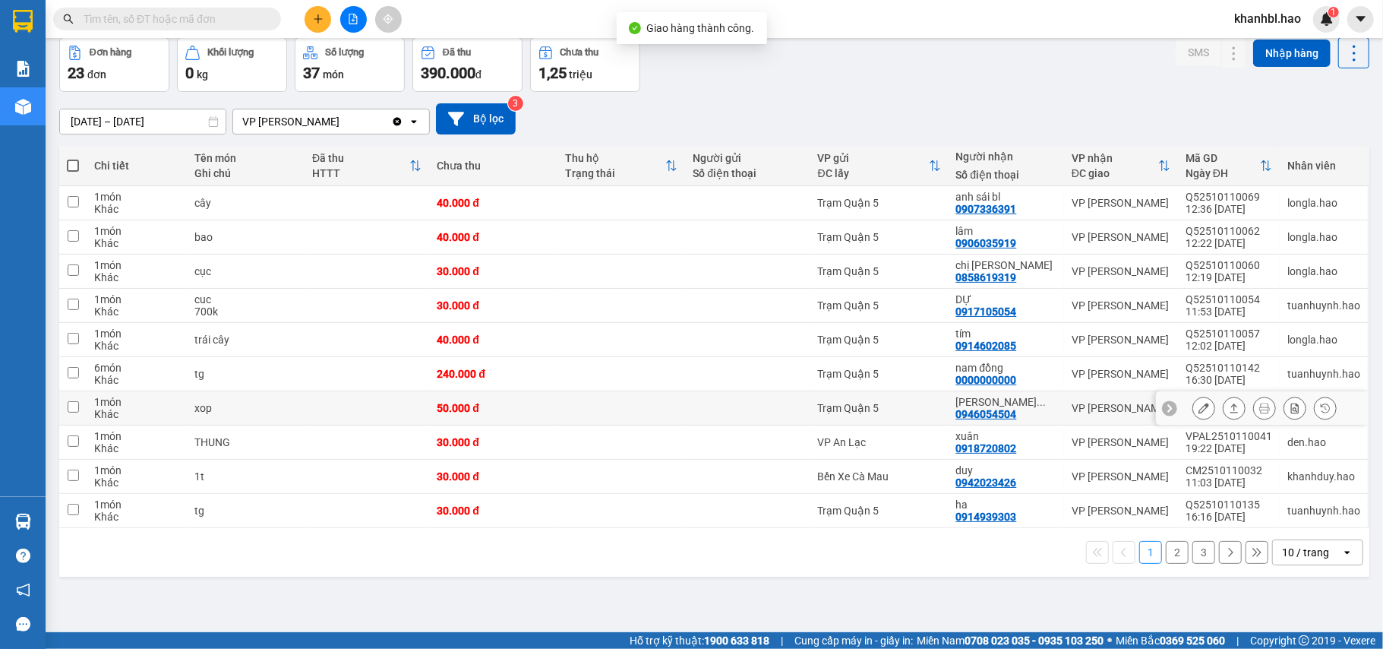
scroll to position [70, 0]
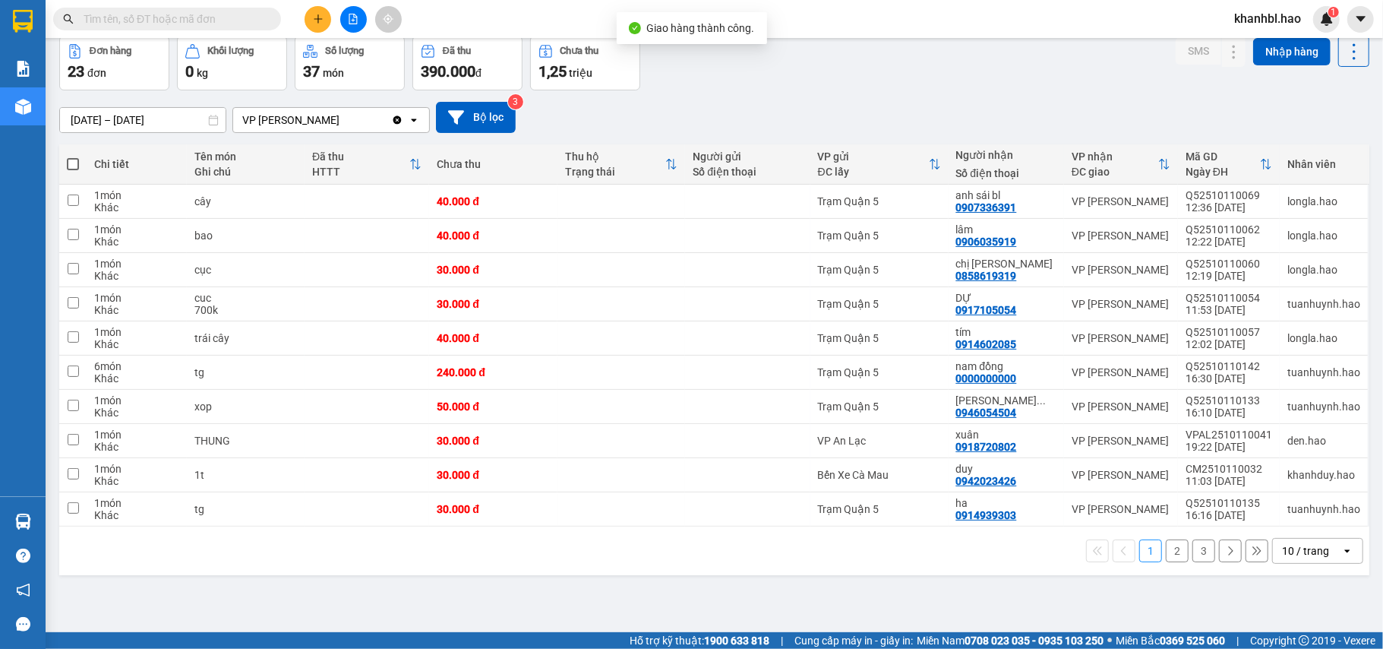
click at [1166, 556] on button "2" at bounding box center [1177, 550] width 23 height 23
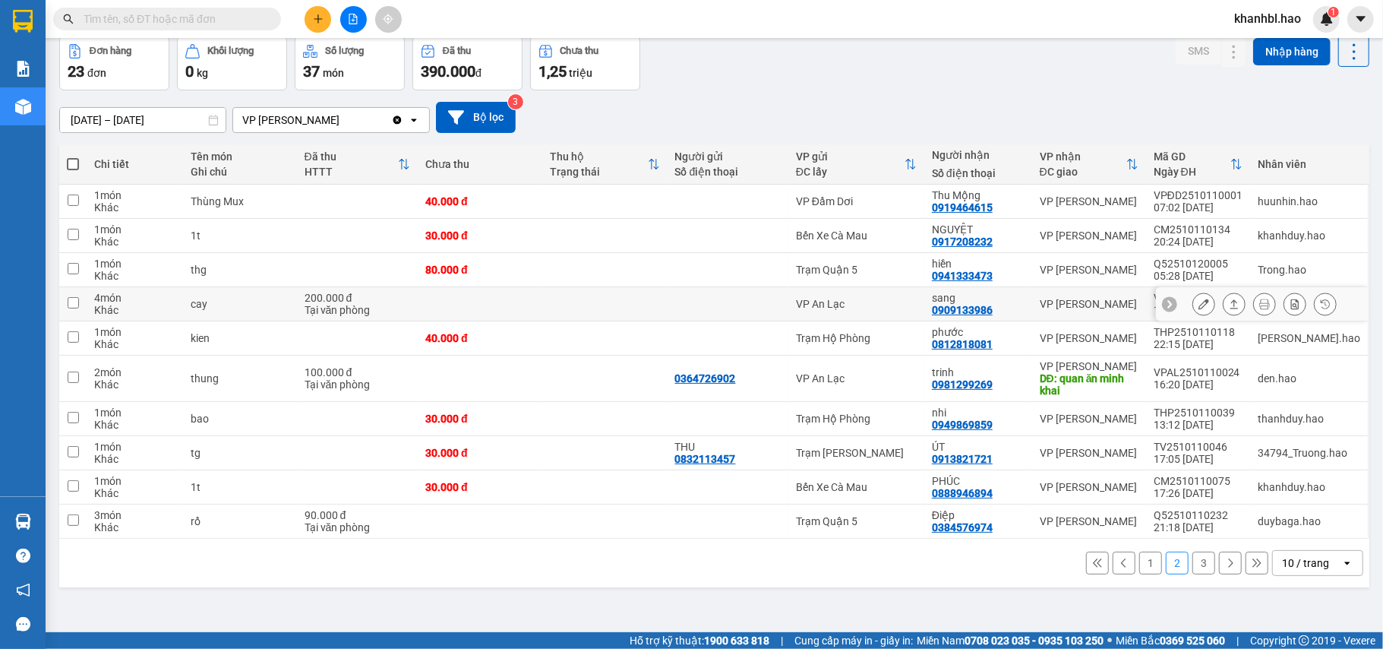
click at [1198, 307] on icon at bounding box center [1203, 303] width 11 height 11
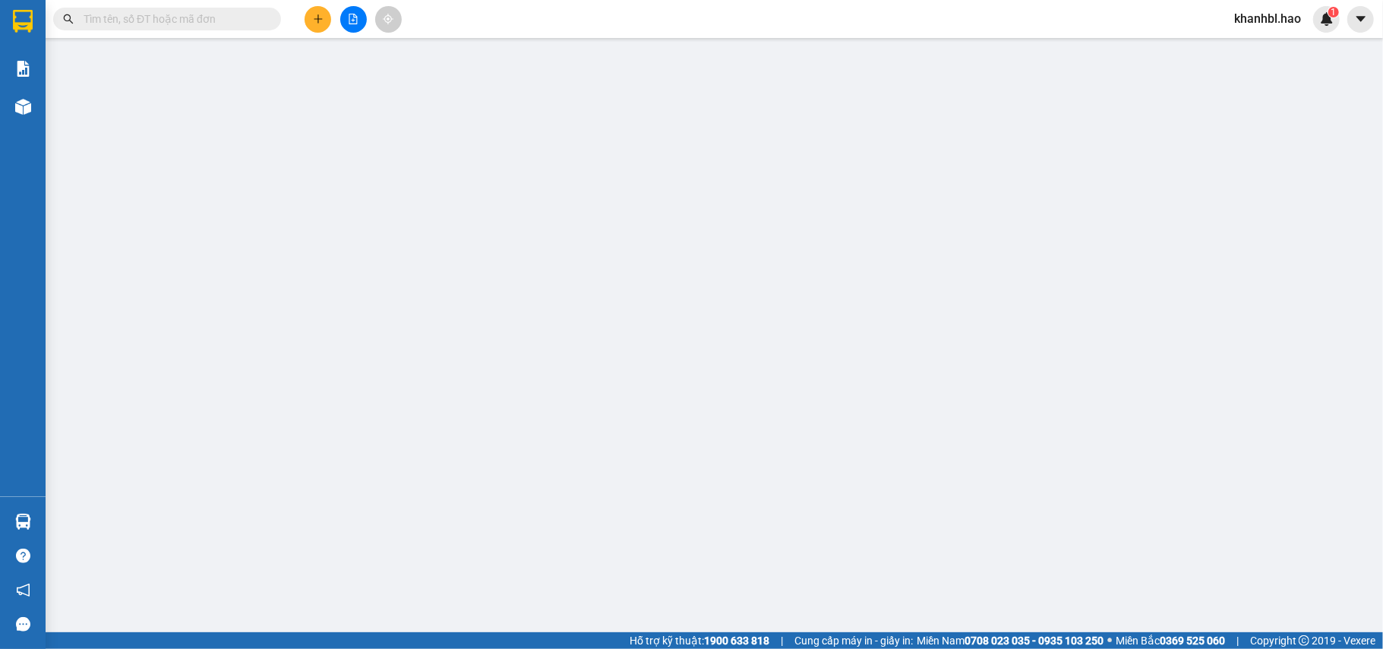
type input "0909133986"
type input "sang"
type input "200.000"
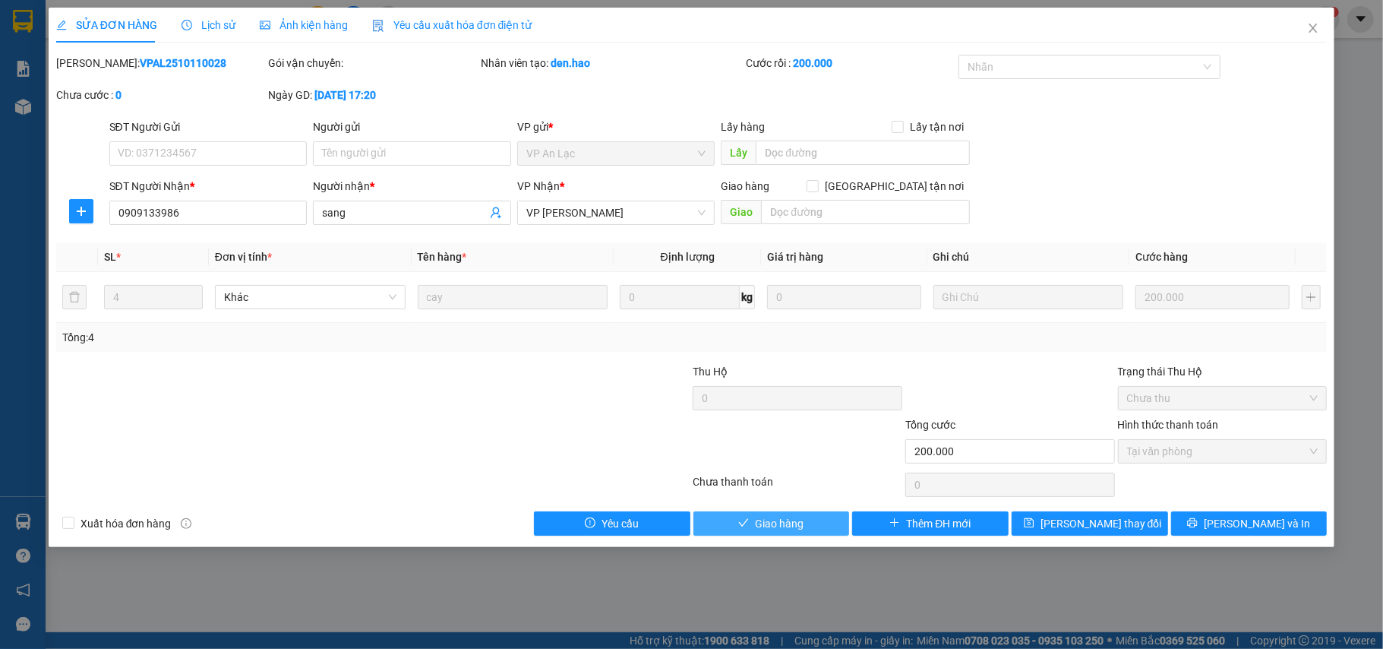
click at [785, 523] on span "Giao hàng" at bounding box center [779, 523] width 49 height 17
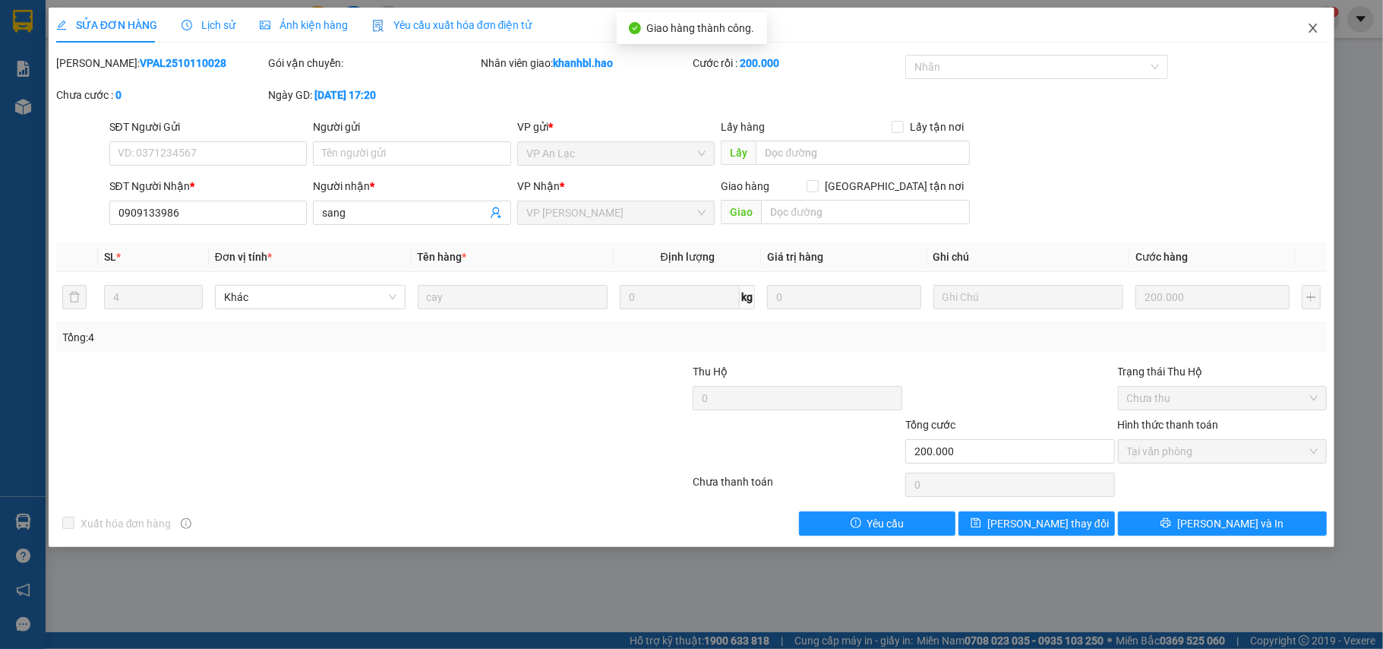
click at [1321, 25] on span "Close" at bounding box center [1313, 29] width 43 height 43
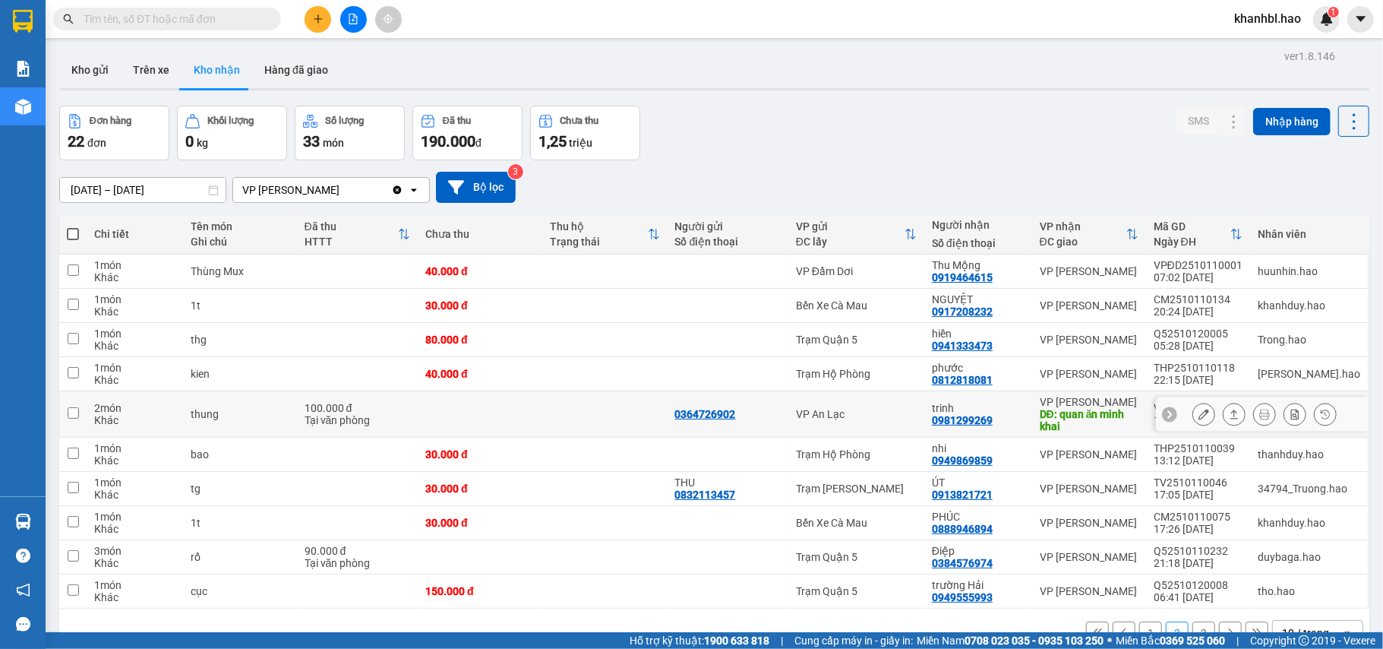
click at [1198, 413] on icon at bounding box center [1203, 414] width 11 height 11
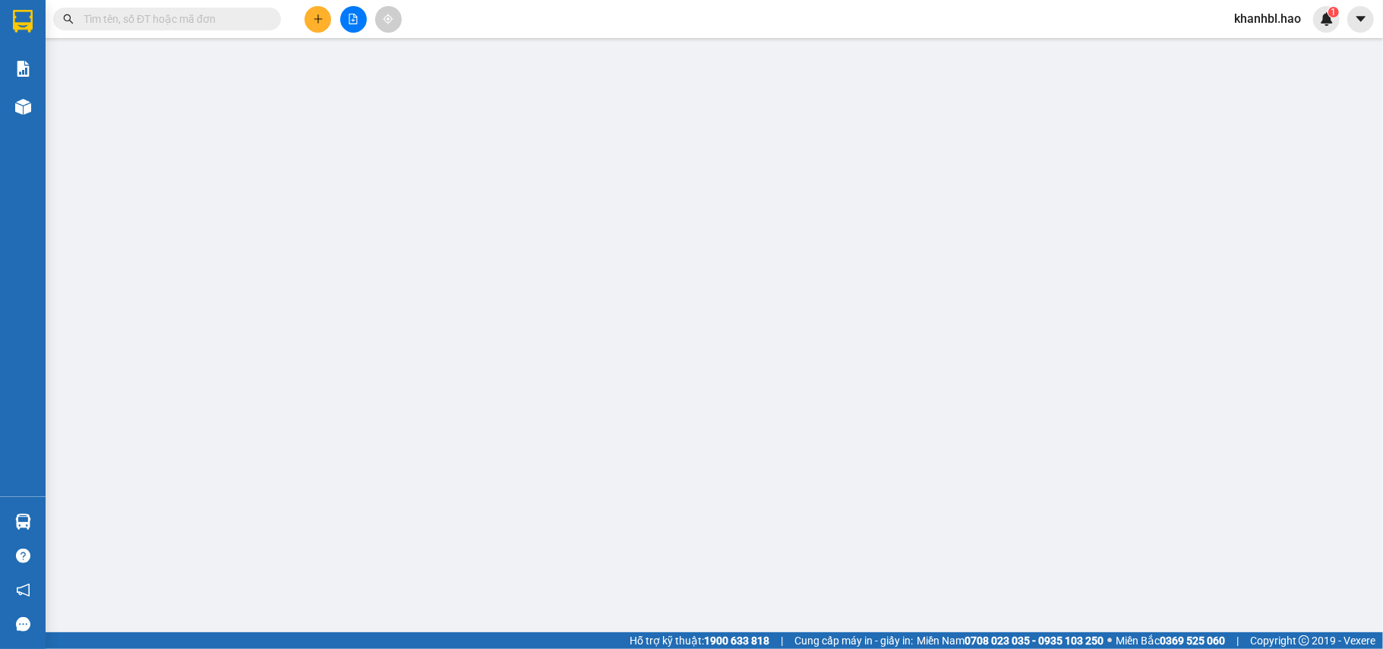
type input "0364726902"
type input "0981299269"
type input "trinh"
type input "quan ăn minh khai"
type input "100.000"
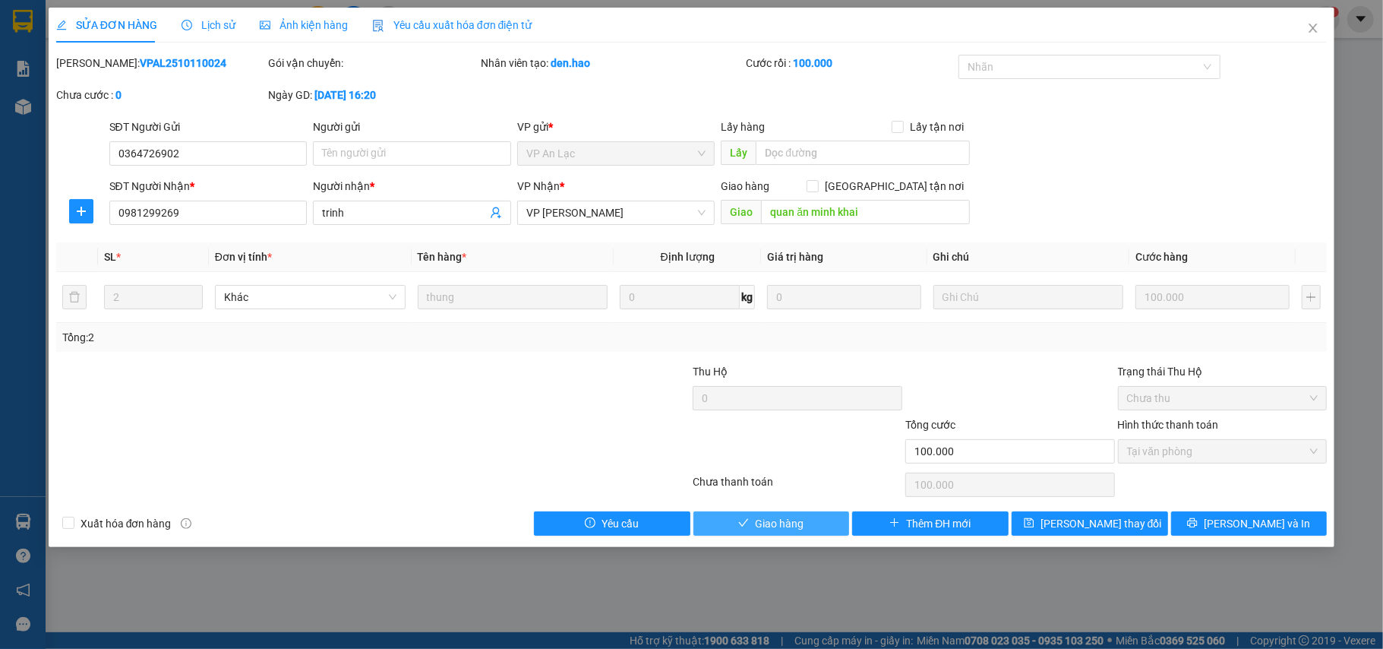
click at [803, 520] on span "Giao hàng" at bounding box center [779, 523] width 49 height 17
type input "0"
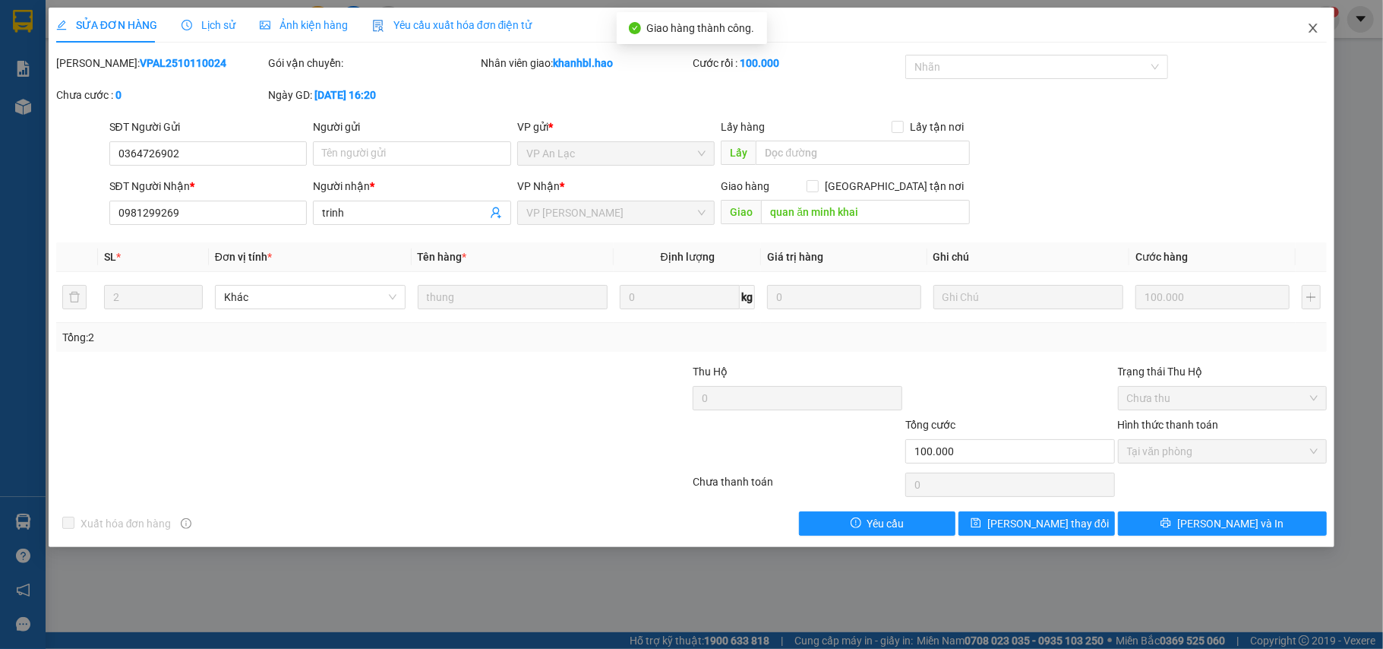
click at [1308, 31] on icon "close" at bounding box center [1313, 28] width 12 height 12
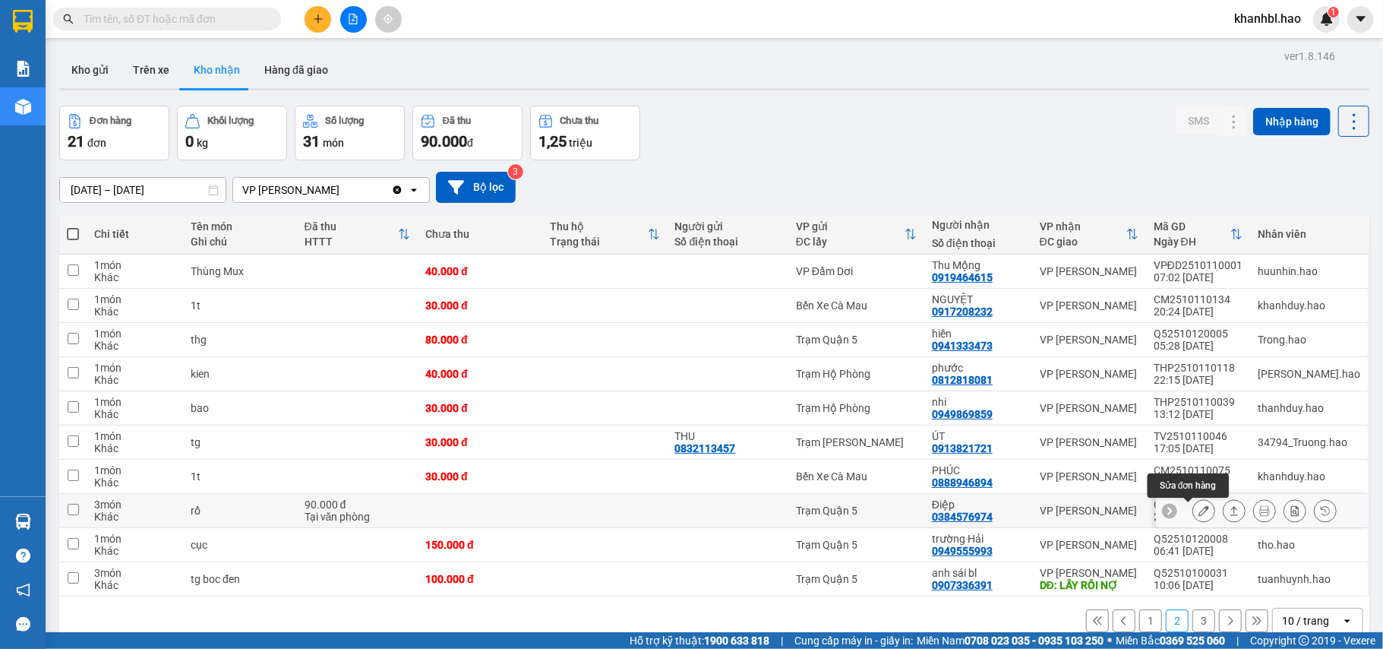
click at [1198, 516] on icon at bounding box center [1203, 510] width 11 height 11
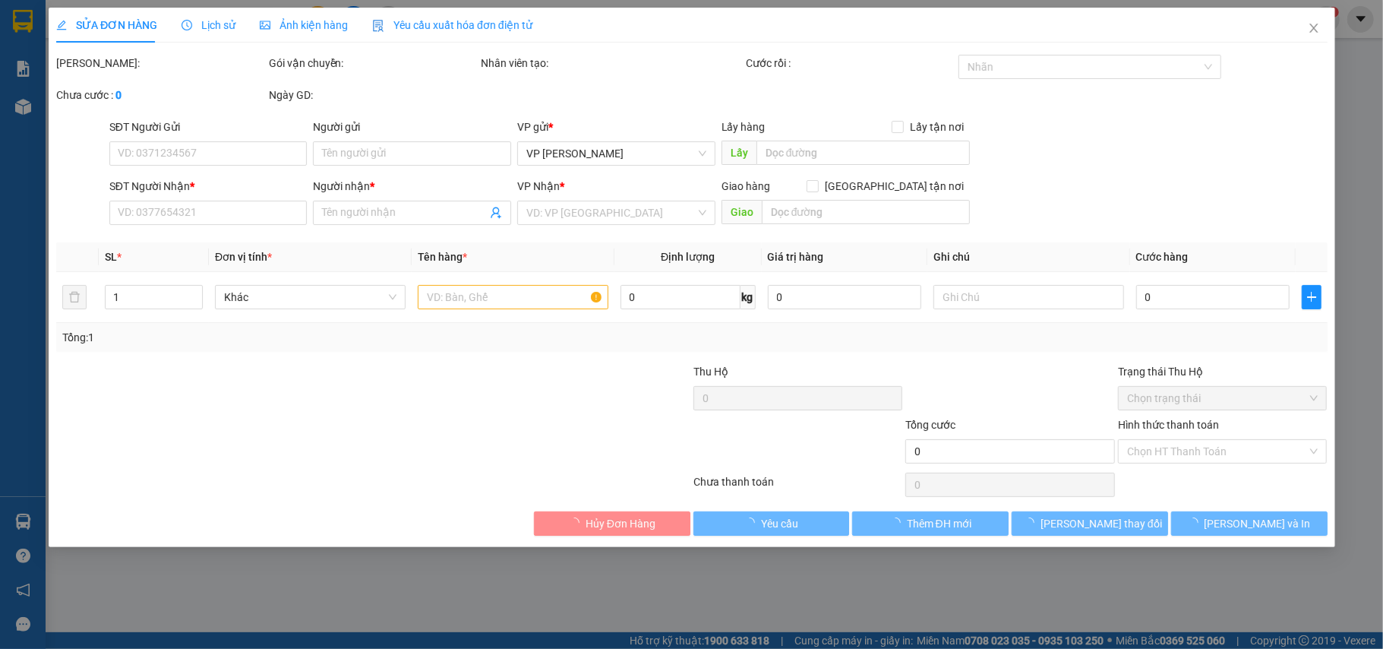
type input "0384576974"
type input "Điệp"
type input "90.000"
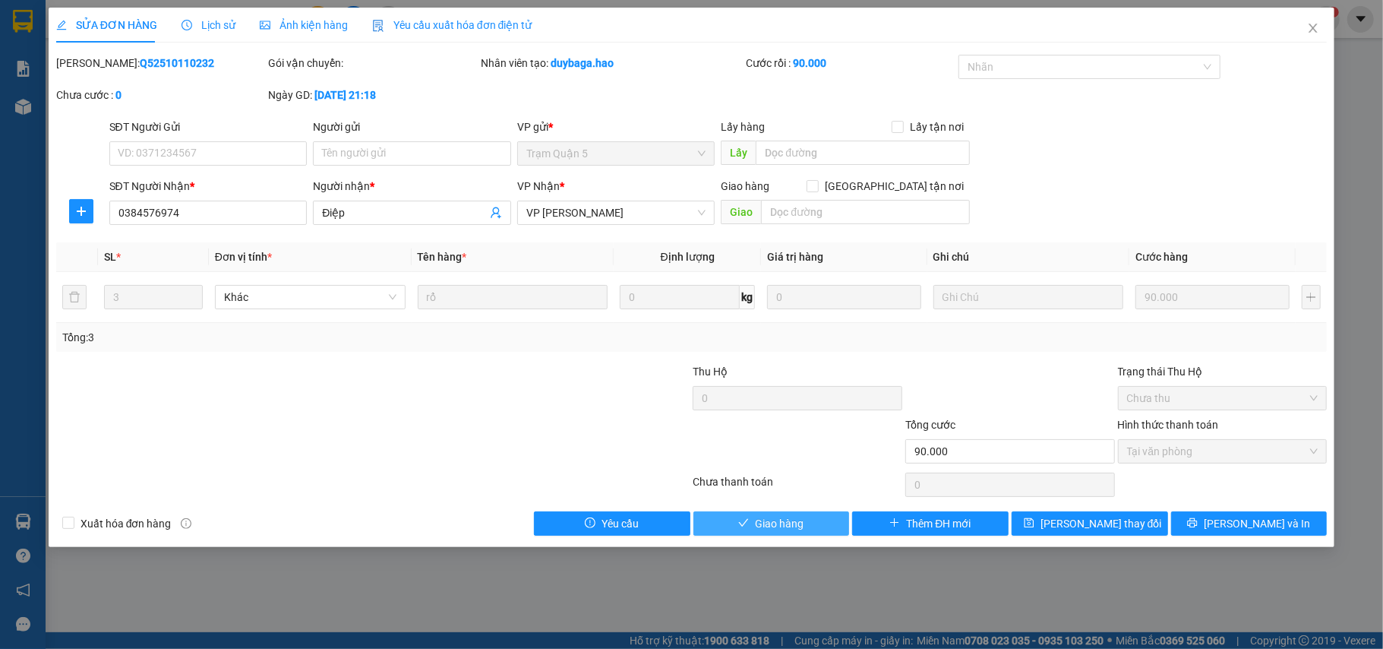
click at [776, 523] on span "Giao hàng" at bounding box center [779, 523] width 49 height 17
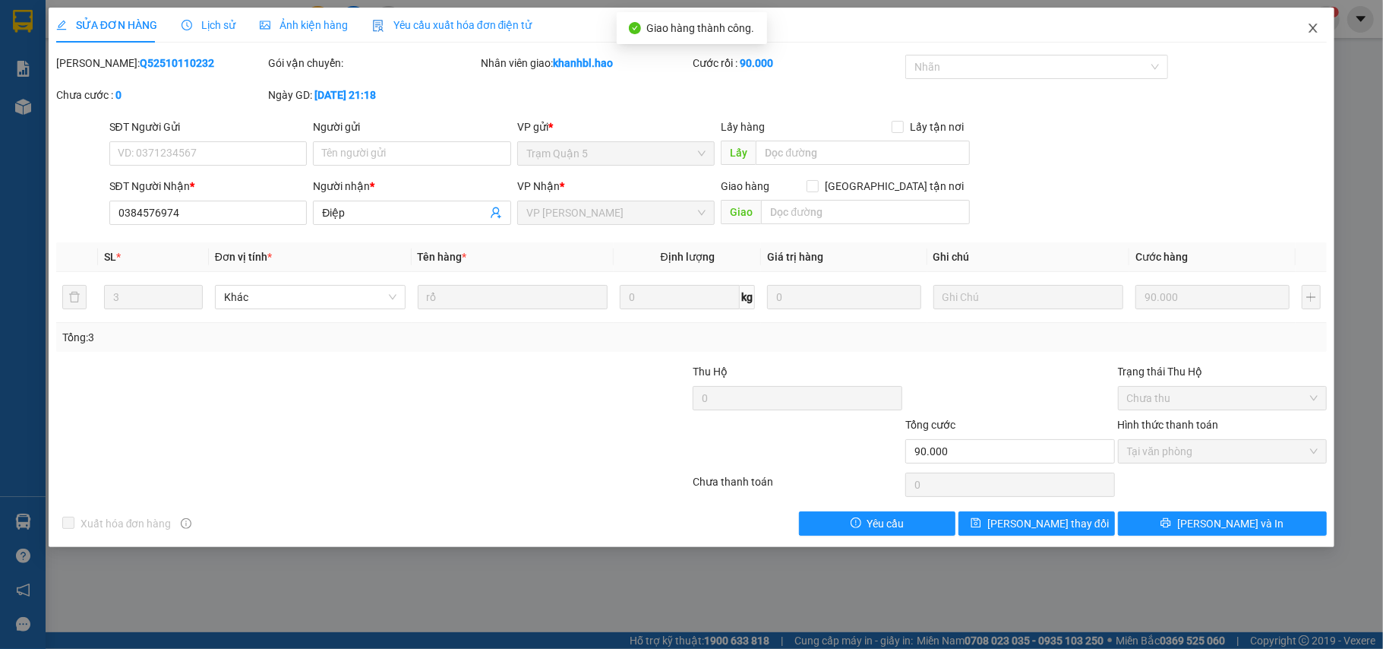
click at [1316, 30] on icon "close" at bounding box center [1313, 28] width 12 height 12
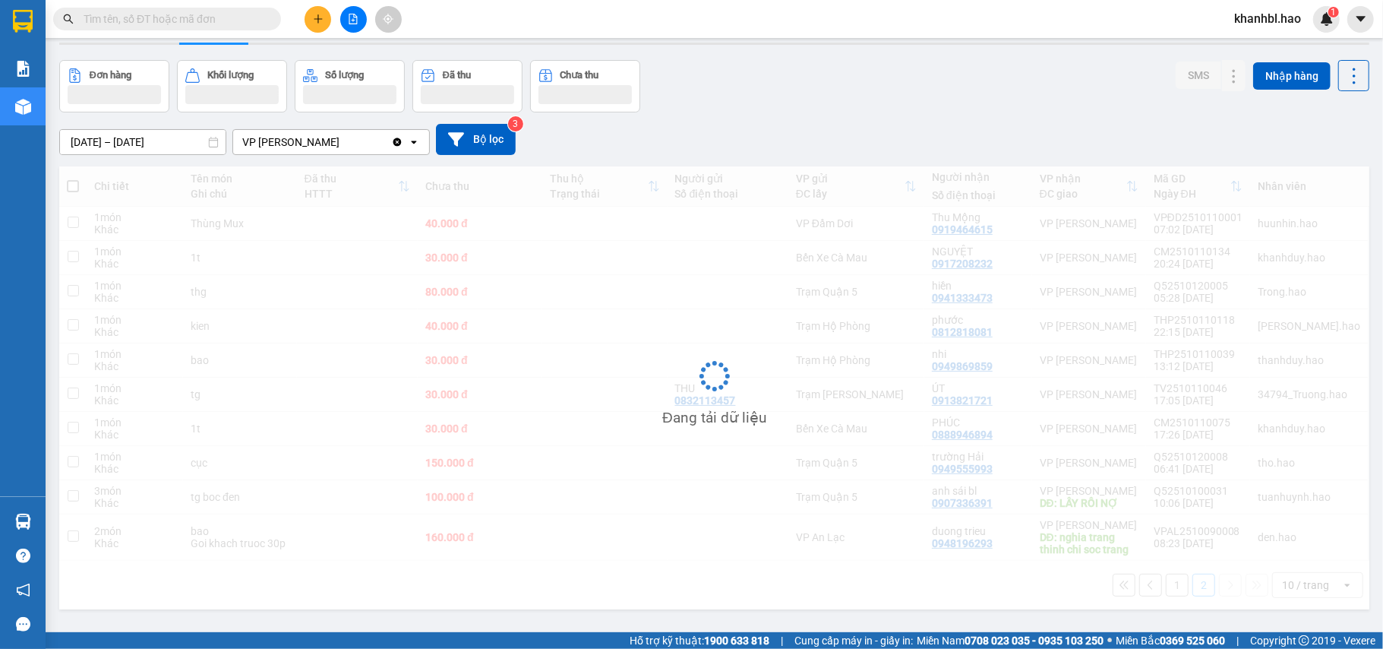
scroll to position [70, 0]
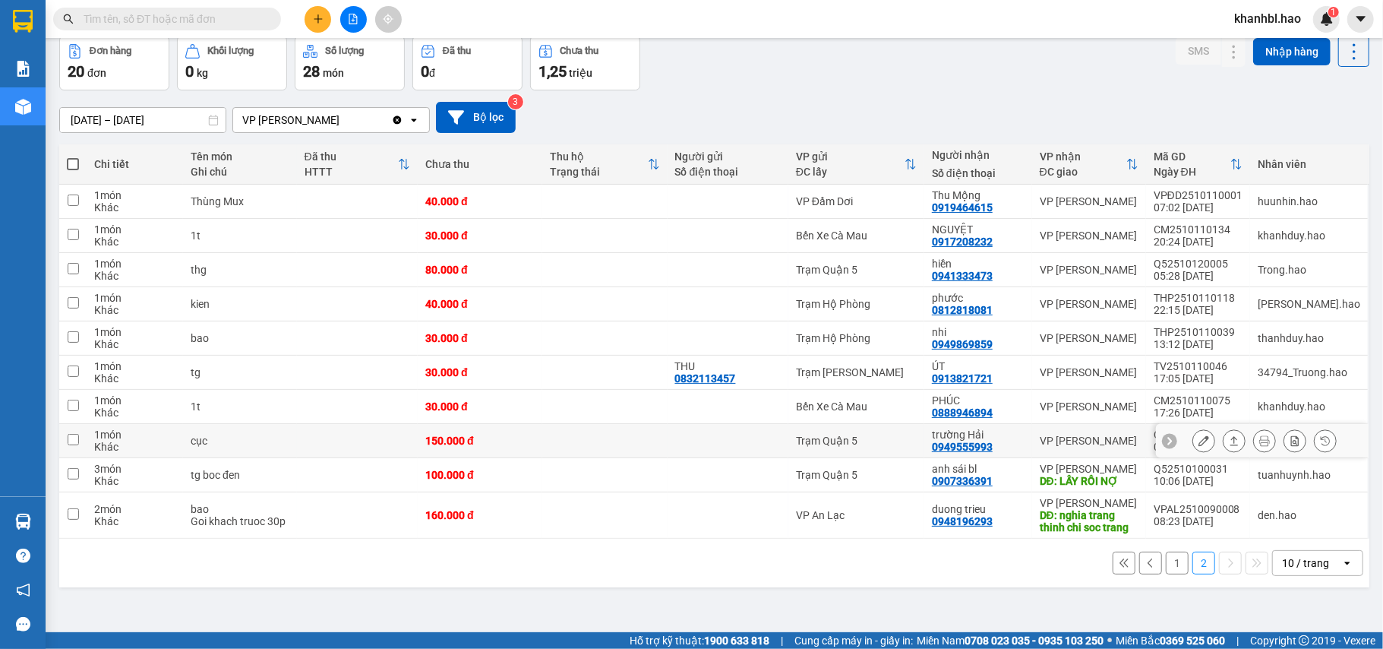
click at [1193, 450] on button at bounding box center [1203, 441] width 21 height 27
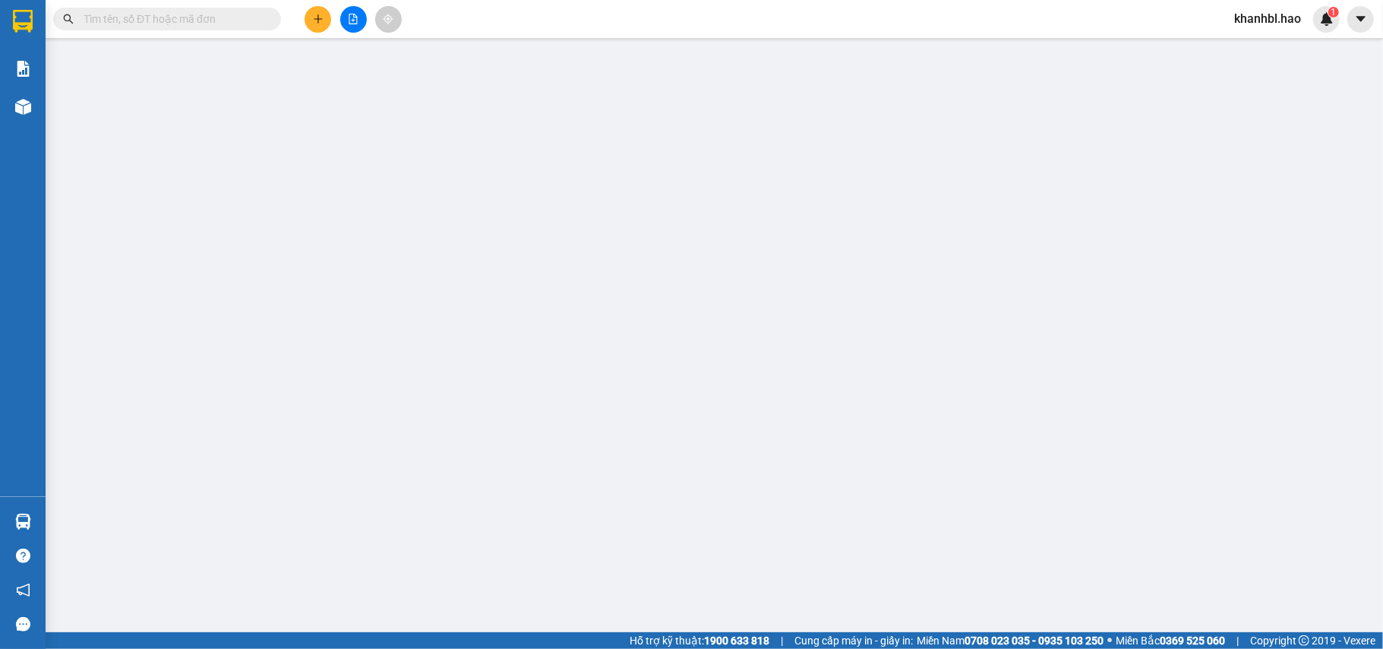
type input "0949555993"
type input "trường Hải"
type input "150.000"
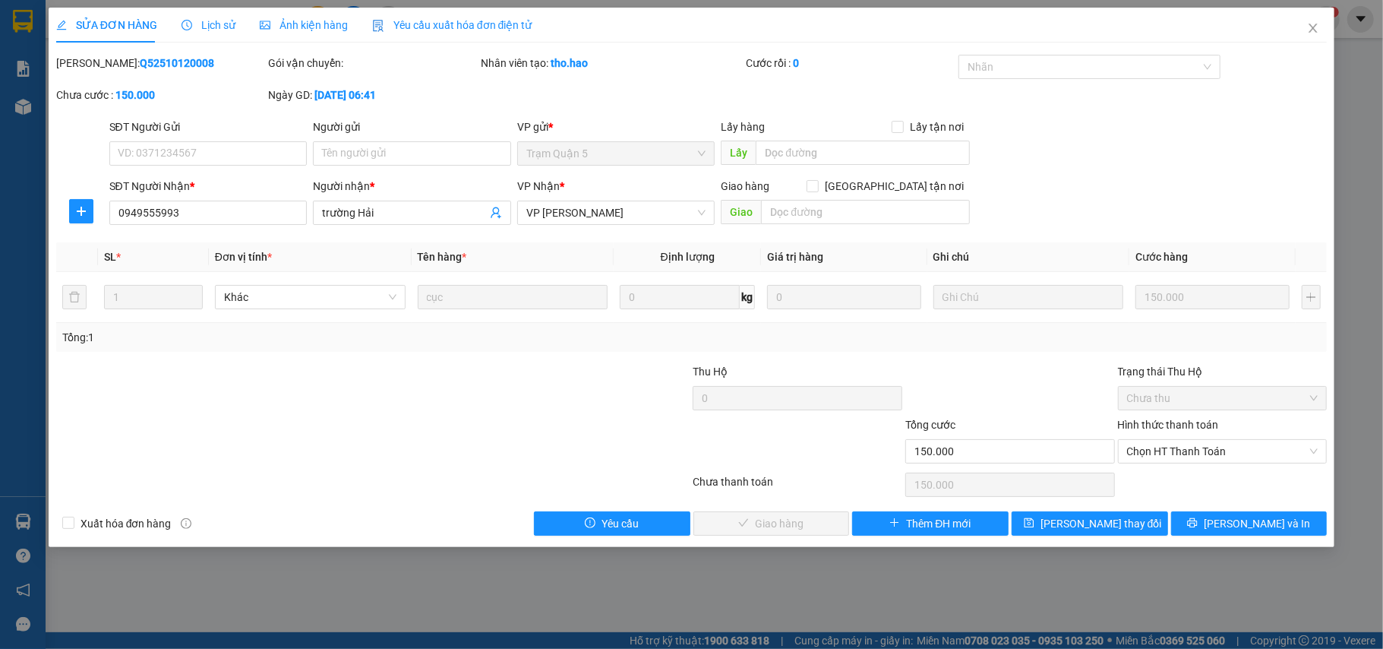
click at [211, 22] on span "Lịch sử" at bounding box center [209, 25] width 54 height 12
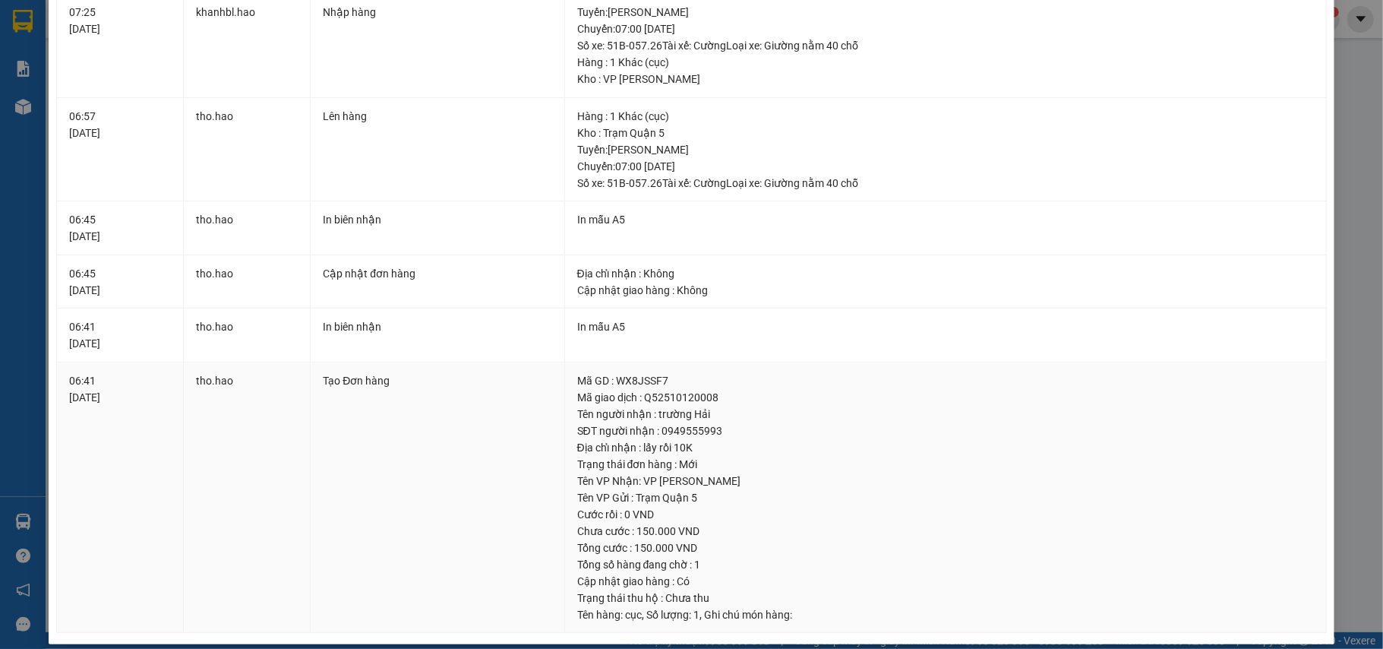
scroll to position [253, 0]
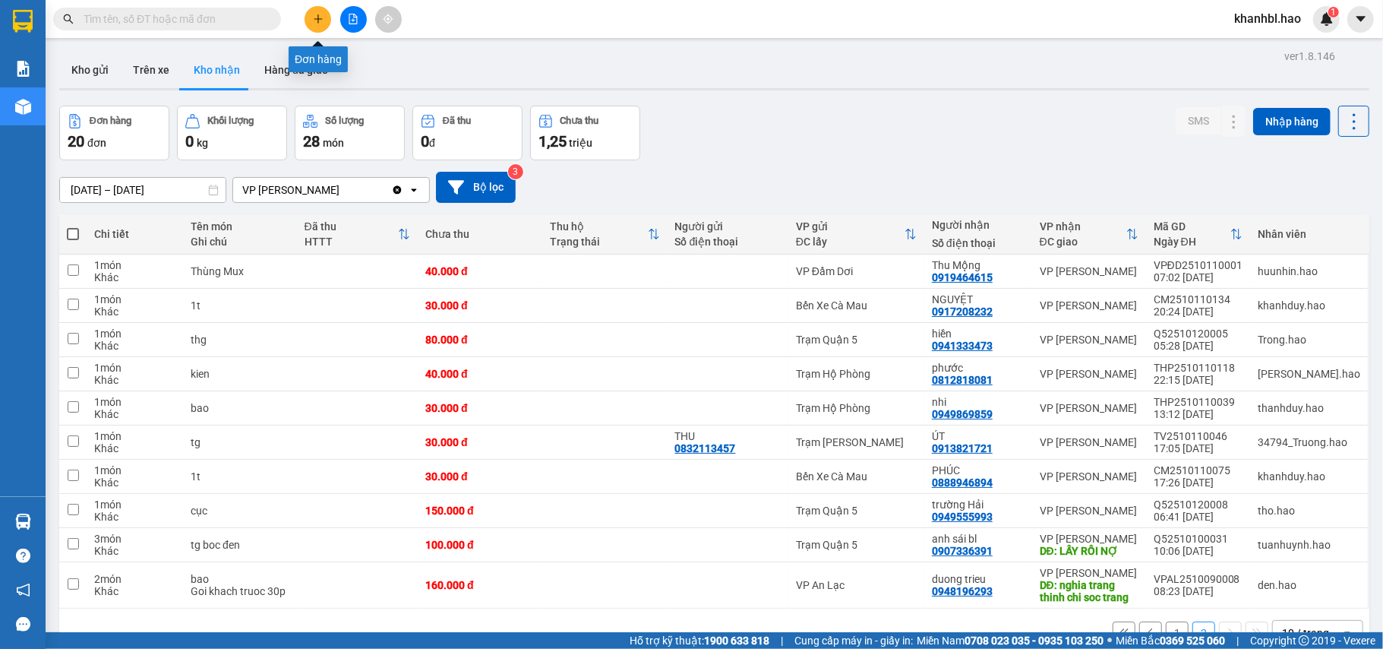
click at [317, 17] on icon "plus" at bounding box center [318, 19] width 11 height 11
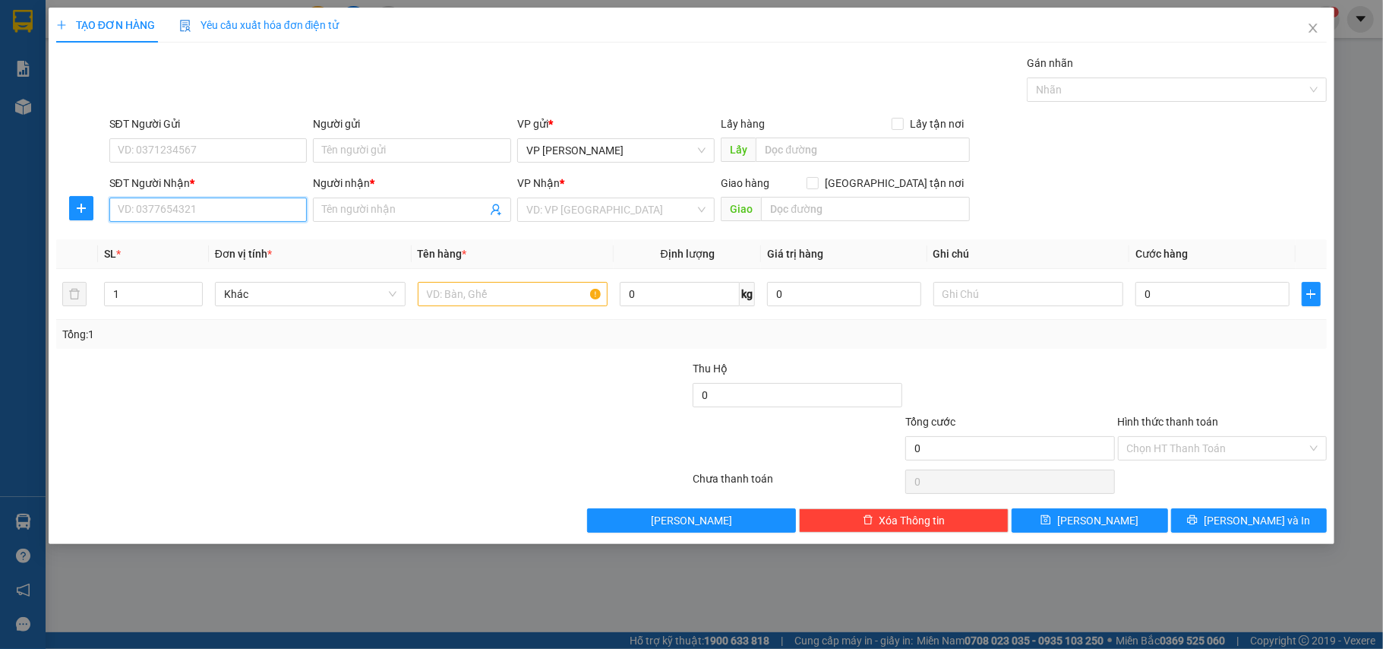
click at [238, 213] on input "SĐT Người Nhận *" at bounding box center [208, 209] width 198 height 24
type input "0919248060"
click at [403, 205] on input "Người nhận *" at bounding box center [404, 209] width 165 height 17
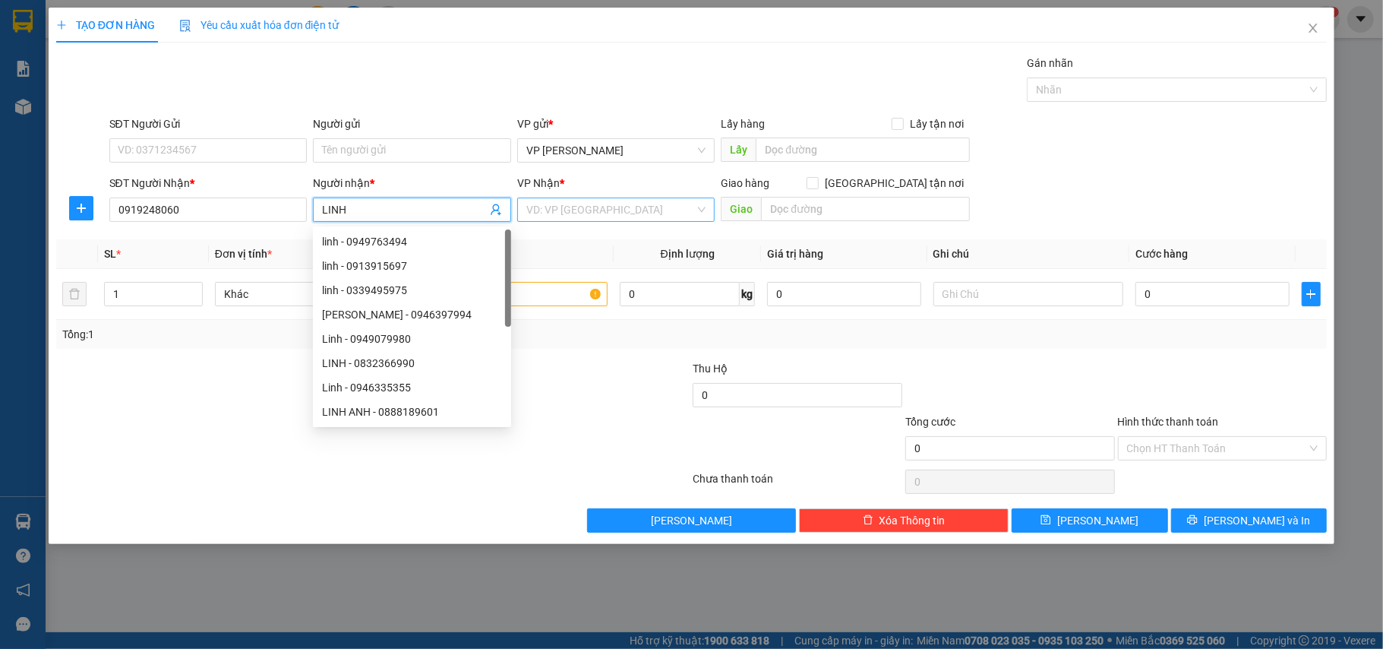
type input "LINH"
click at [639, 214] on input "search" at bounding box center [610, 209] width 169 height 23
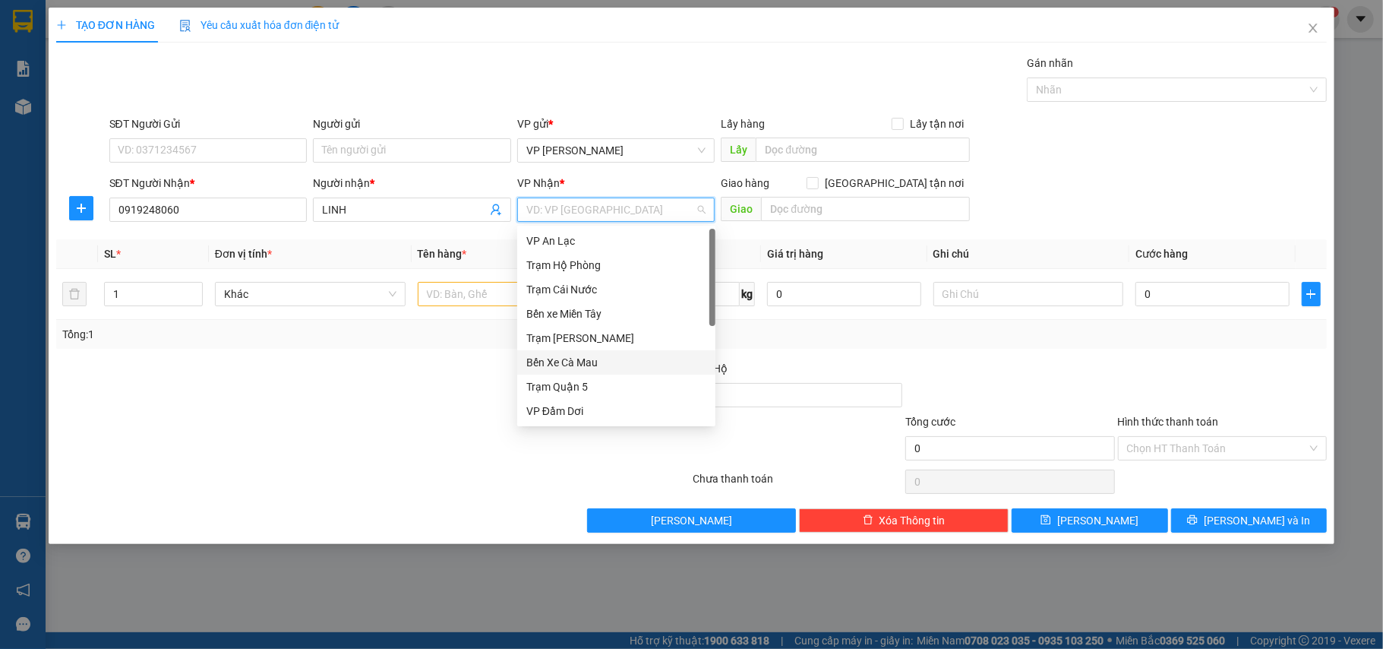
click at [577, 355] on div "Bến Xe Cà Mau" at bounding box center [616, 362] width 180 height 17
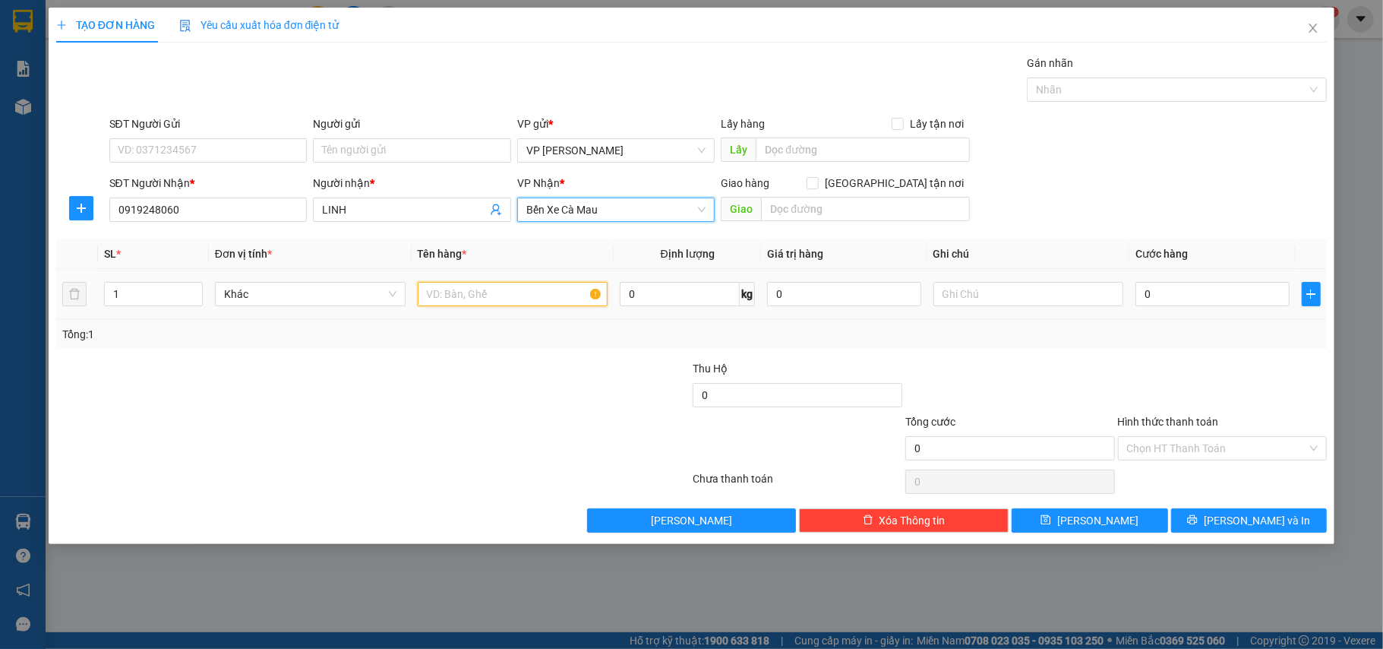
click at [538, 302] on input "text" at bounding box center [513, 294] width 191 height 24
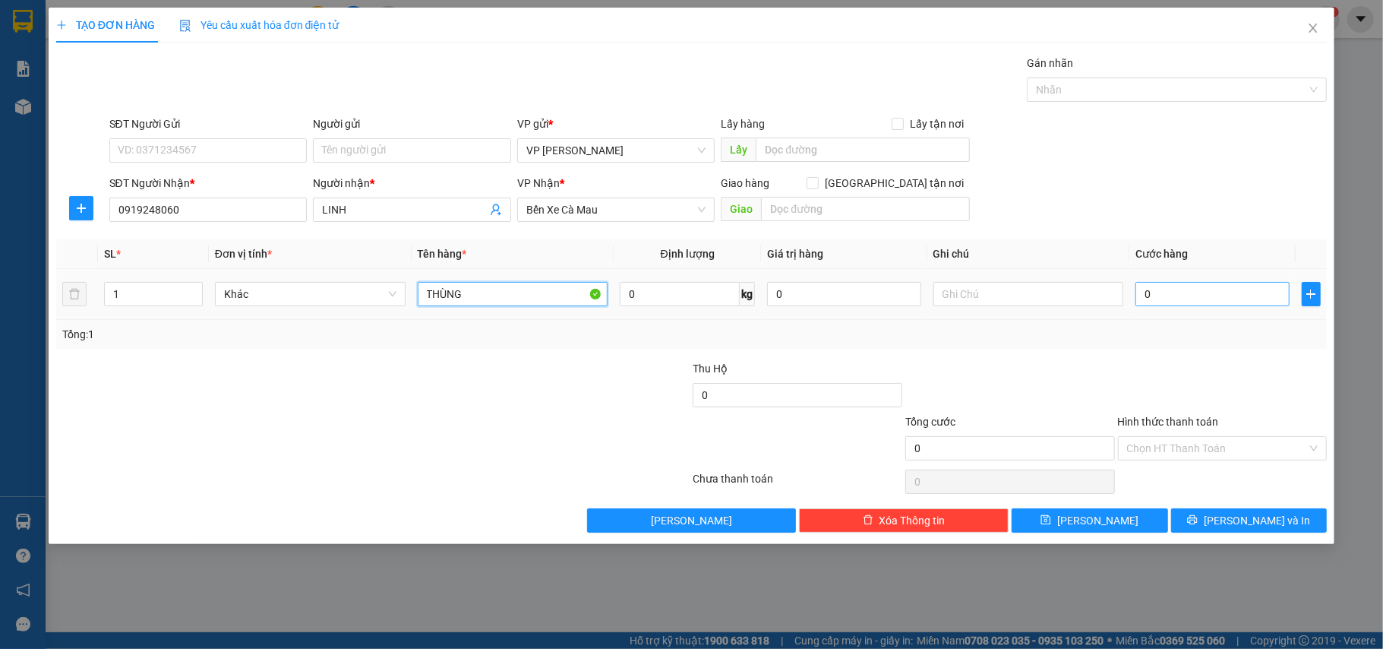
type input "THÙNG"
click at [1160, 295] on input "0" at bounding box center [1211, 294] width 153 height 24
type input "003"
type input "3"
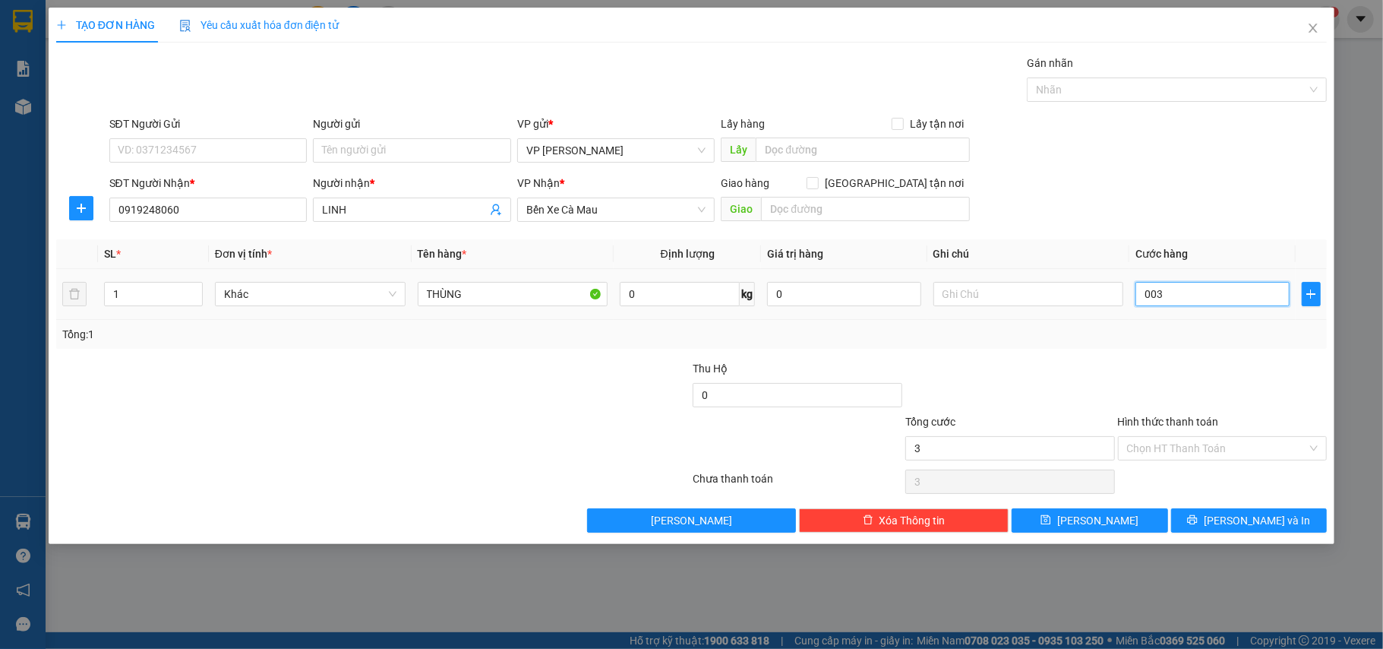
type input "0.030"
type input "30"
click at [1209, 448] on input "Hình thức thanh toán" at bounding box center [1217, 448] width 181 height 23
type input "30.000"
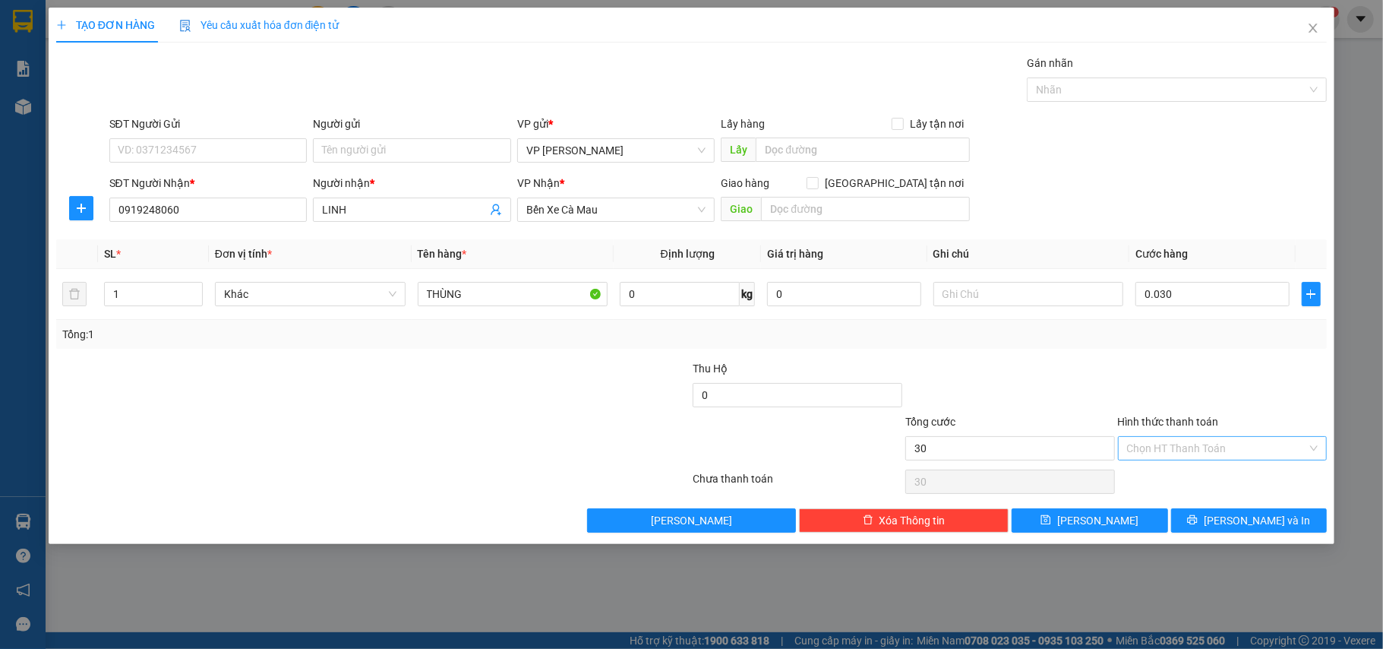
type input "30.000"
drag, startPoint x: 1191, startPoint y: 477, endPoint x: 1233, endPoint y: 500, distance: 48.2
click at [1195, 478] on div "Tại văn phòng" at bounding box center [1222, 480] width 191 height 17
type input "0"
click at [1268, 521] on span "[PERSON_NAME] và In" at bounding box center [1257, 520] width 106 height 17
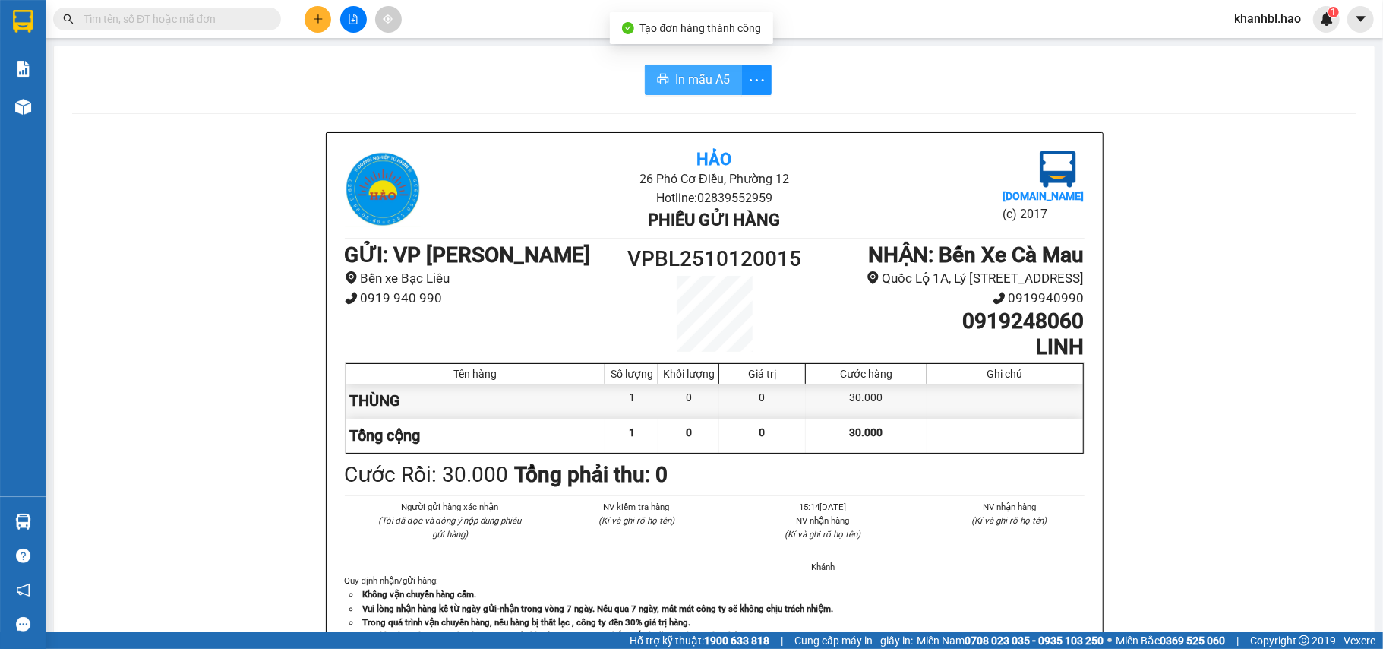
click at [696, 68] on button "In mẫu A5" at bounding box center [693, 80] width 97 height 30
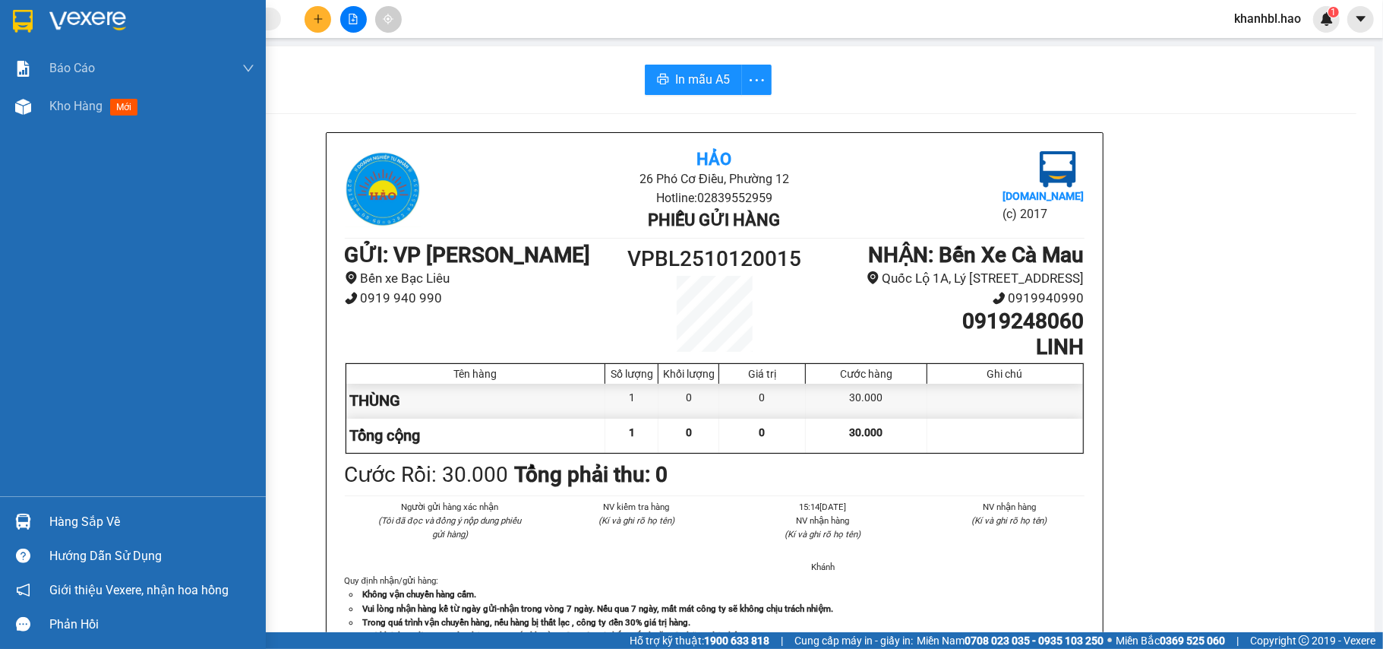
click at [30, 24] on img at bounding box center [23, 21] width 20 height 23
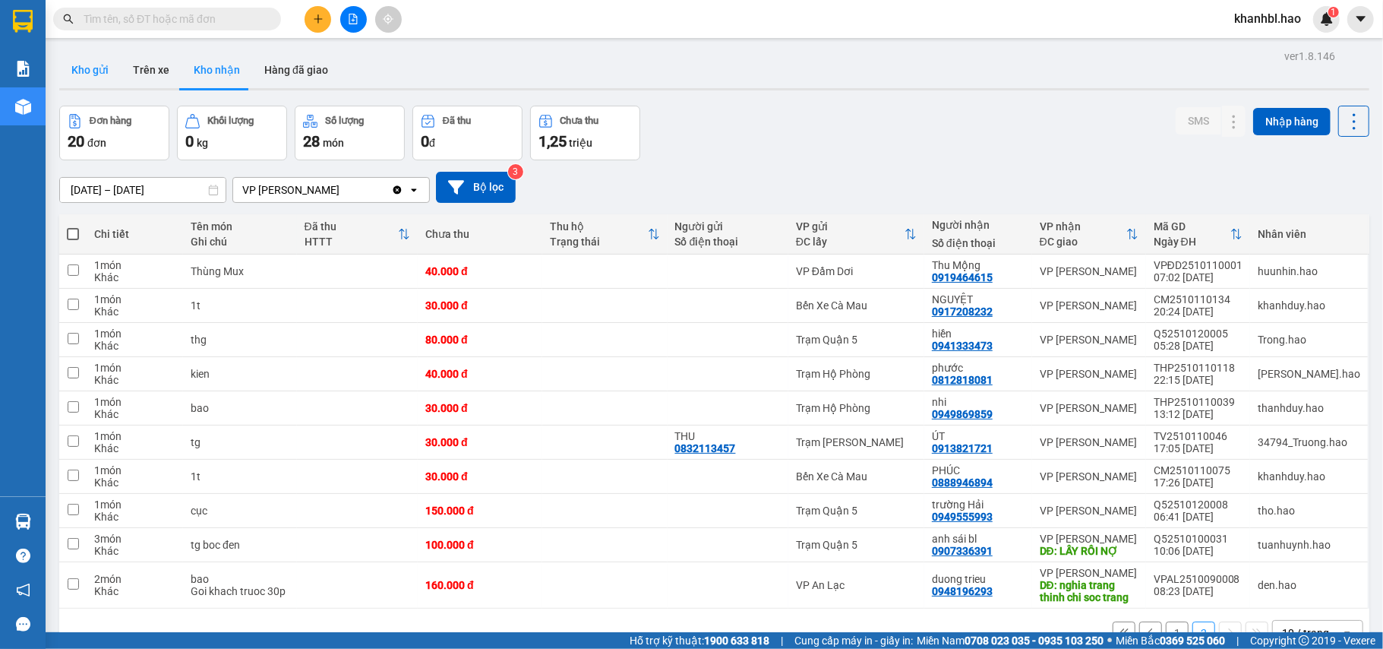
click at [90, 71] on button "Kho gửi" at bounding box center [90, 70] width 62 height 36
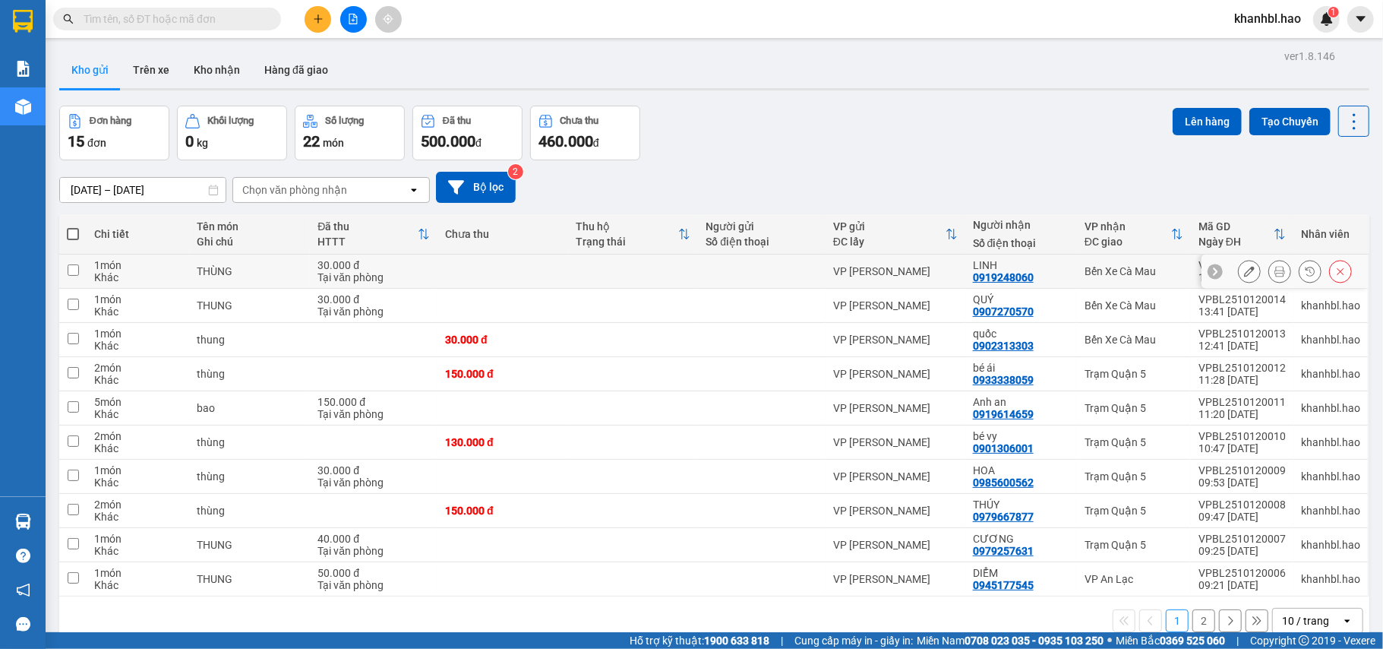
click at [74, 269] on input "checkbox" at bounding box center [73, 269] width 11 height 11
checkbox input "true"
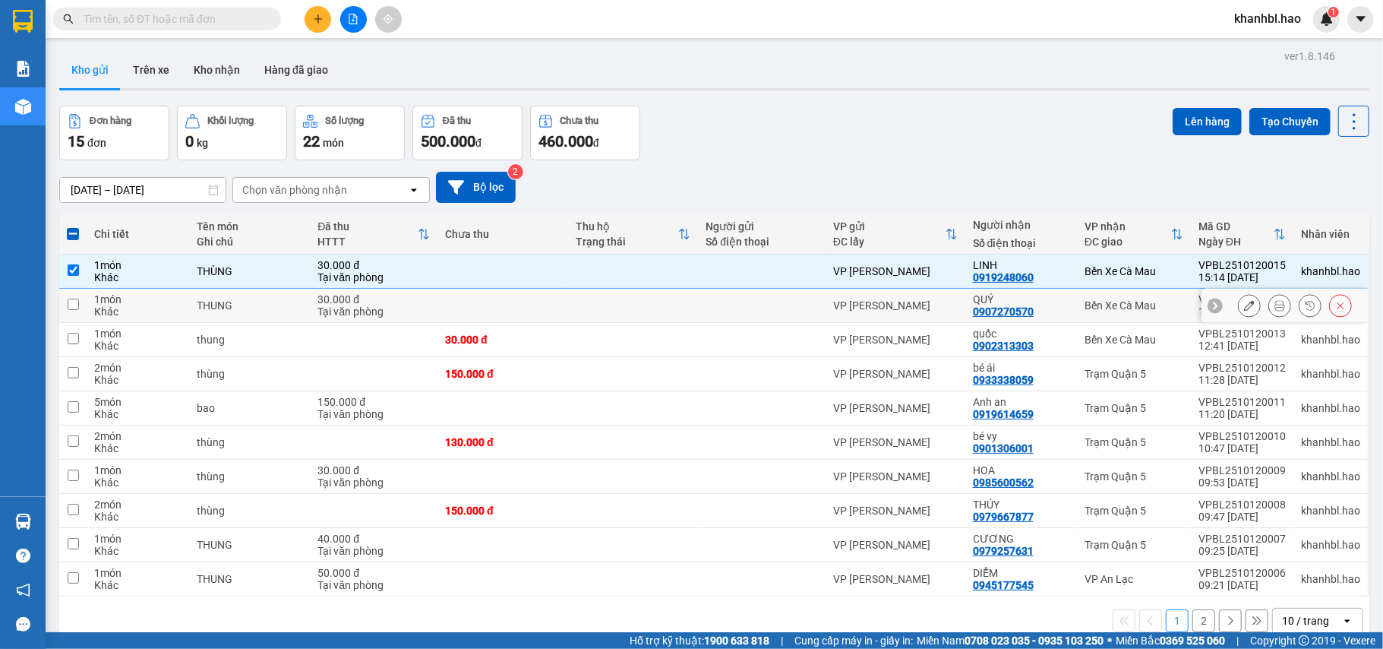
click at [71, 304] on input "checkbox" at bounding box center [73, 303] width 11 height 11
checkbox input "true"
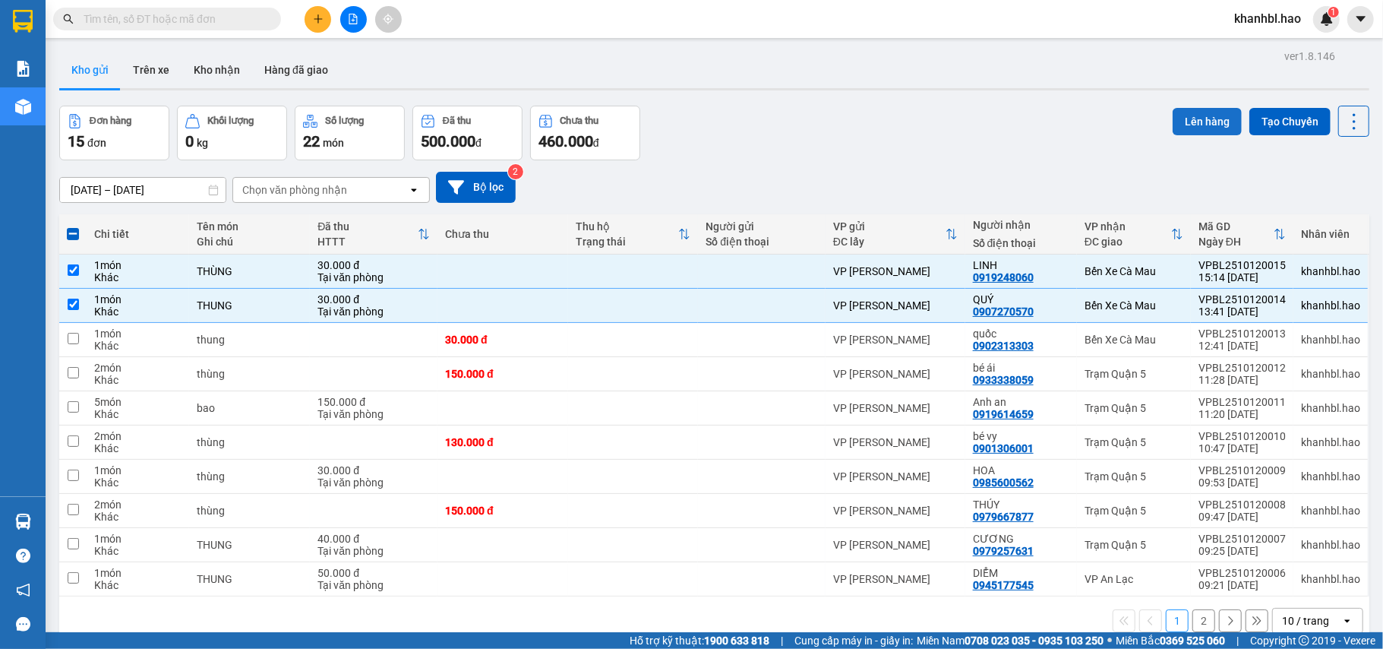
click at [1188, 134] on button "Lên hàng" at bounding box center [1207, 121] width 69 height 27
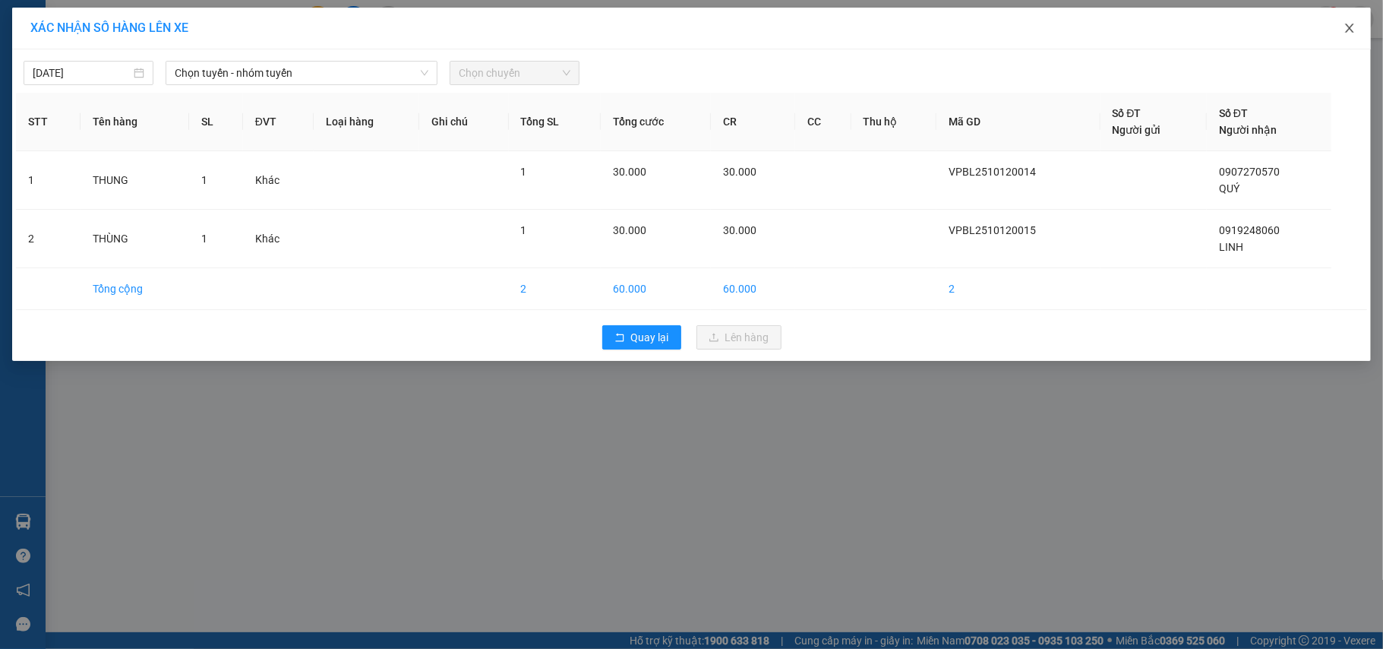
click at [1347, 31] on icon "close" at bounding box center [1350, 28] width 12 height 12
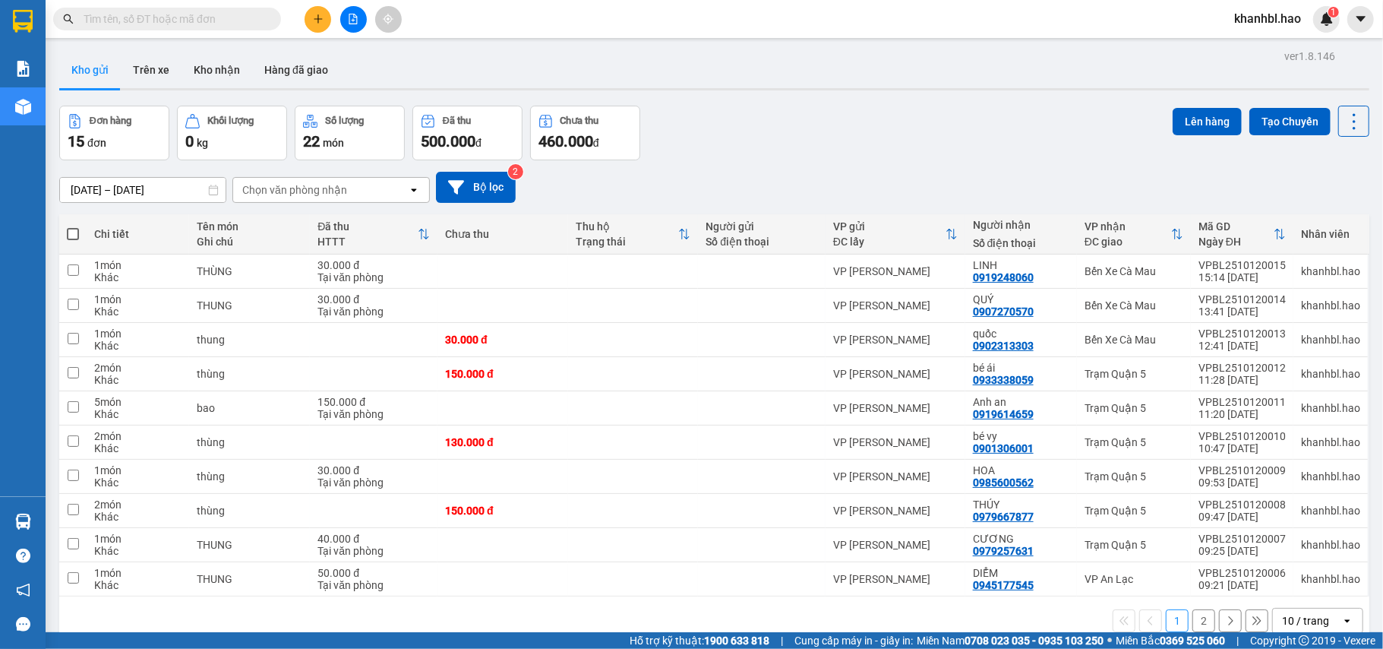
click at [74, 237] on span at bounding box center [73, 234] width 12 height 12
click at [73, 226] on input "checkbox" at bounding box center [73, 226] width 0 height 0
checkbox input "true"
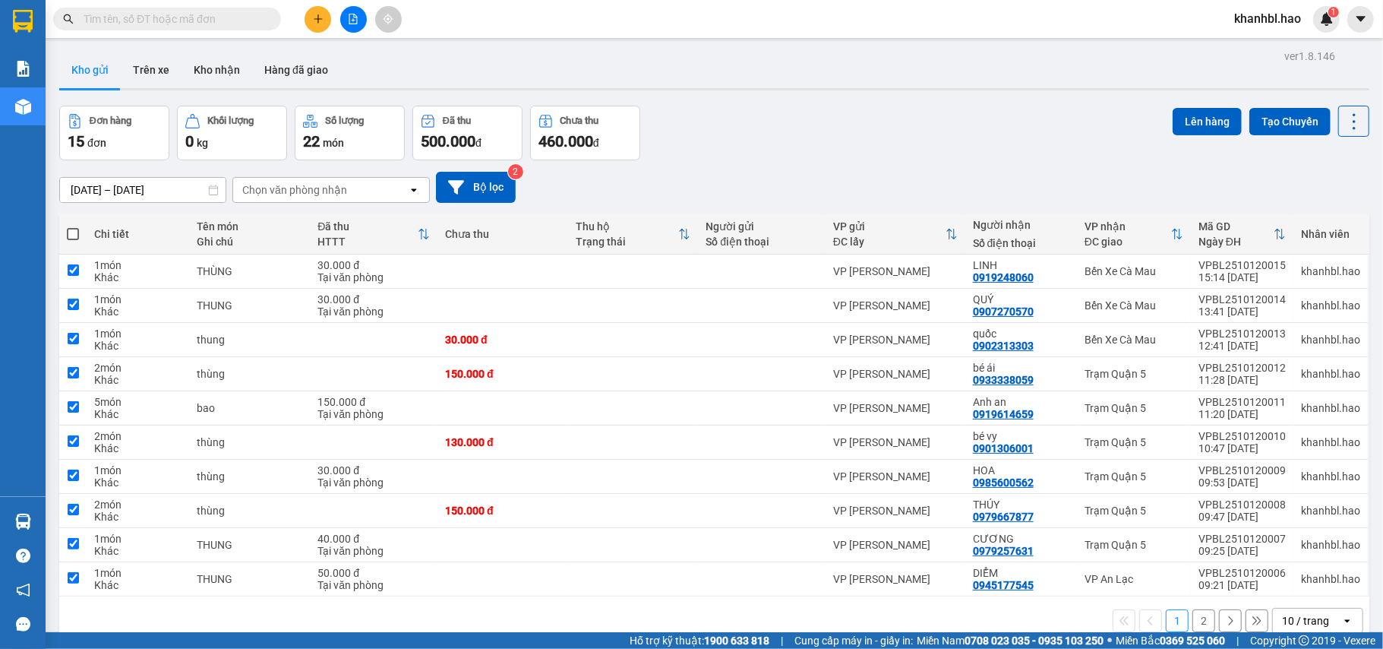
checkbox input "true"
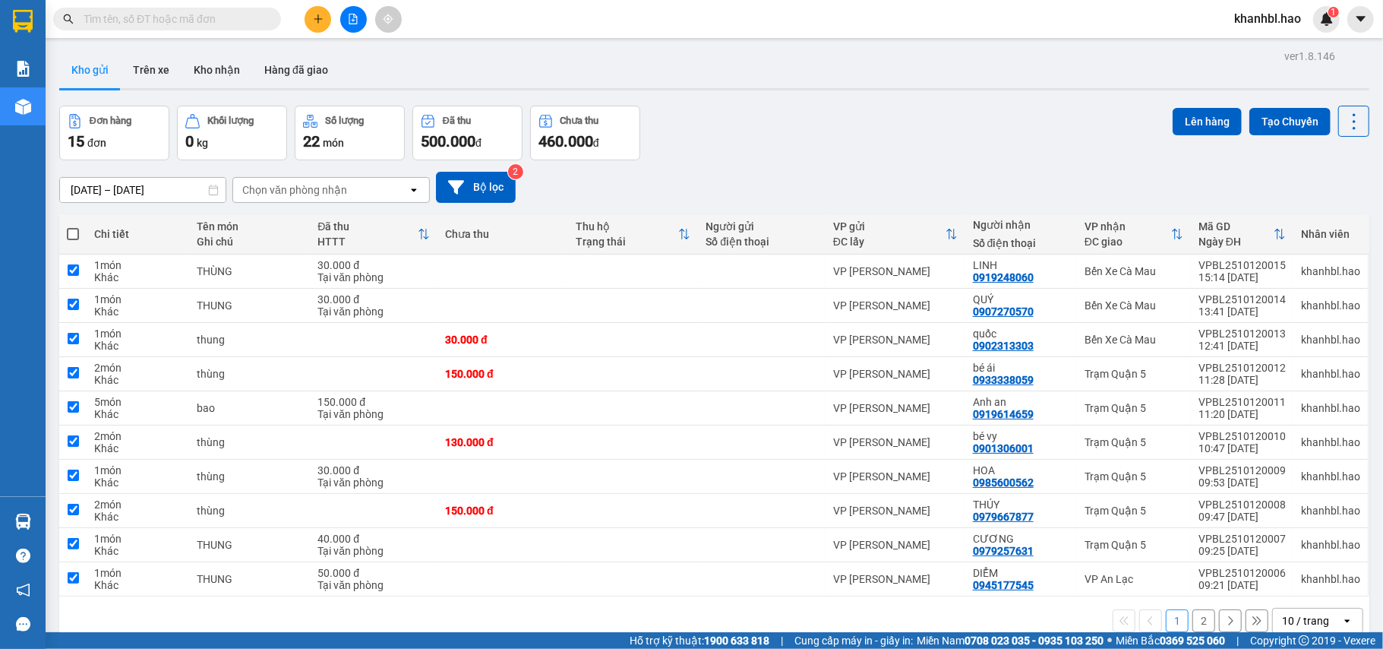
checkbox input "true"
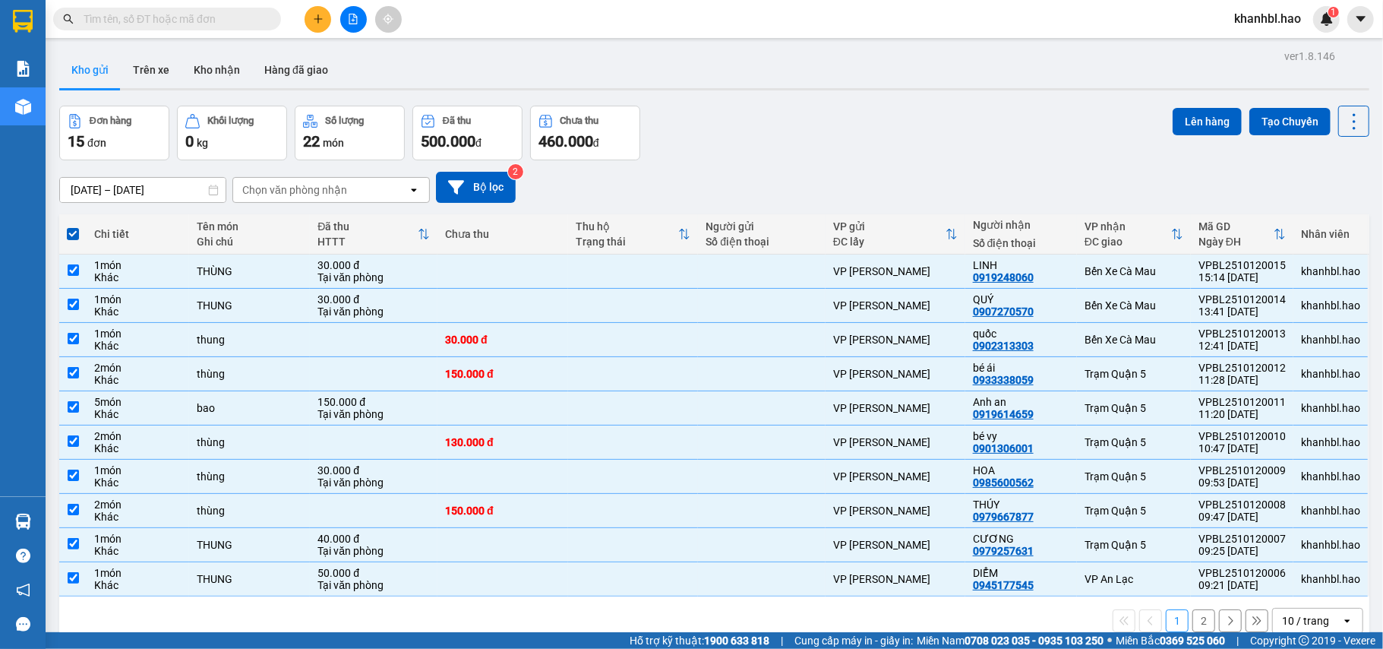
click at [74, 237] on span at bounding box center [73, 234] width 12 height 12
click at [73, 226] on input "checkbox" at bounding box center [73, 226] width 0 height 0
checkbox input "false"
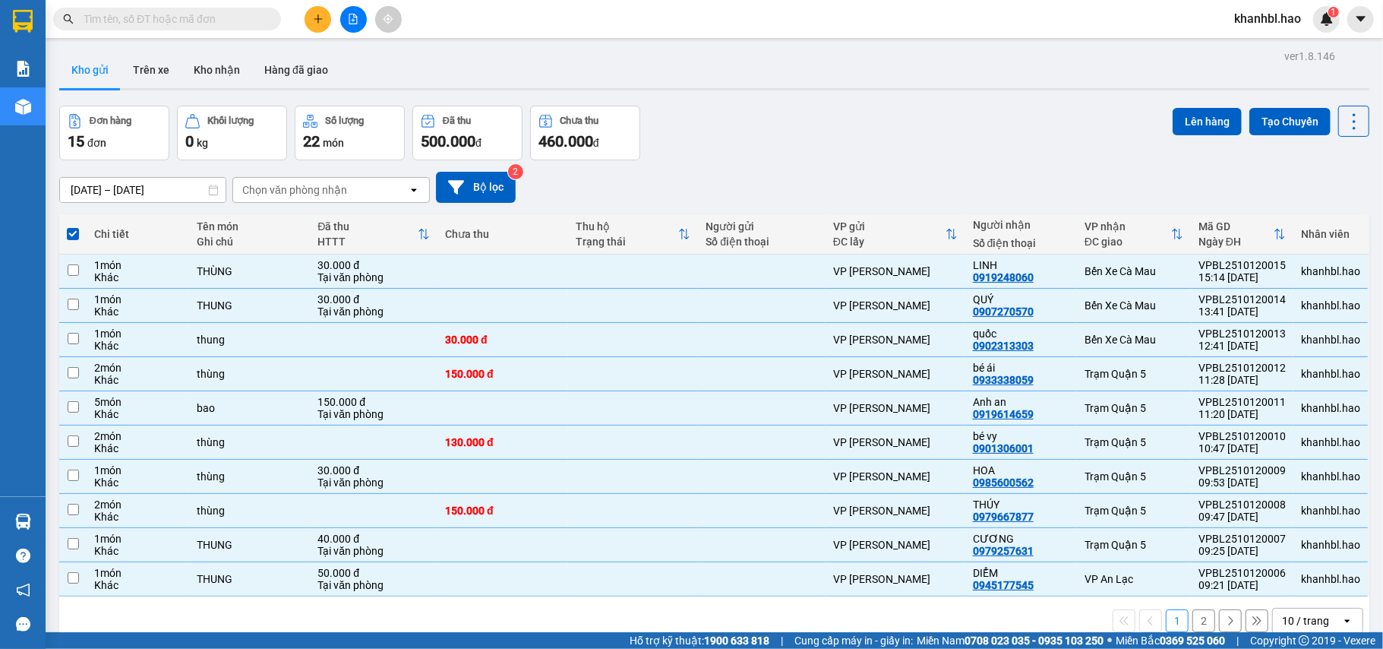
checkbox input "false"
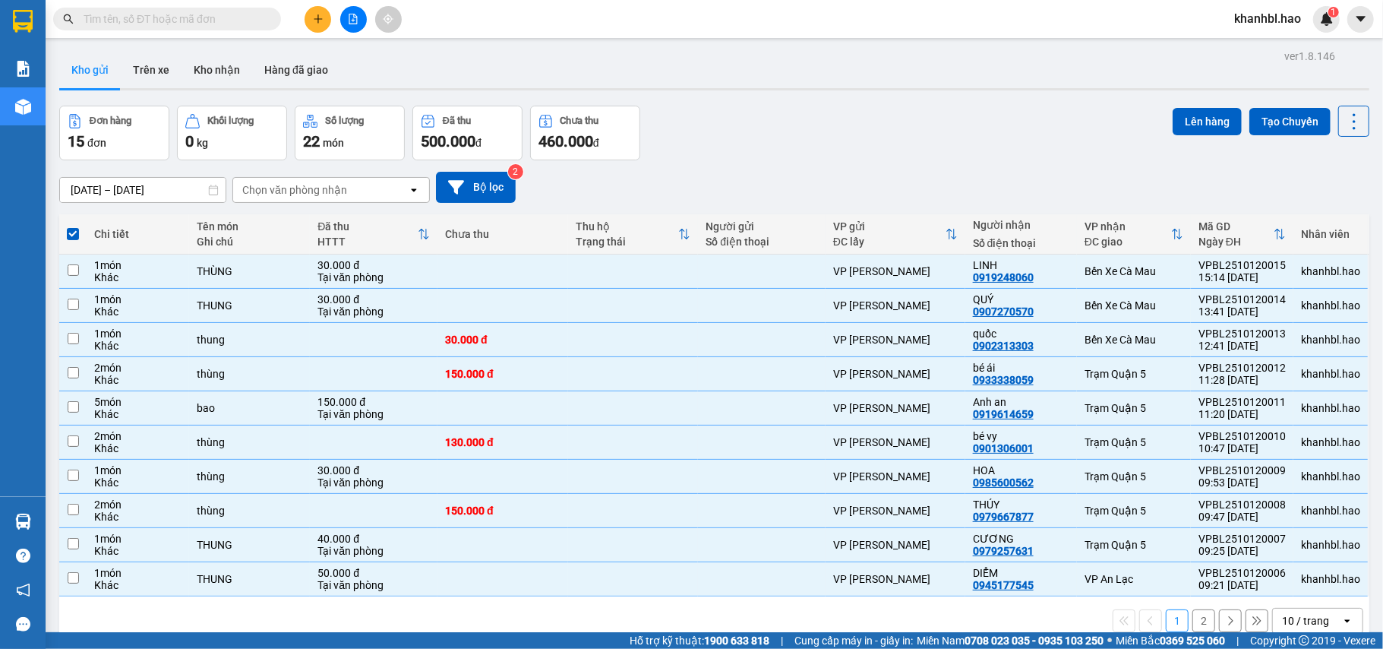
checkbox input "false"
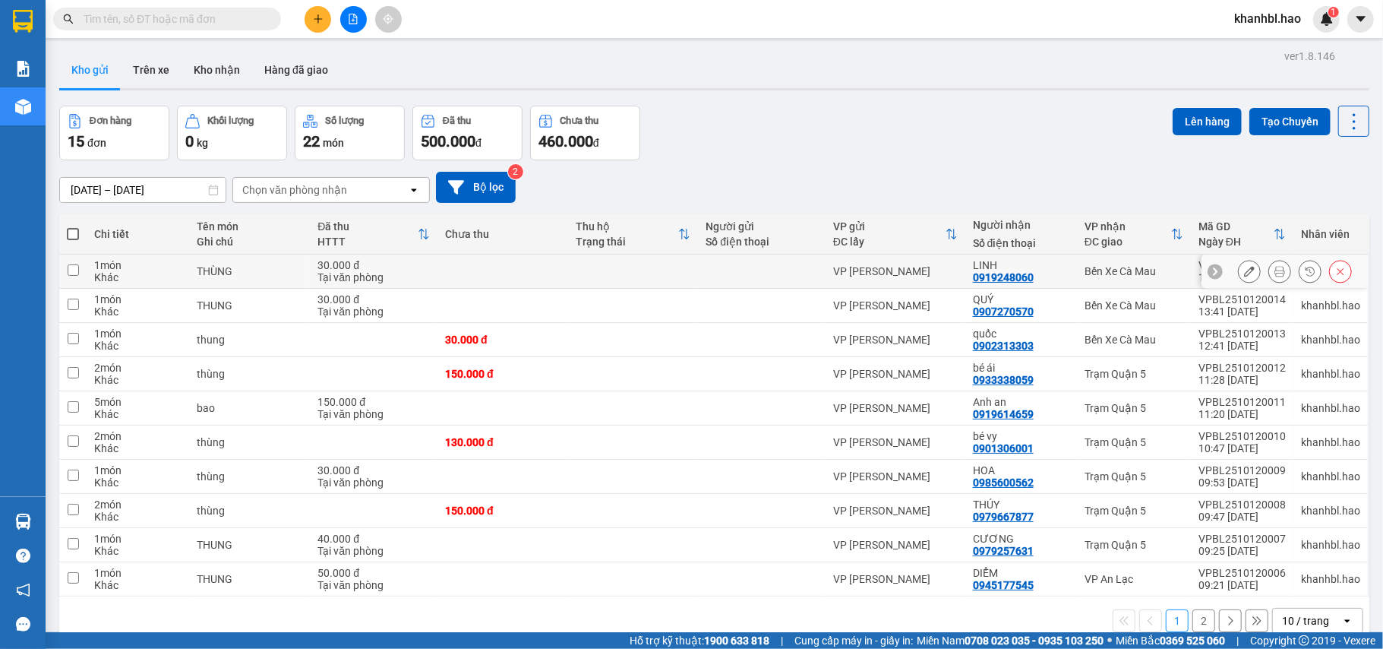
click at [74, 272] on input "checkbox" at bounding box center [73, 269] width 11 height 11
checkbox input "true"
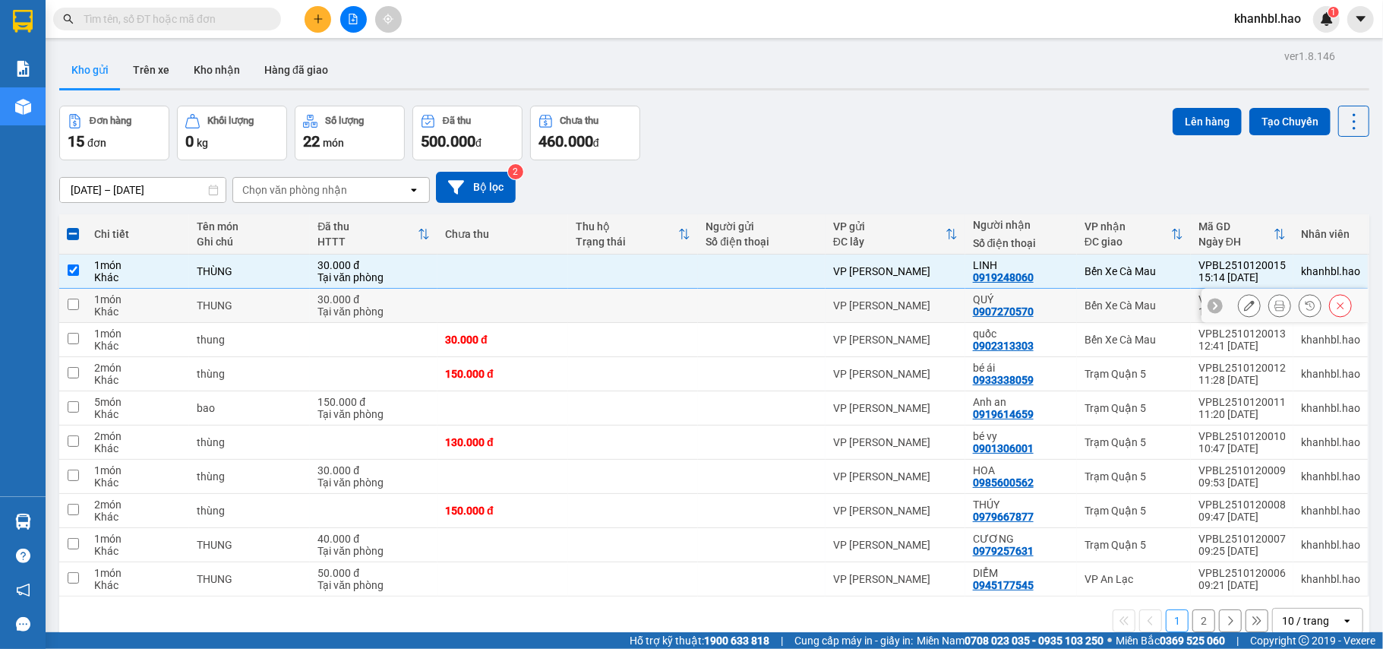
click at [74, 316] on td at bounding box center [72, 306] width 27 height 34
checkbox input "true"
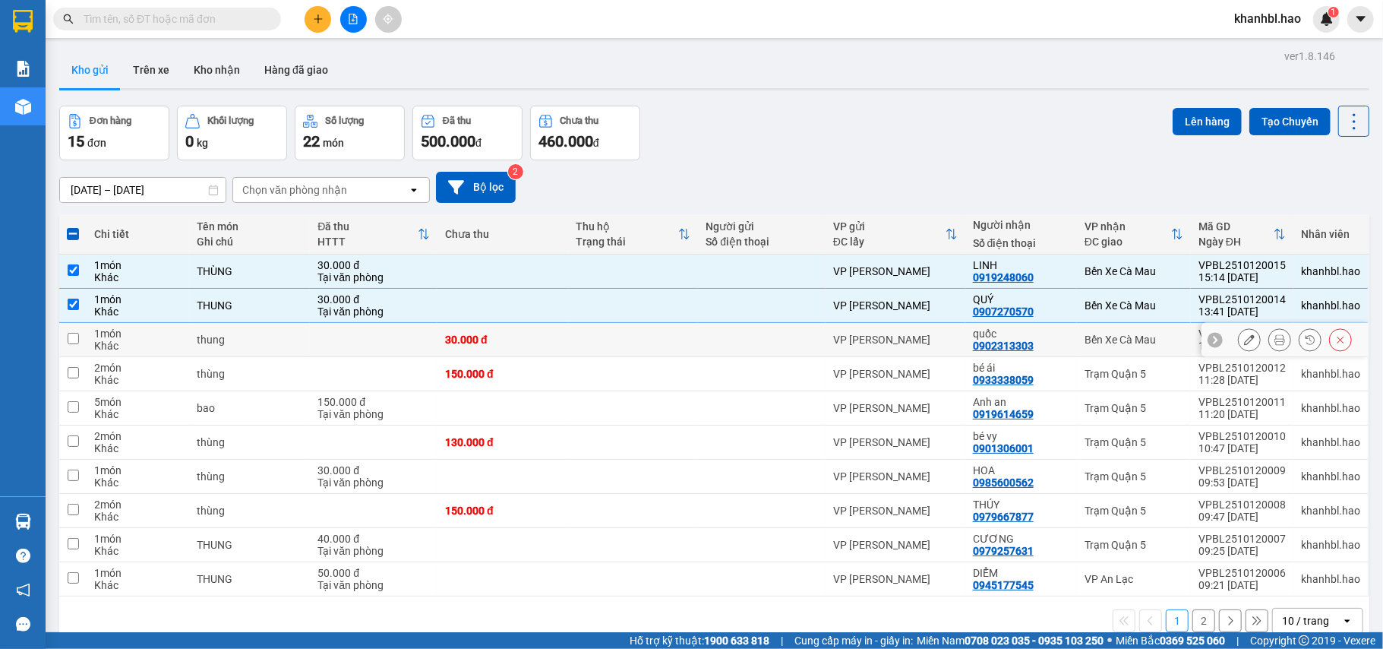
click at [83, 345] on td at bounding box center [72, 340] width 27 height 34
checkbox input "true"
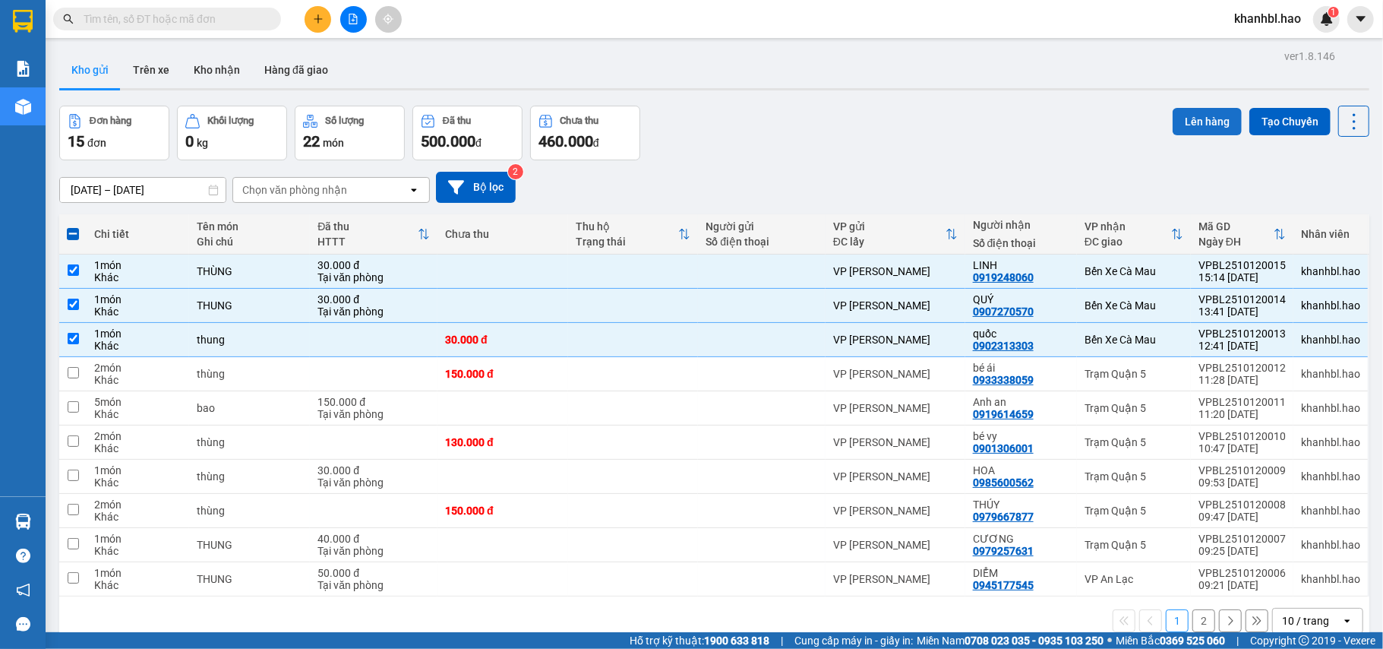
click at [1201, 123] on button "Lên hàng" at bounding box center [1207, 121] width 69 height 27
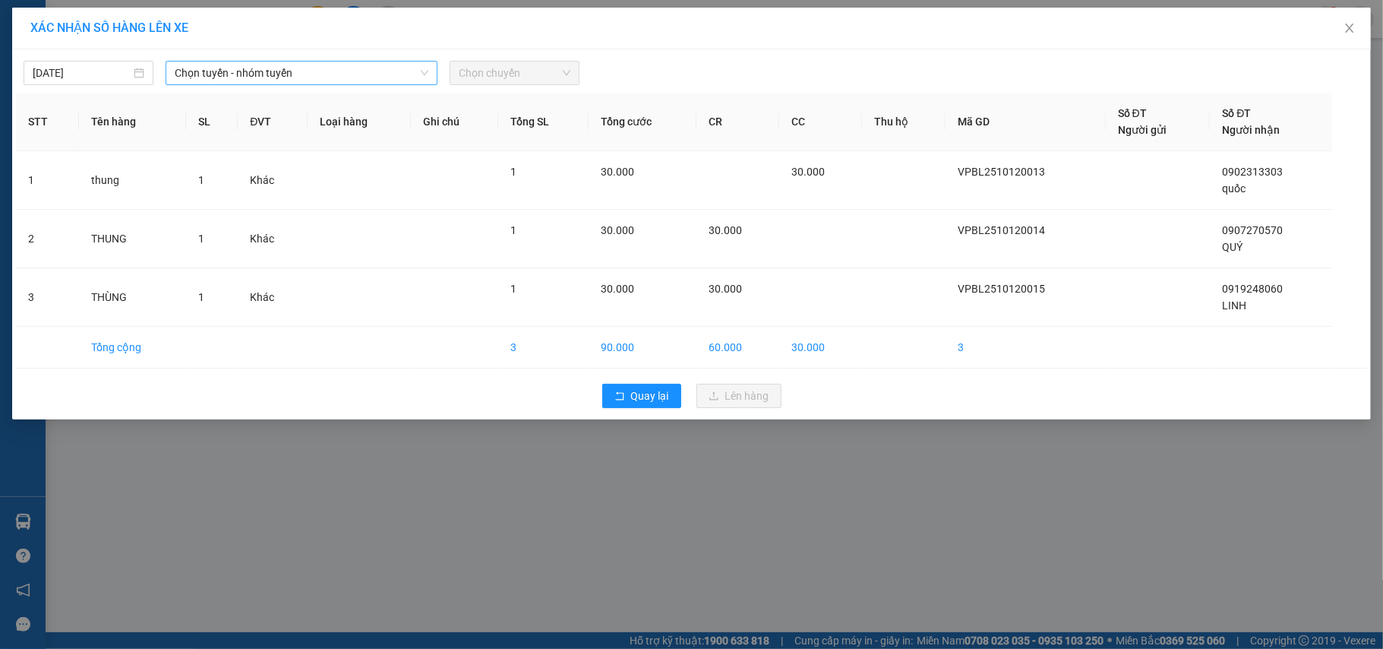
drag, startPoint x: 284, startPoint y: 80, endPoint x: 265, endPoint y: 81, distance: 19.0
click at [284, 79] on span "Chọn tuyến - nhóm tuyến" at bounding box center [302, 73] width 254 height 23
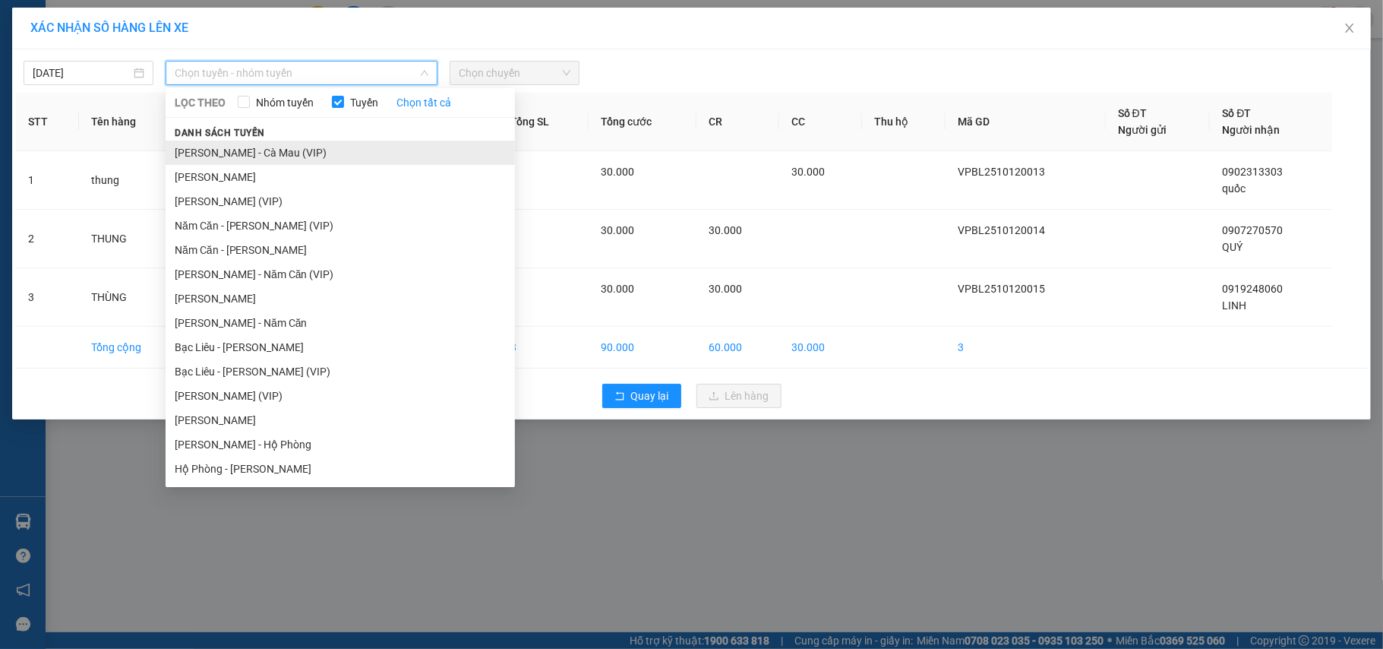
click at [241, 156] on li "[PERSON_NAME] - Cà Mau (VIP)" at bounding box center [340, 153] width 349 height 24
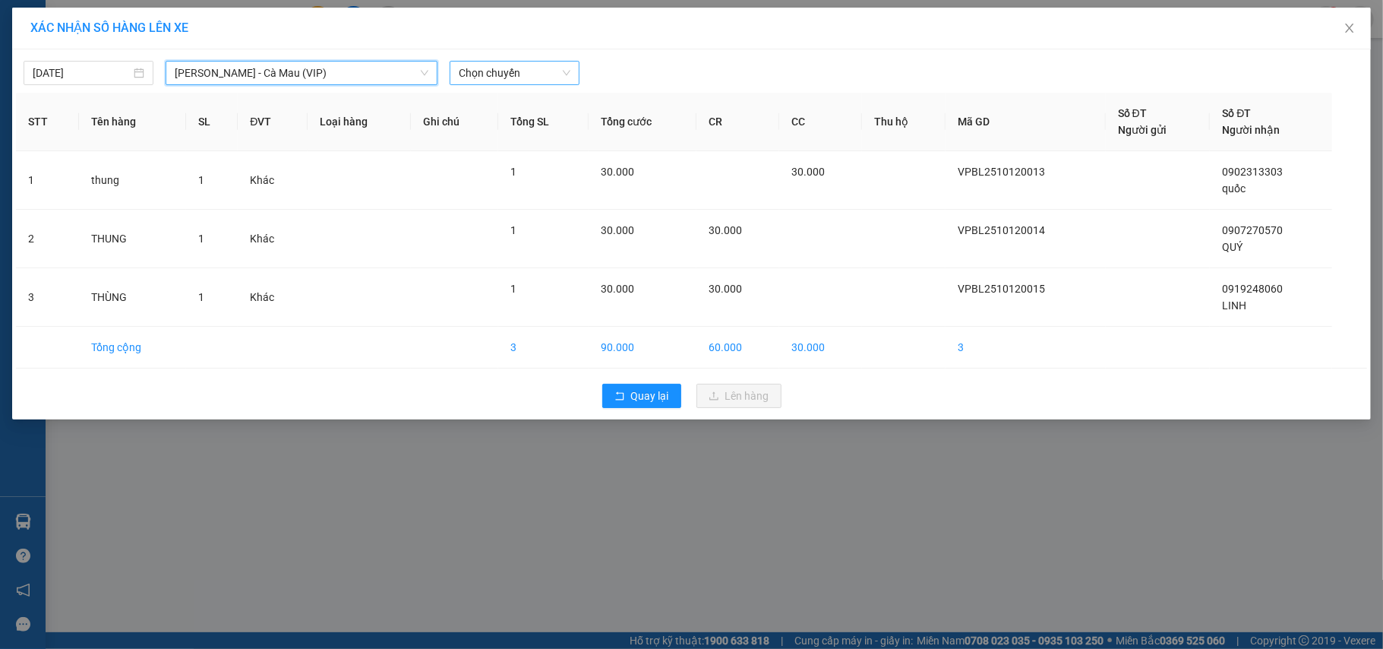
click at [523, 76] on span "Chọn chuyến" at bounding box center [515, 73] width 112 height 23
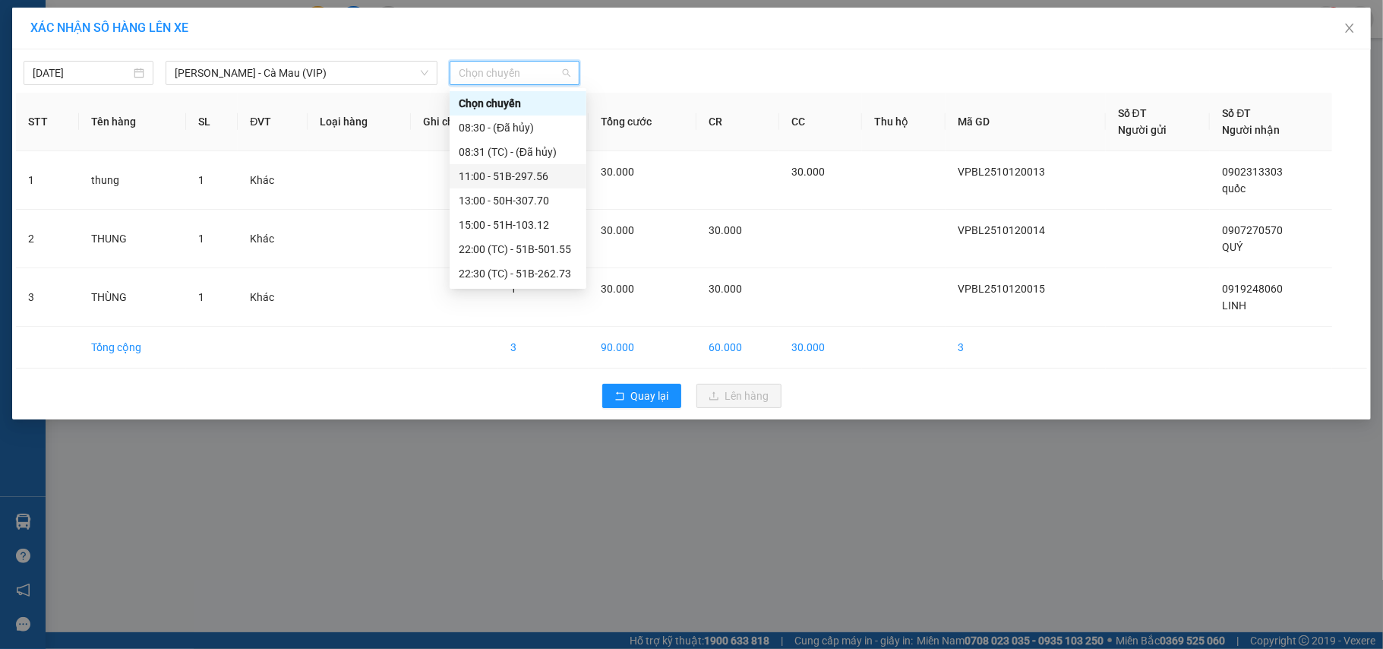
click at [529, 175] on div "11:00 - 51B-297.56" at bounding box center [518, 176] width 118 height 17
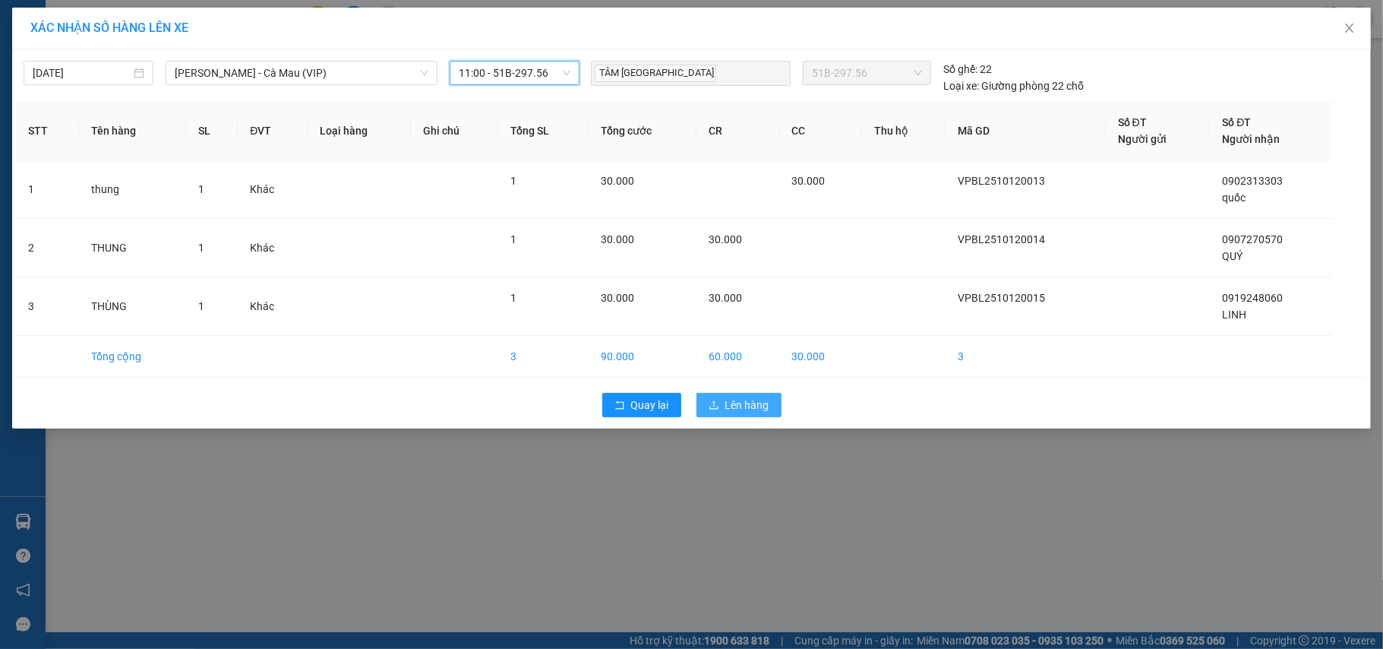
click at [750, 413] on span "Lên hàng" at bounding box center [747, 404] width 44 height 17
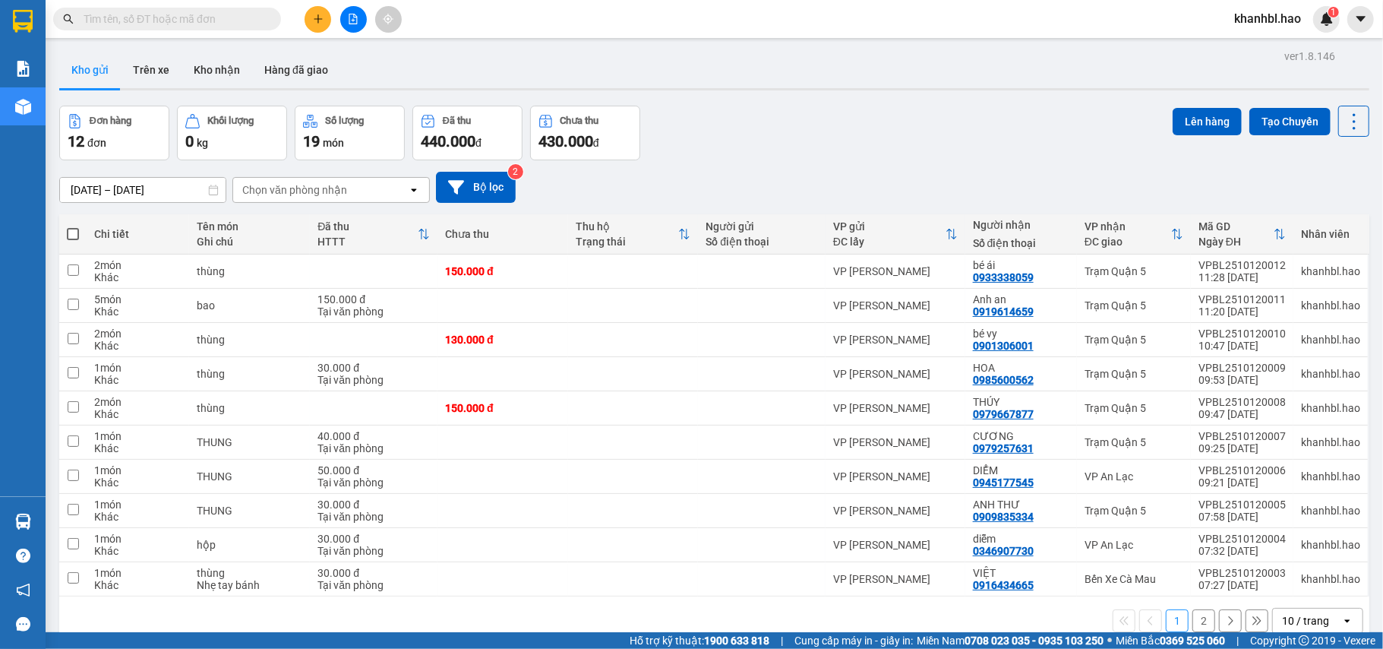
click at [74, 226] on label at bounding box center [73, 233] width 12 height 15
click at [73, 226] on input "checkbox" at bounding box center [73, 226] width 0 height 0
checkbox input "true"
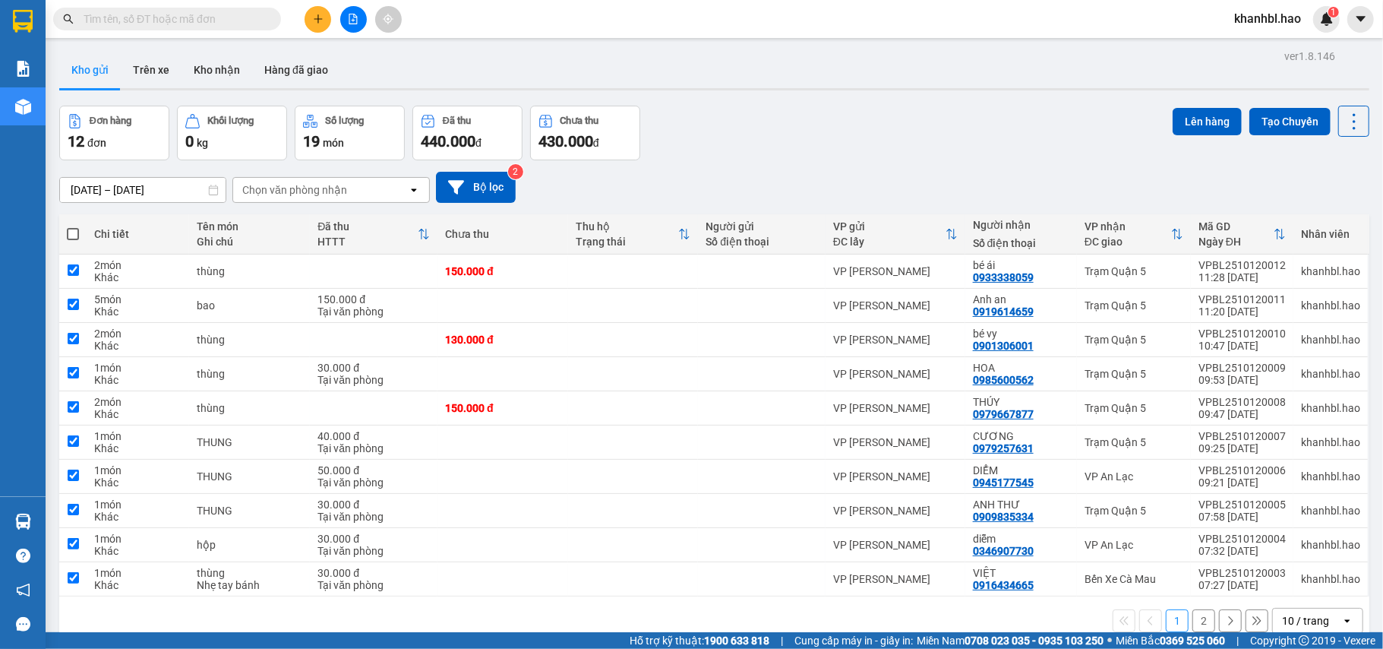
checkbox input "true"
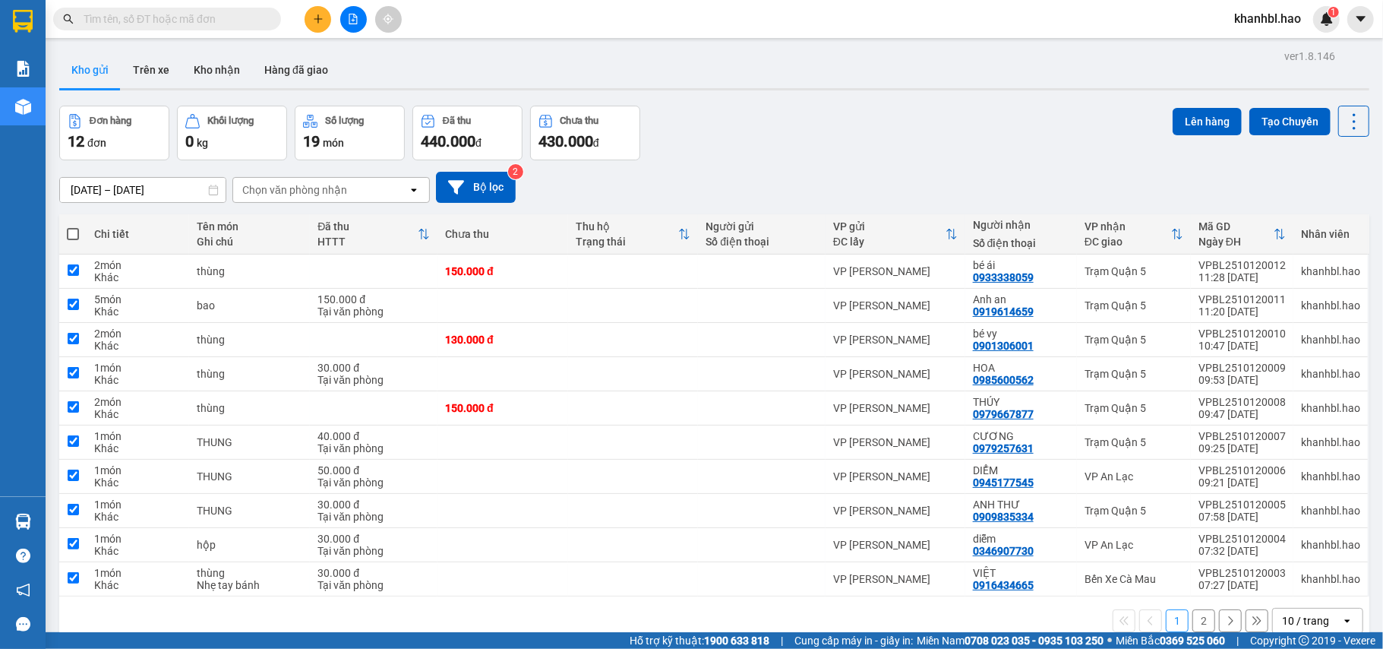
checkbox input "true"
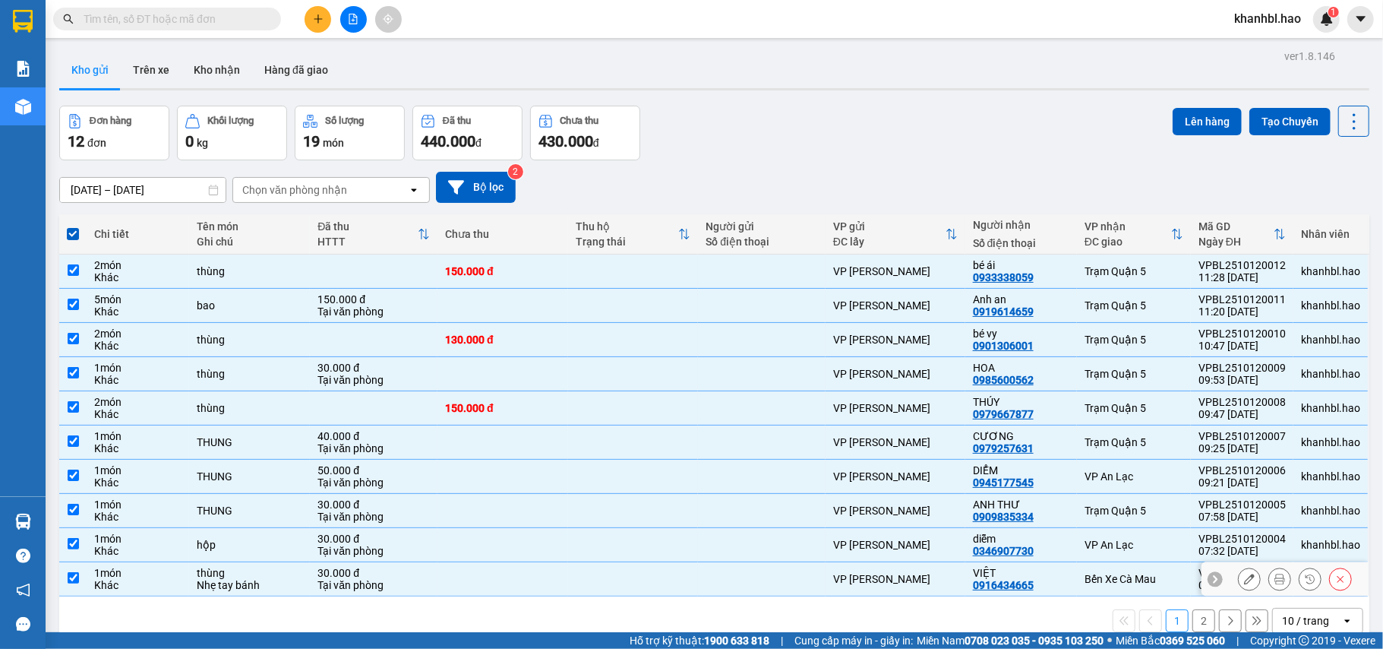
click at [73, 583] on input "checkbox" at bounding box center [73, 577] width 11 height 11
checkbox input "false"
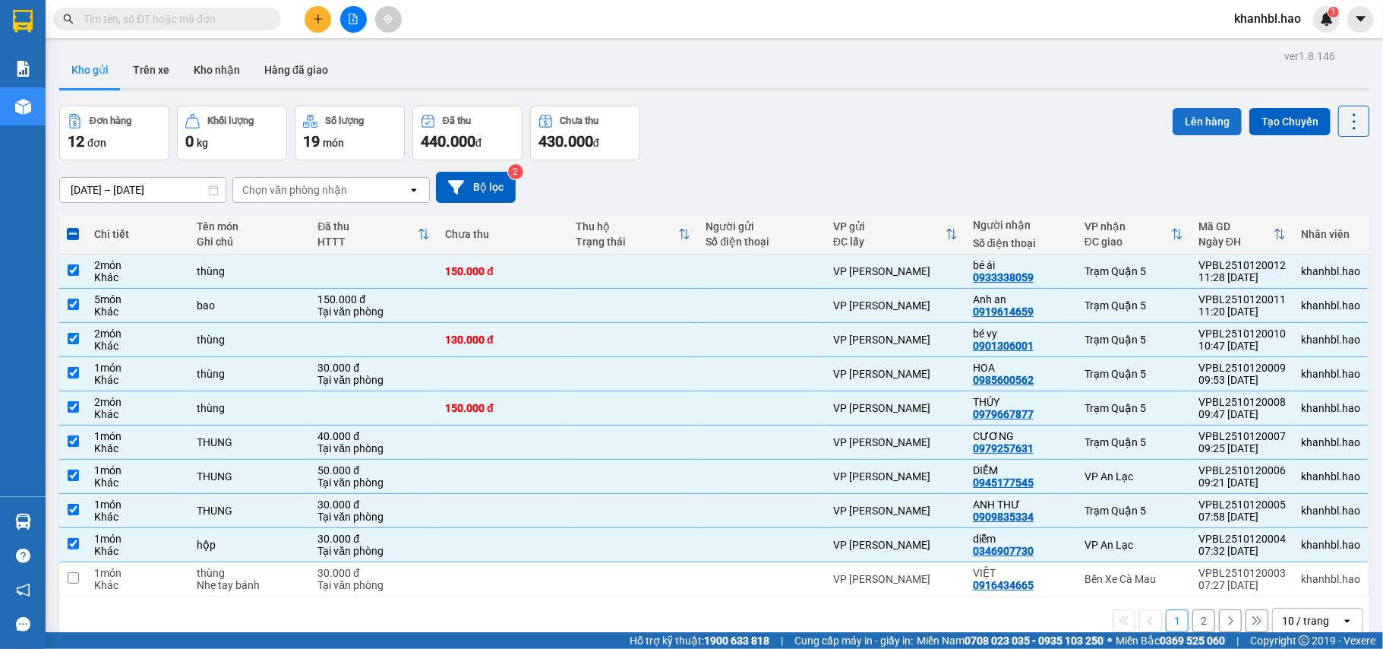
click at [1203, 120] on button "Lên hàng" at bounding box center [1207, 121] width 69 height 27
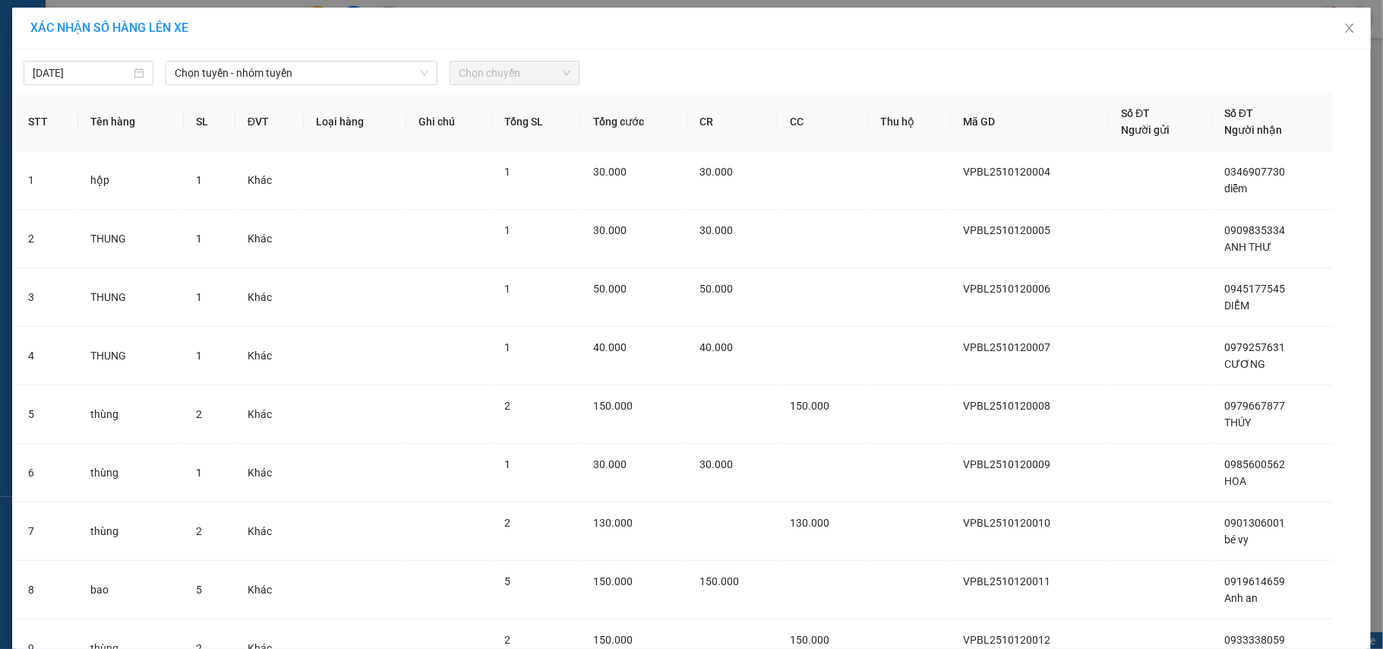
click at [188, 47] on div "XÁC NHẬN SỐ HÀNG LÊN XE" at bounding box center [691, 29] width 1359 height 42
click at [197, 62] on span "Chọn tuyến - nhóm tuyến" at bounding box center [302, 73] width 254 height 23
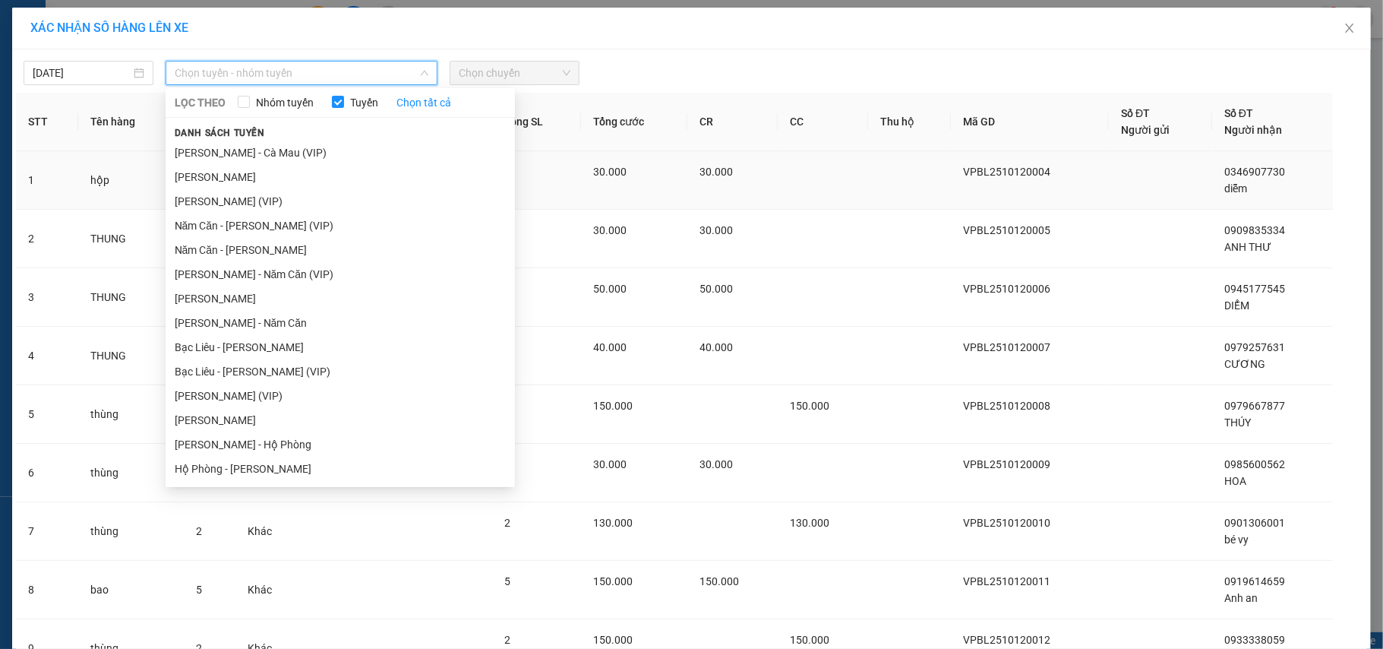
drag, startPoint x: 238, startPoint y: 166, endPoint x: 251, endPoint y: 174, distance: 14.7
click at [242, 169] on li "[PERSON_NAME]" at bounding box center [340, 177] width 349 height 24
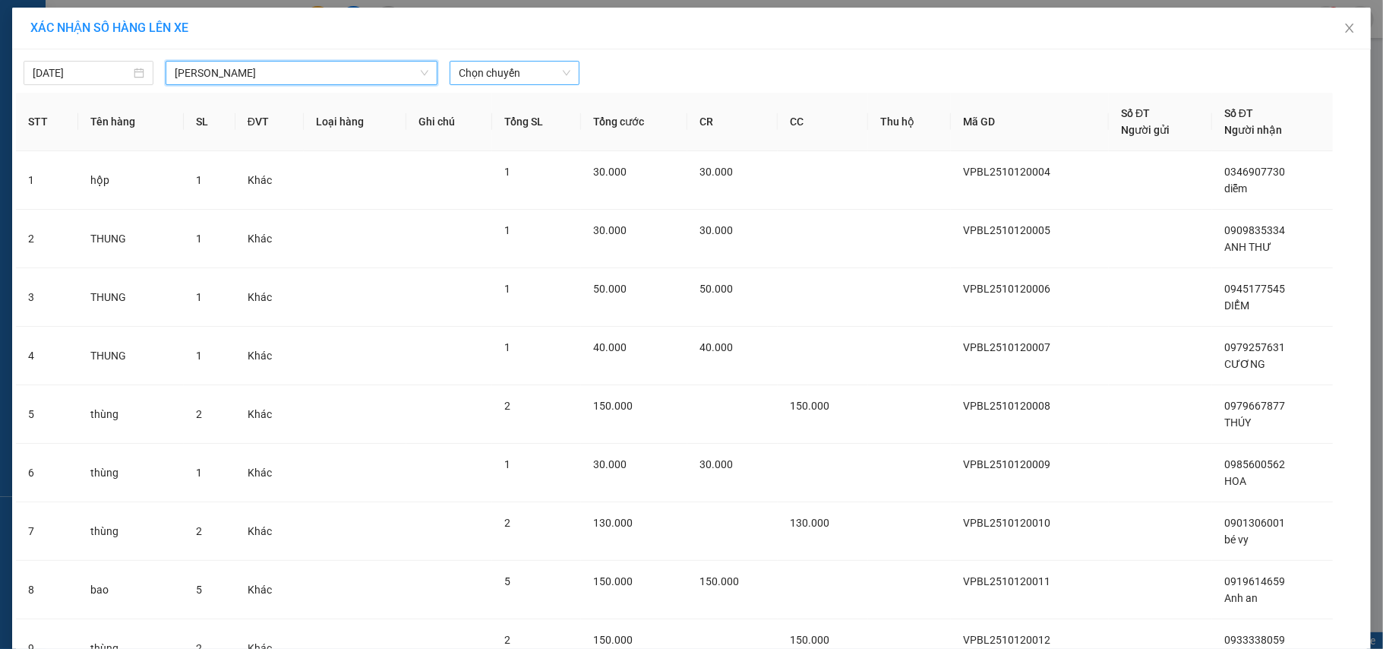
click at [484, 62] on span "Chọn chuyến" at bounding box center [515, 73] width 112 height 23
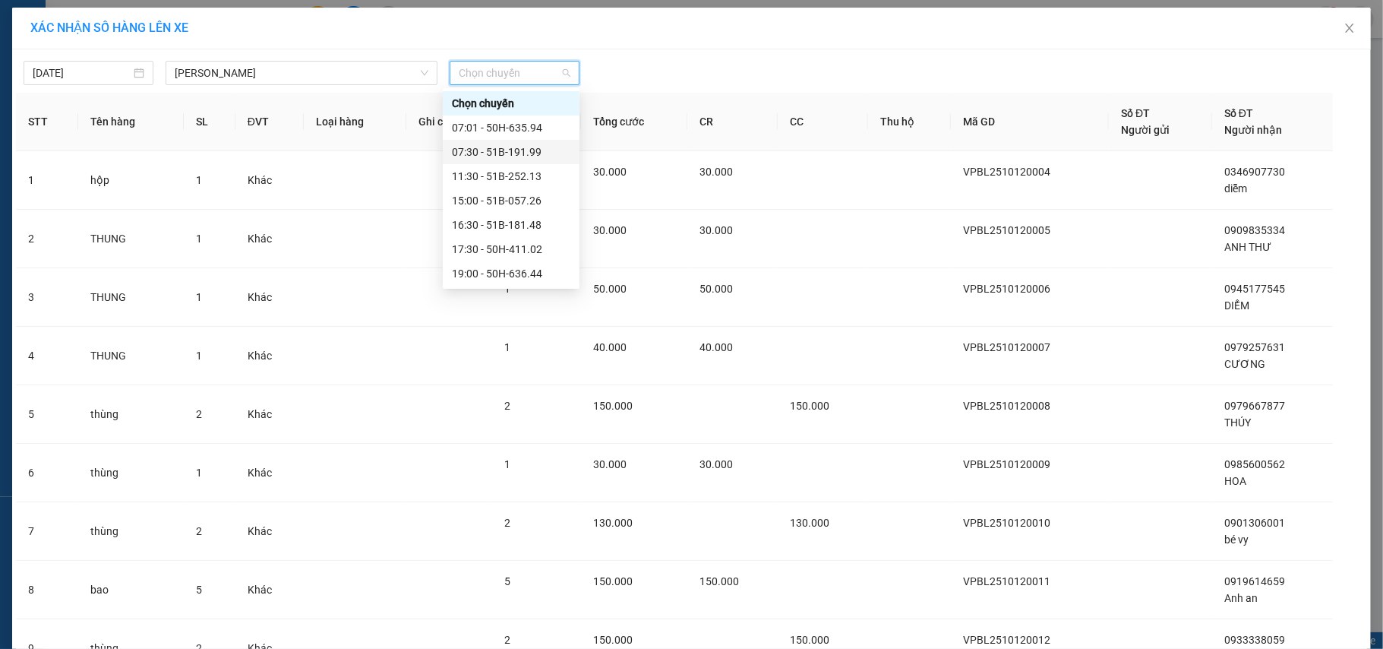
click at [511, 147] on div "07:30 - 51B-191.99" at bounding box center [511, 152] width 118 height 17
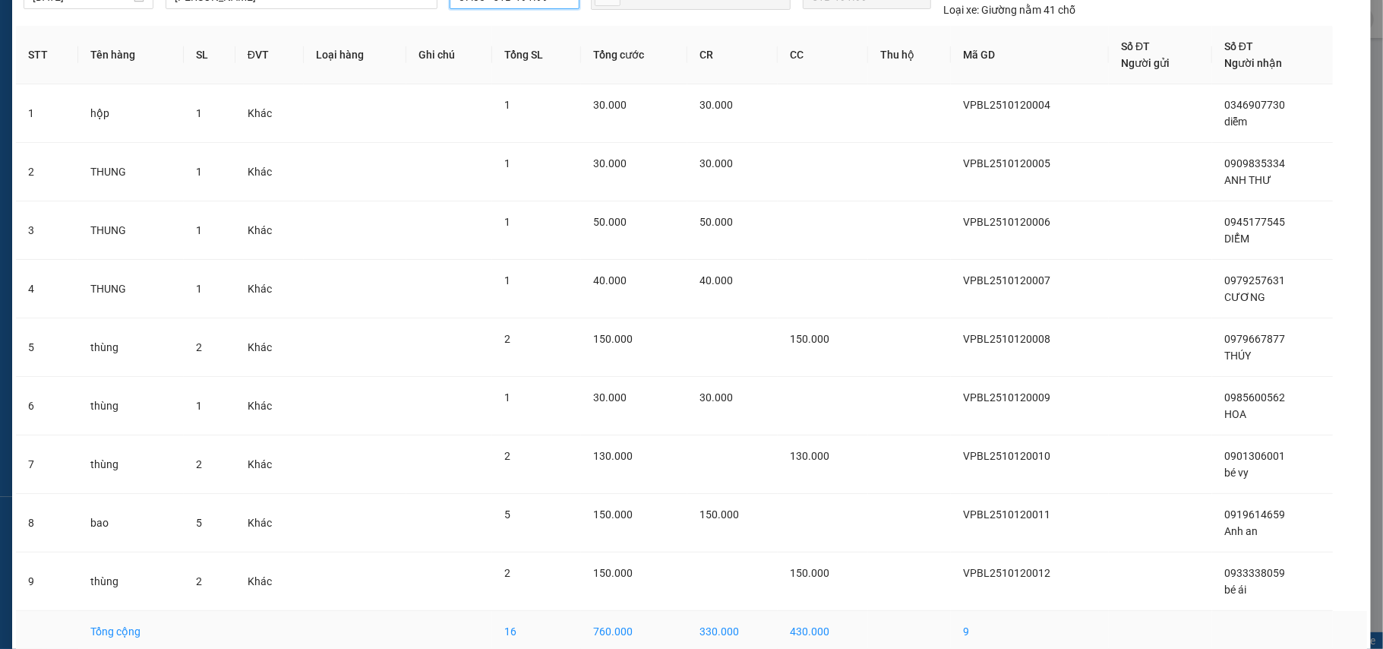
scroll to position [152, 0]
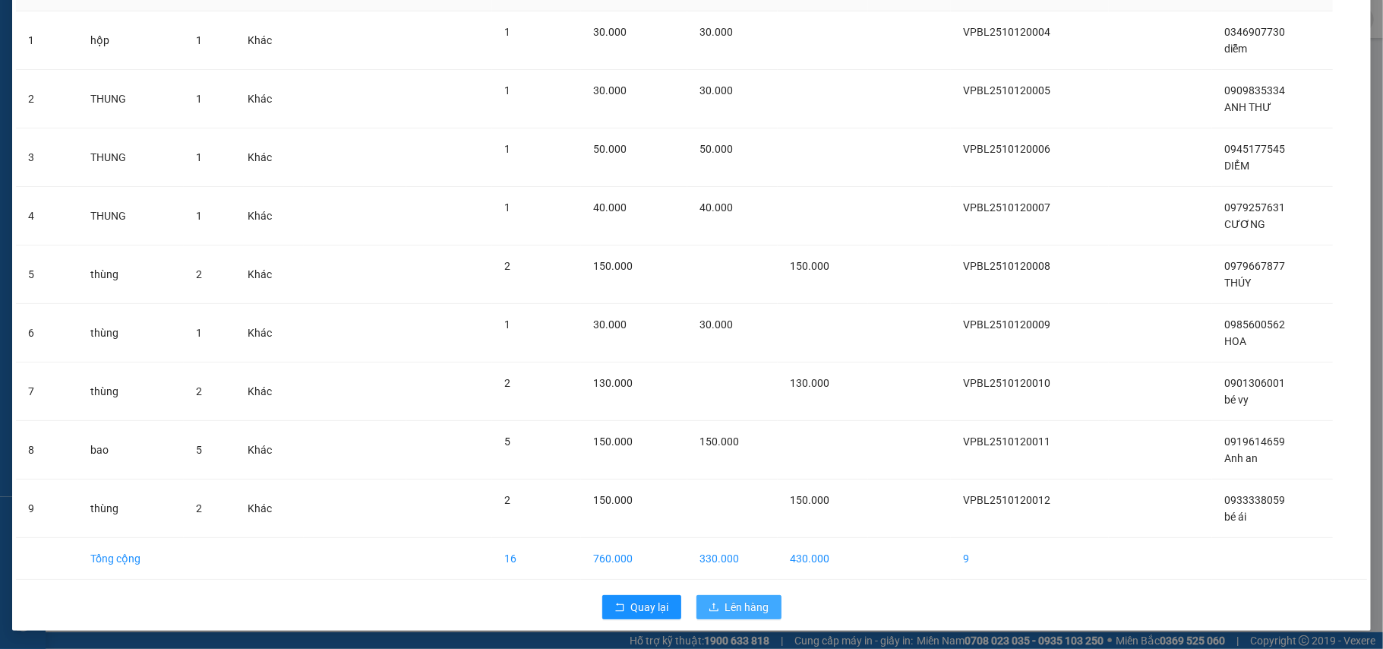
click at [731, 603] on span "Lên hàng" at bounding box center [747, 606] width 44 height 17
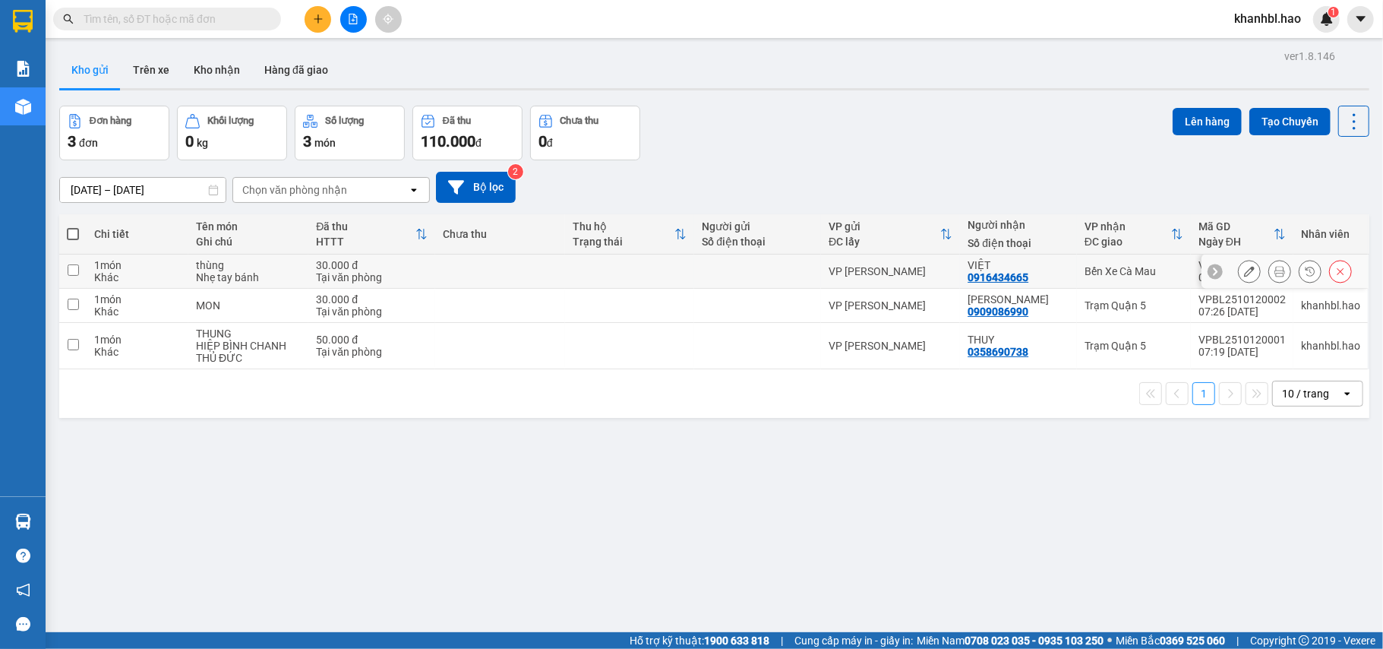
click at [81, 270] on td at bounding box center [72, 271] width 27 height 34
checkbox input "true"
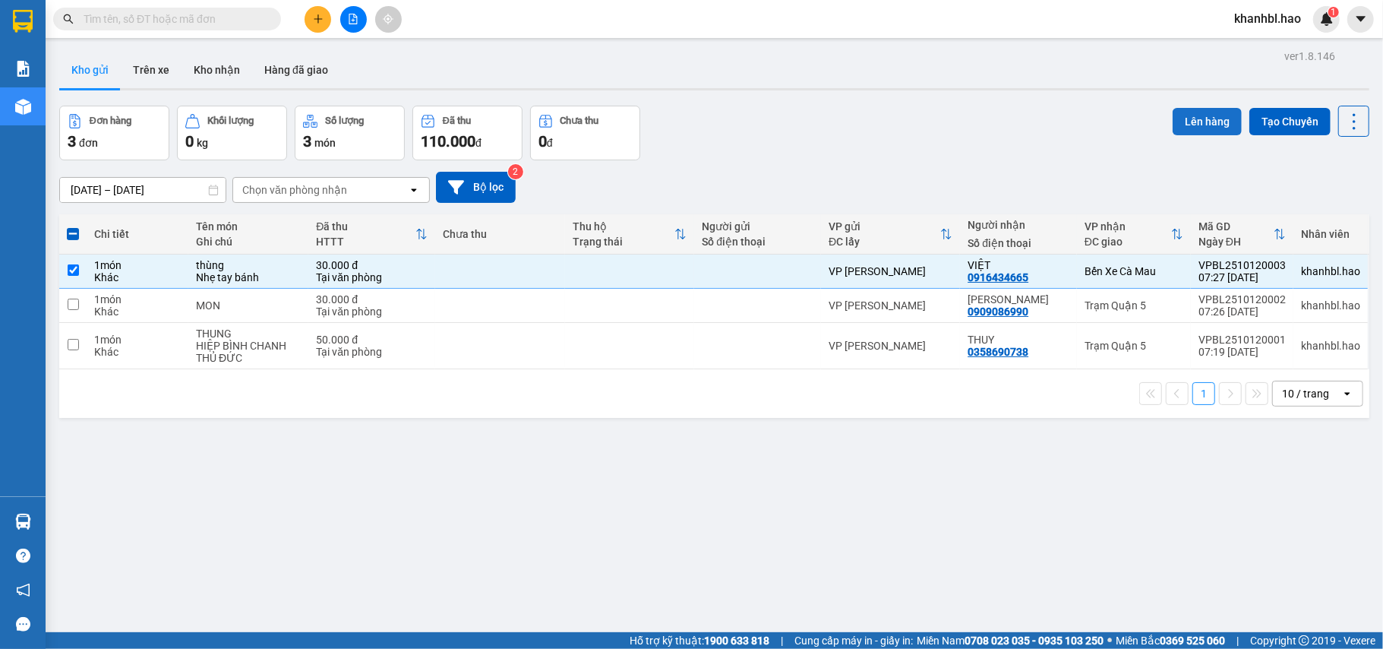
click at [1179, 113] on button "Lên hàng" at bounding box center [1207, 121] width 69 height 27
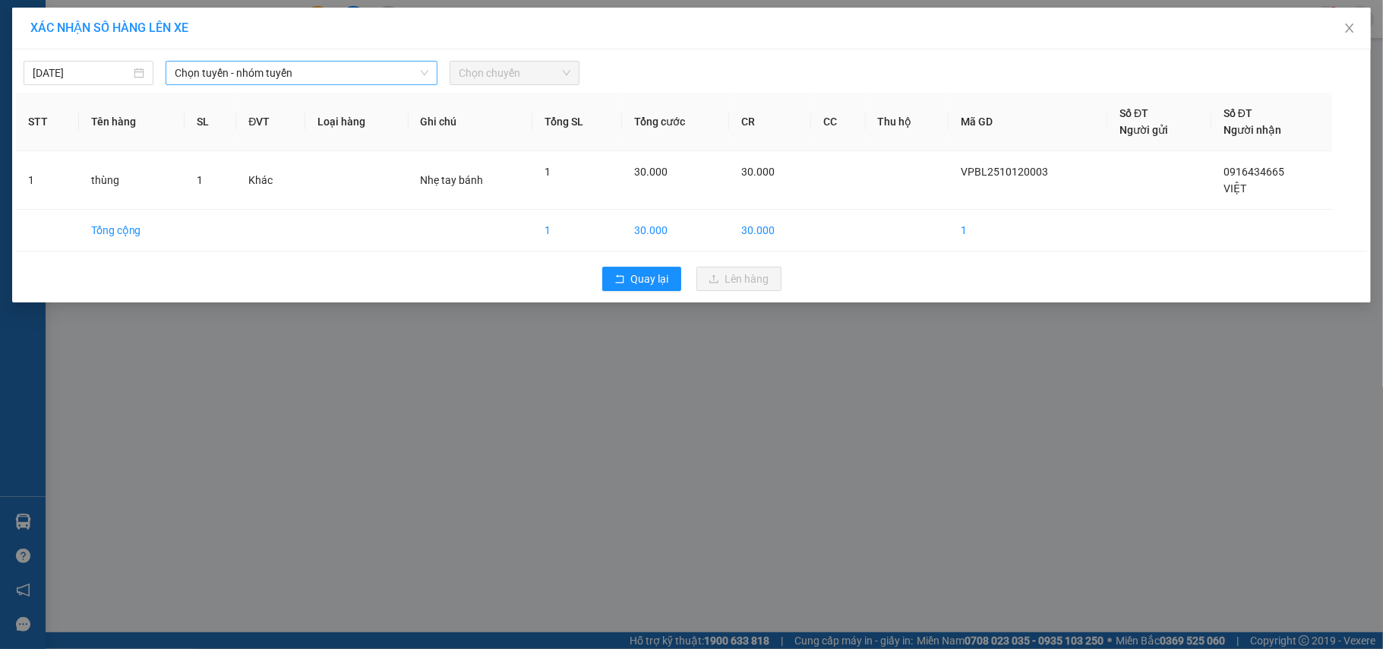
click at [338, 74] on span "Chọn tuyến - nhóm tuyến" at bounding box center [302, 73] width 254 height 23
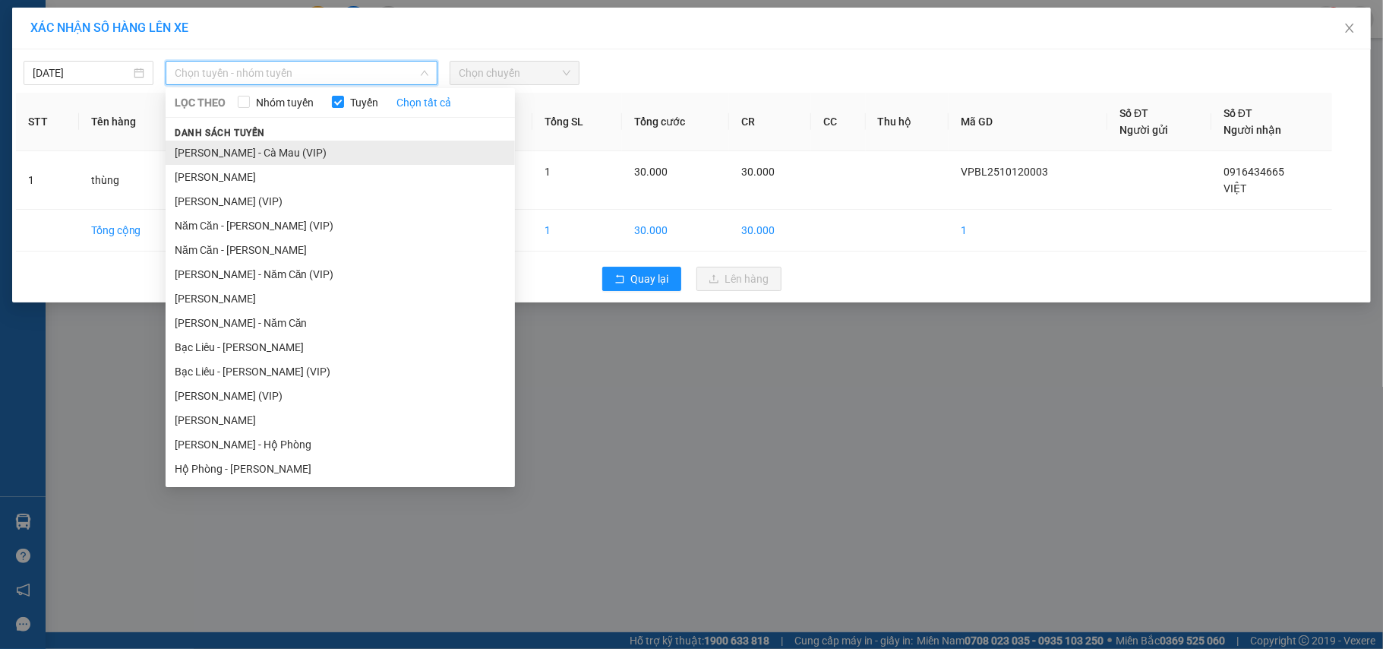
drag, startPoint x: 232, startPoint y: 149, endPoint x: 409, endPoint y: 108, distance: 181.6
click at [232, 149] on li "[PERSON_NAME] - Cà Mau (VIP)" at bounding box center [340, 153] width 349 height 24
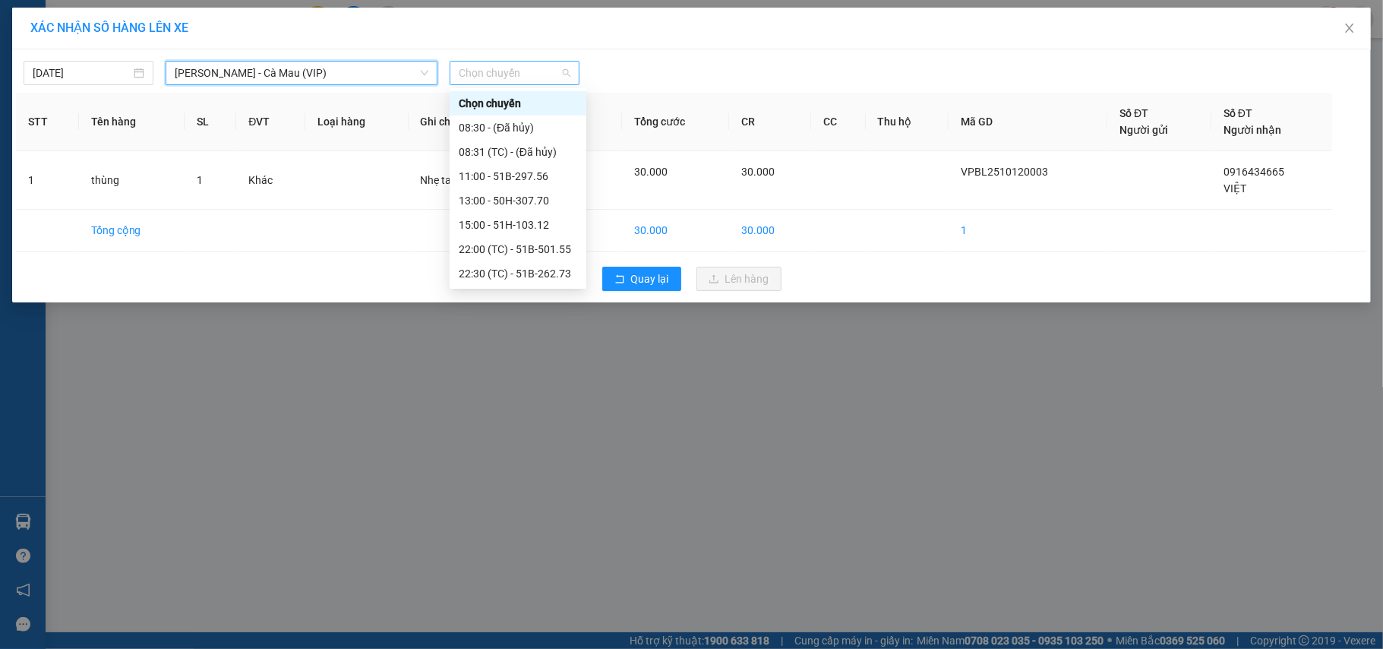
click at [517, 68] on span "Chọn chuyến" at bounding box center [515, 73] width 112 height 23
click at [519, 172] on div "11:00 - 51B-297.56" at bounding box center [518, 176] width 118 height 17
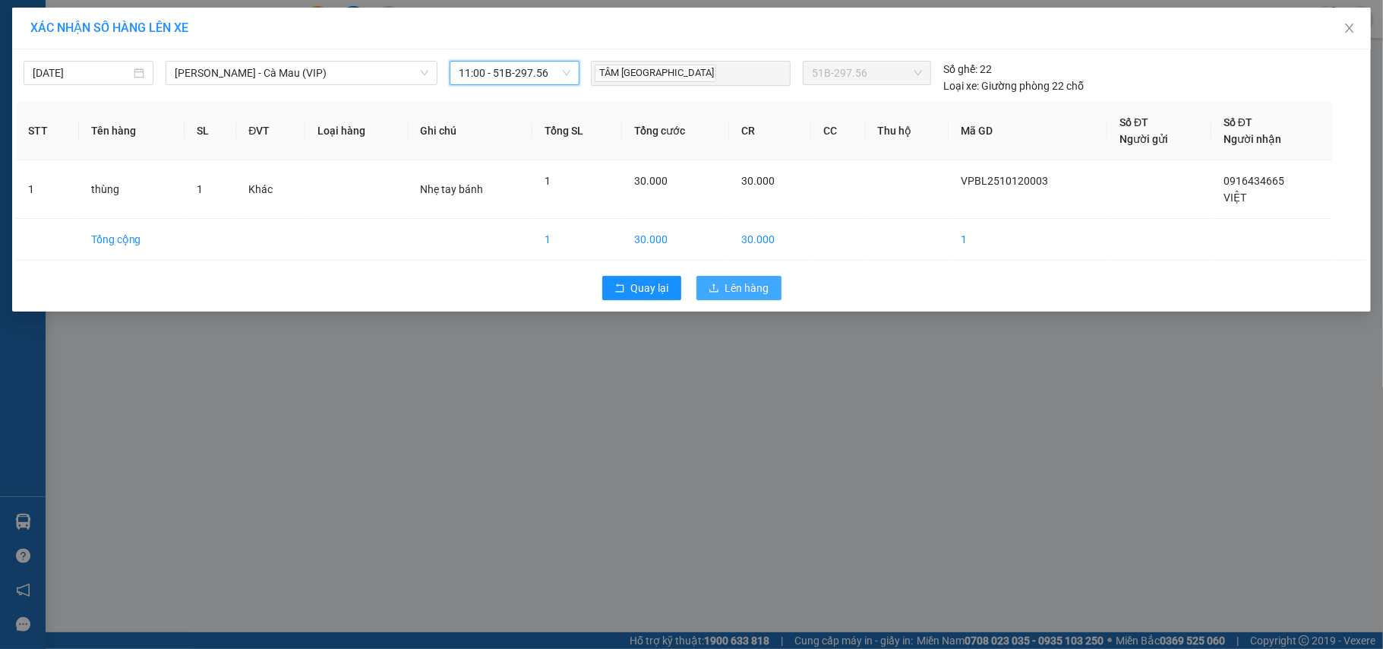
drag, startPoint x: 737, startPoint y: 289, endPoint x: 743, endPoint y: 301, distance: 12.9
click at [738, 290] on span "Lên hàng" at bounding box center [747, 287] width 44 height 17
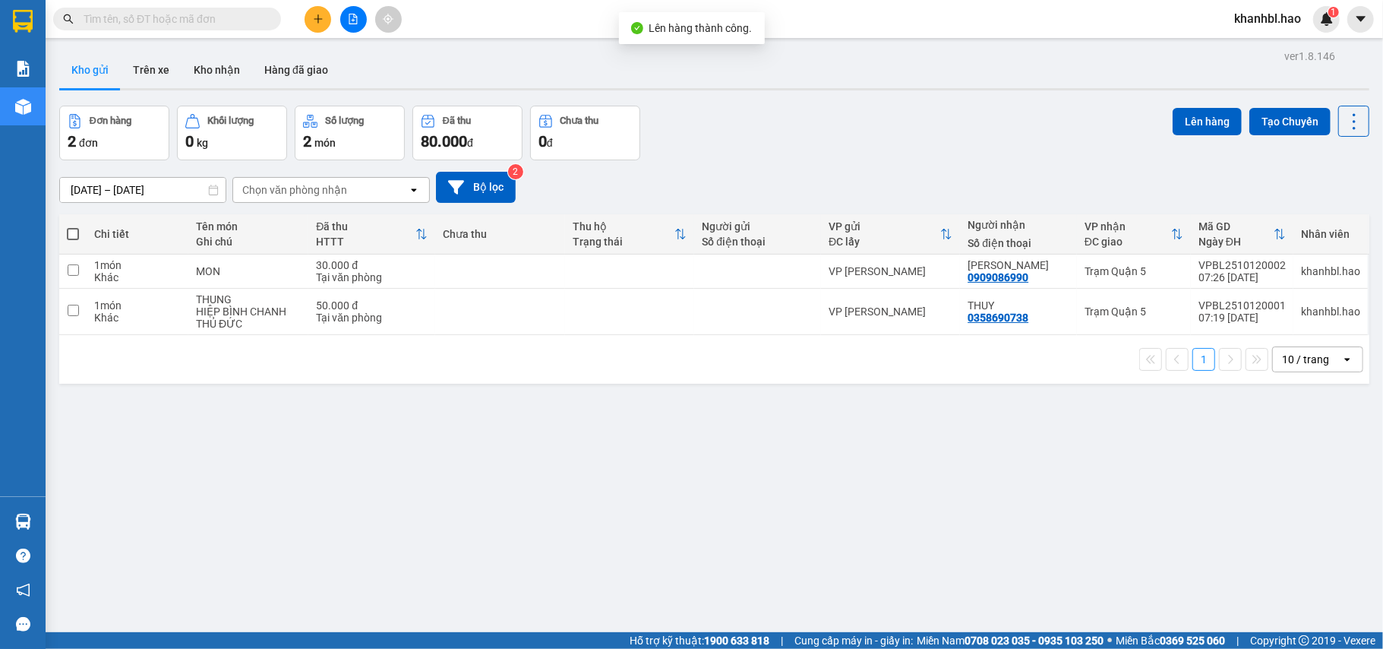
click at [74, 238] on span at bounding box center [73, 234] width 12 height 12
click at [73, 226] on input "checkbox" at bounding box center [73, 226] width 0 height 0
checkbox input "true"
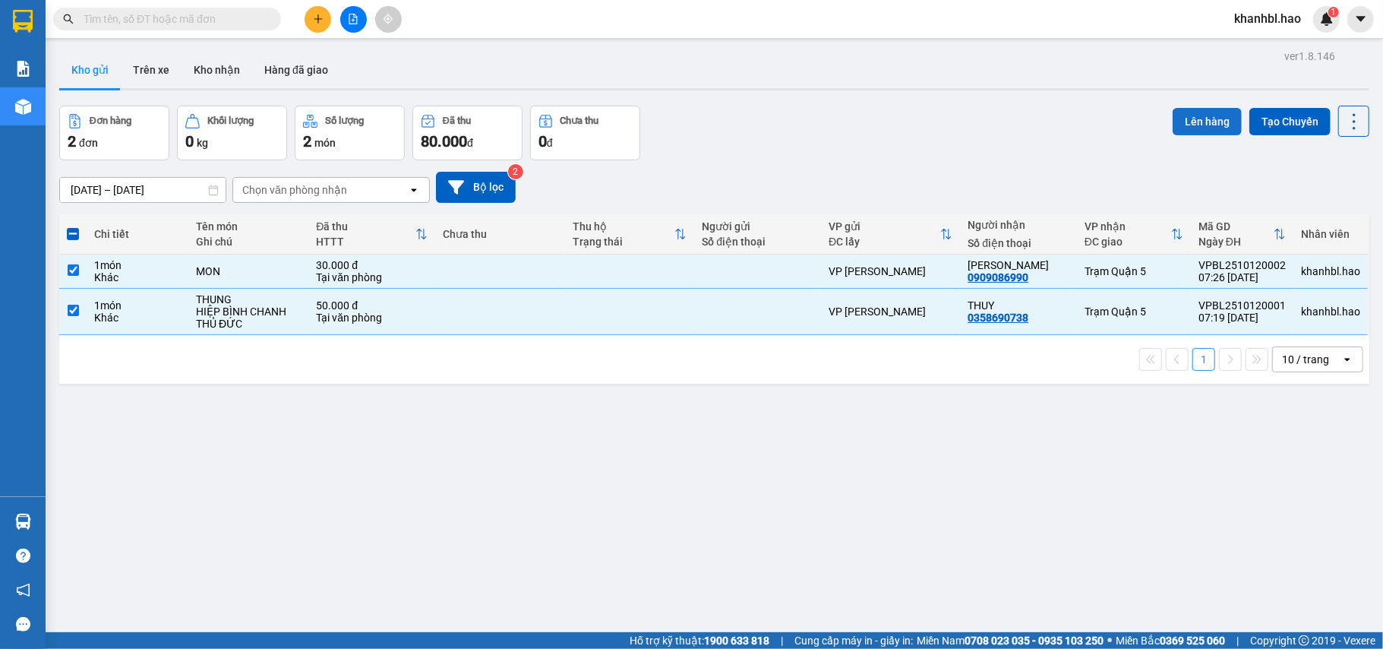
click at [1189, 110] on button "Lên hàng" at bounding box center [1207, 121] width 69 height 27
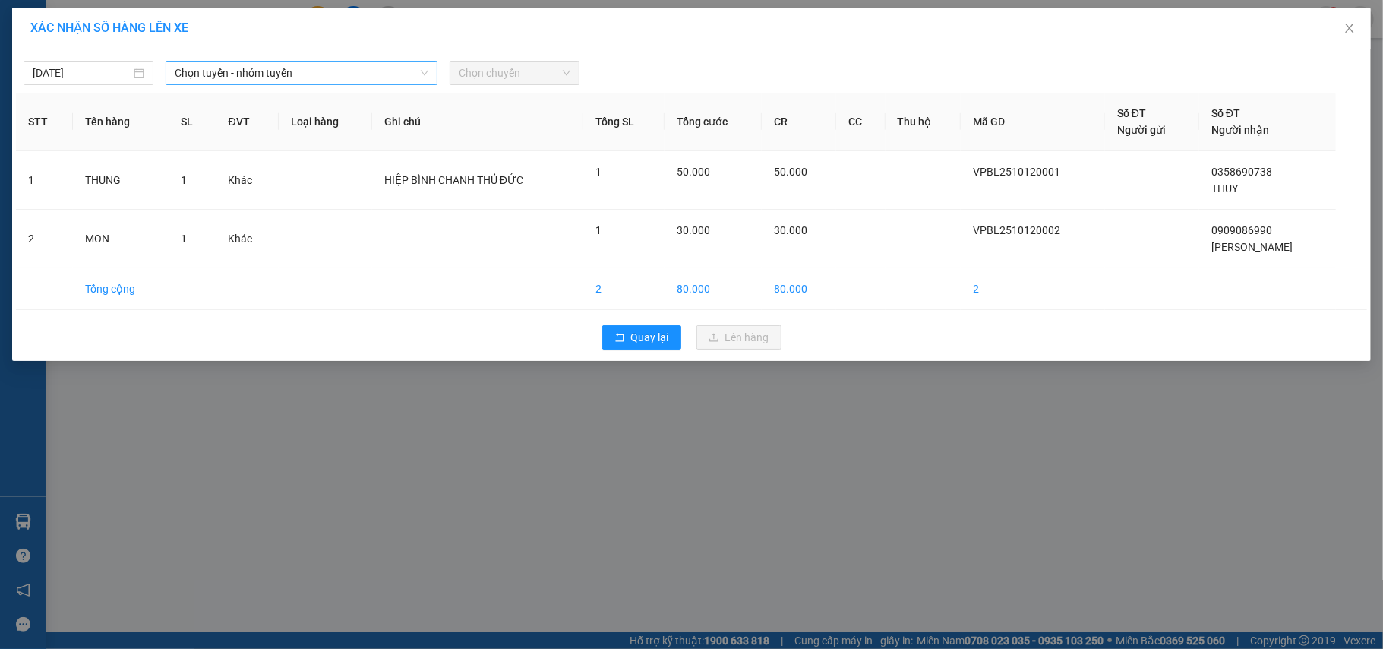
click at [225, 62] on span "Chọn tuyến - nhóm tuyến" at bounding box center [302, 73] width 254 height 23
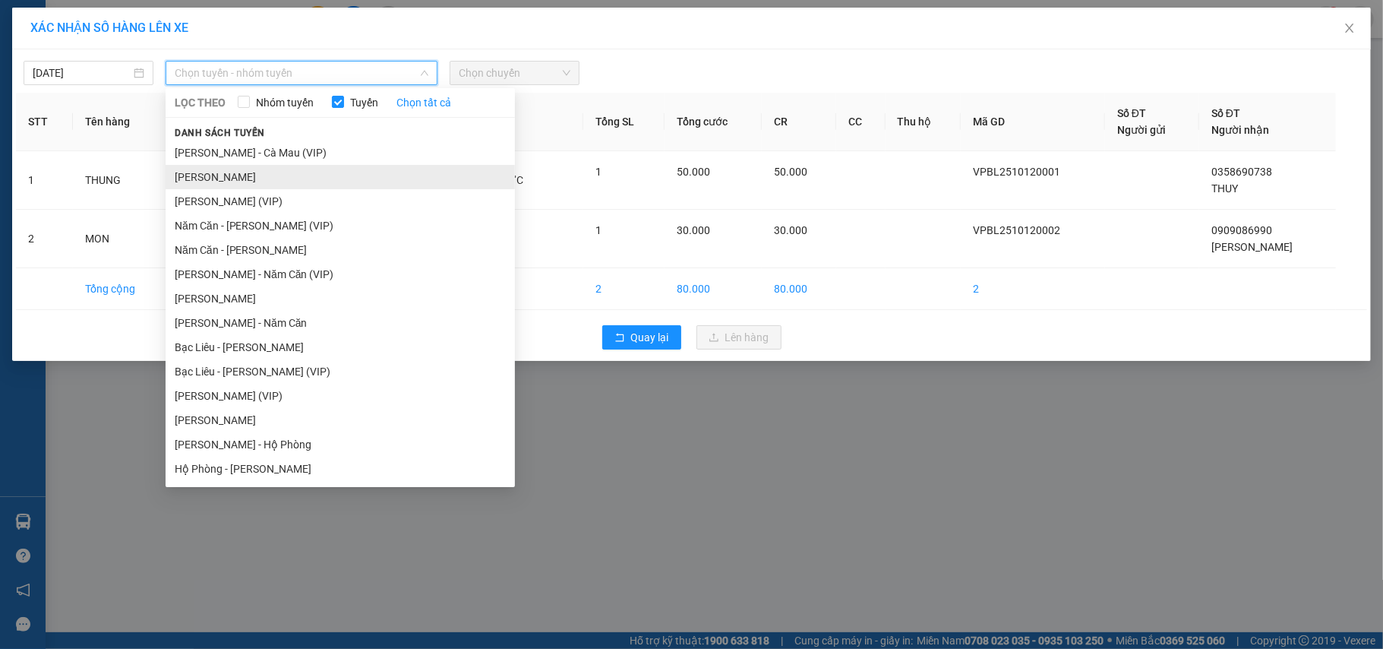
drag, startPoint x: 223, startPoint y: 175, endPoint x: 523, endPoint y: 137, distance: 302.3
click at [226, 173] on li "[PERSON_NAME]" at bounding box center [340, 177] width 349 height 24
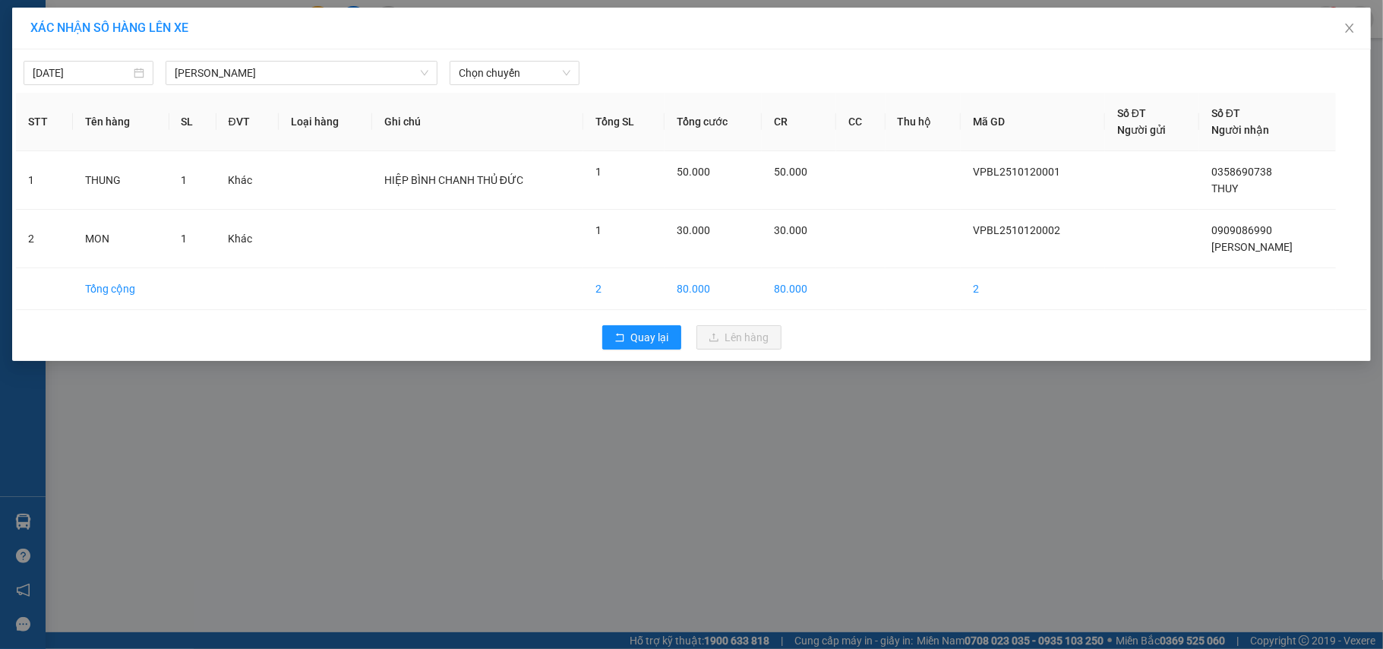
drag, startPoint x: 499, startPoint y: 58, endPoint x: 507, endPoint y: 71, distance: 14.7
click at [499, 59] on div "[DATE] [PERSON_NAME] LỌC THEO Nhóm tuyến Tuyến Chọn tất cả Danh sách tuyến [GEO…" at bounding box center [691, 69] width 1351 height 32
click at [493, 74] on span "Chọn chuyến" at bounding box center [515, 73] width 112 height 23
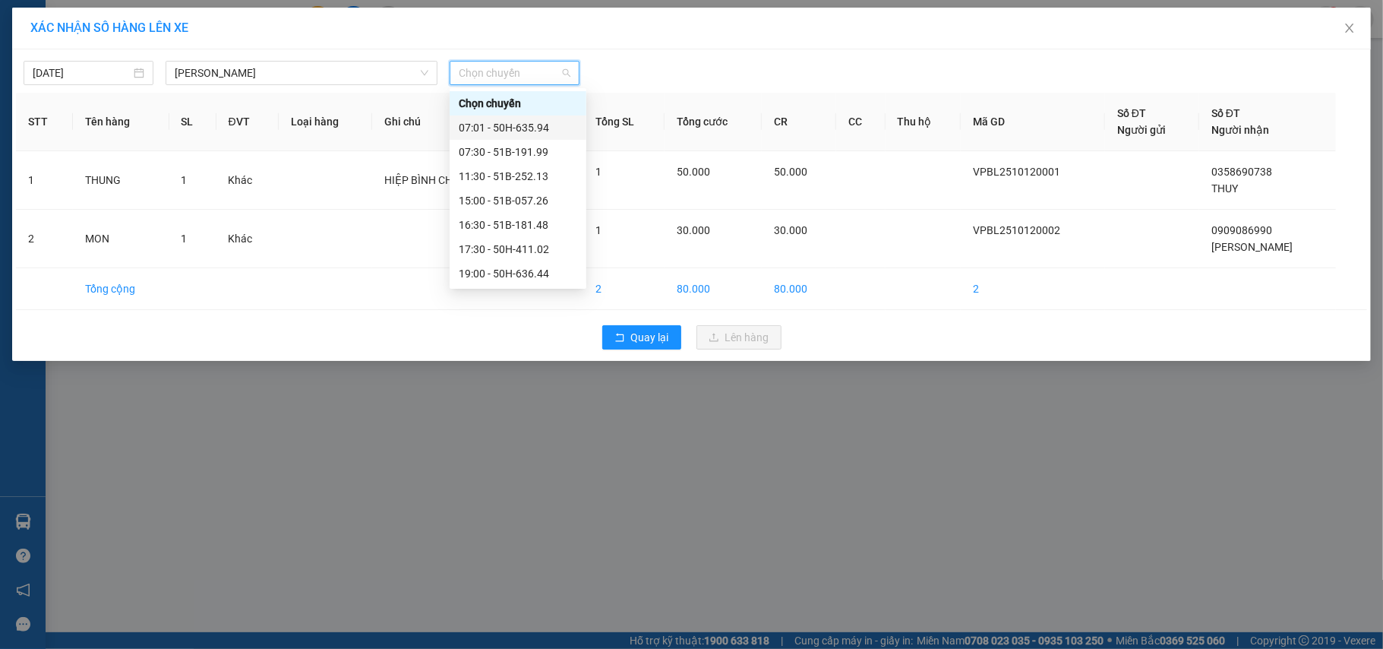
click at [508, 120] on div "07:01 - 50H-635.94" at bounding box center [518, 127] width 118 height 17
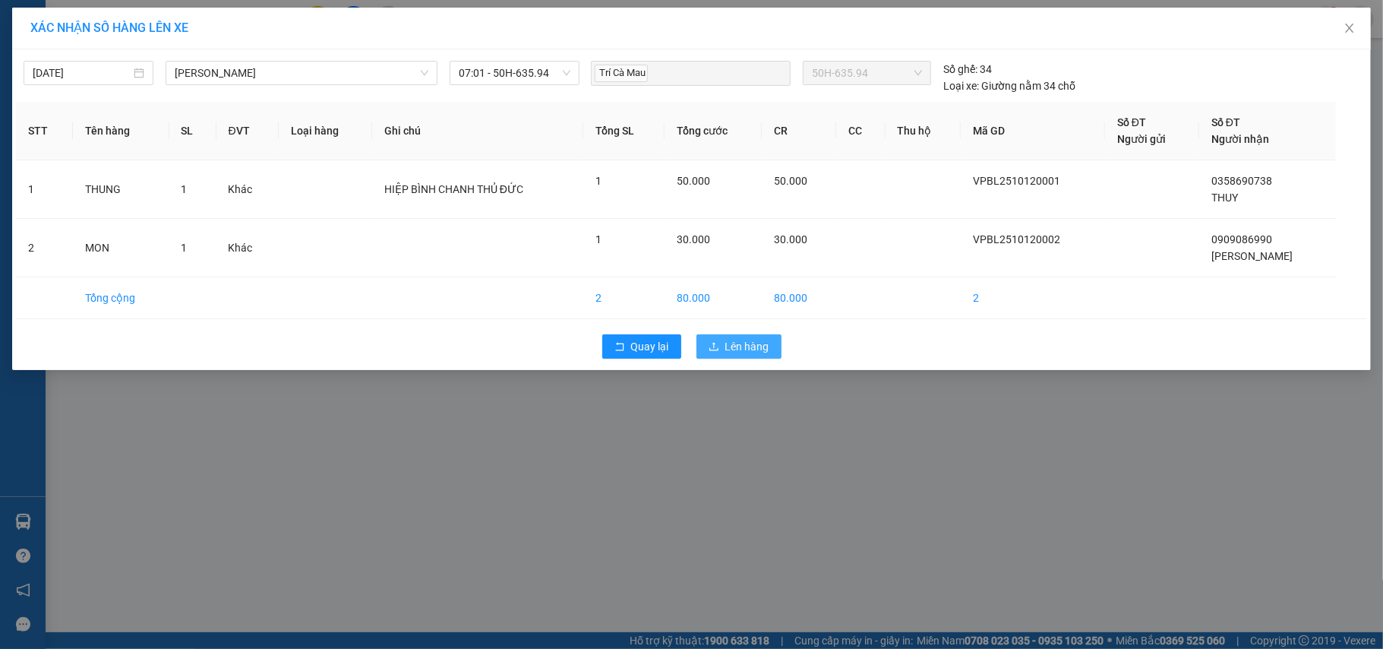
drag, startPoint x: 738, startPoint y: 335, endPoint x: 759, endPoint y: 326, distance: 23.1
click at [740, 335] on button "Lên hàng" at bounding box center [738, 346] width 85 height 24
